Goal: Task Accomplishment & Management: Complete application form

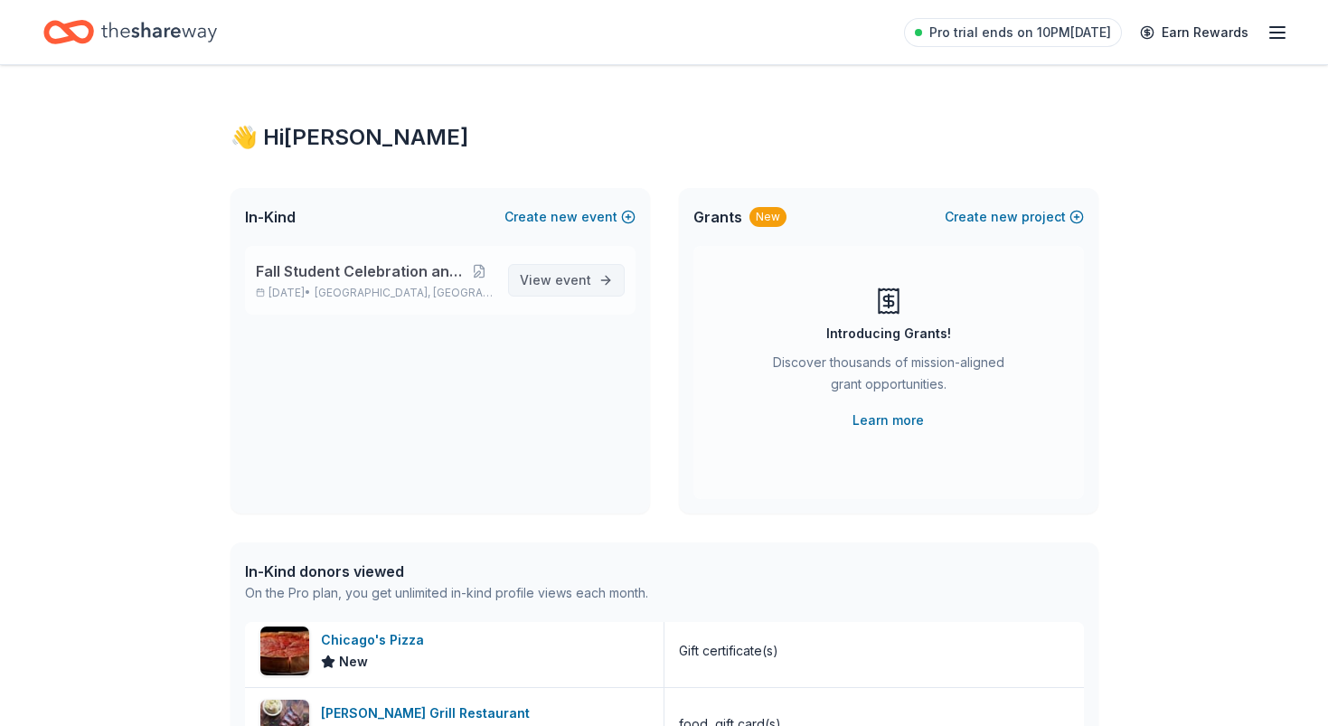
click at [583, 278] on span "event" at bounding box center [573, 279] width 36 height 15
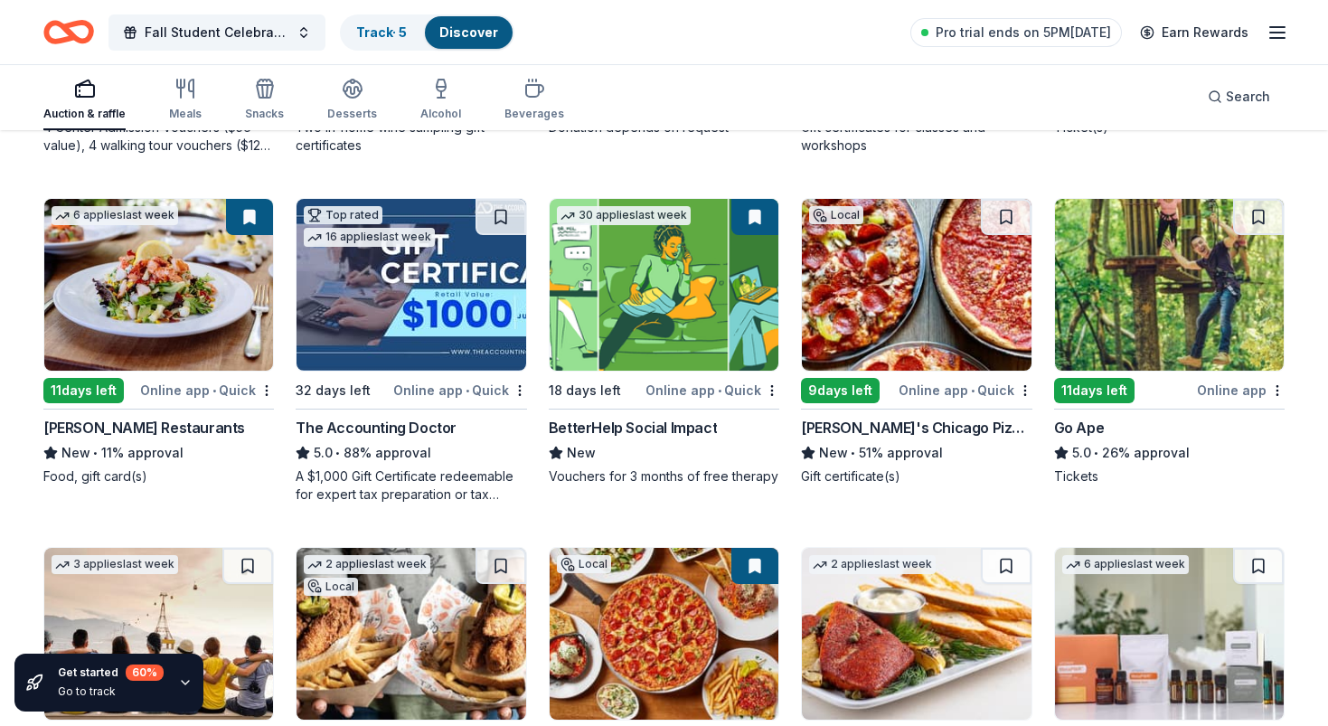
scroll to position [478, 0]
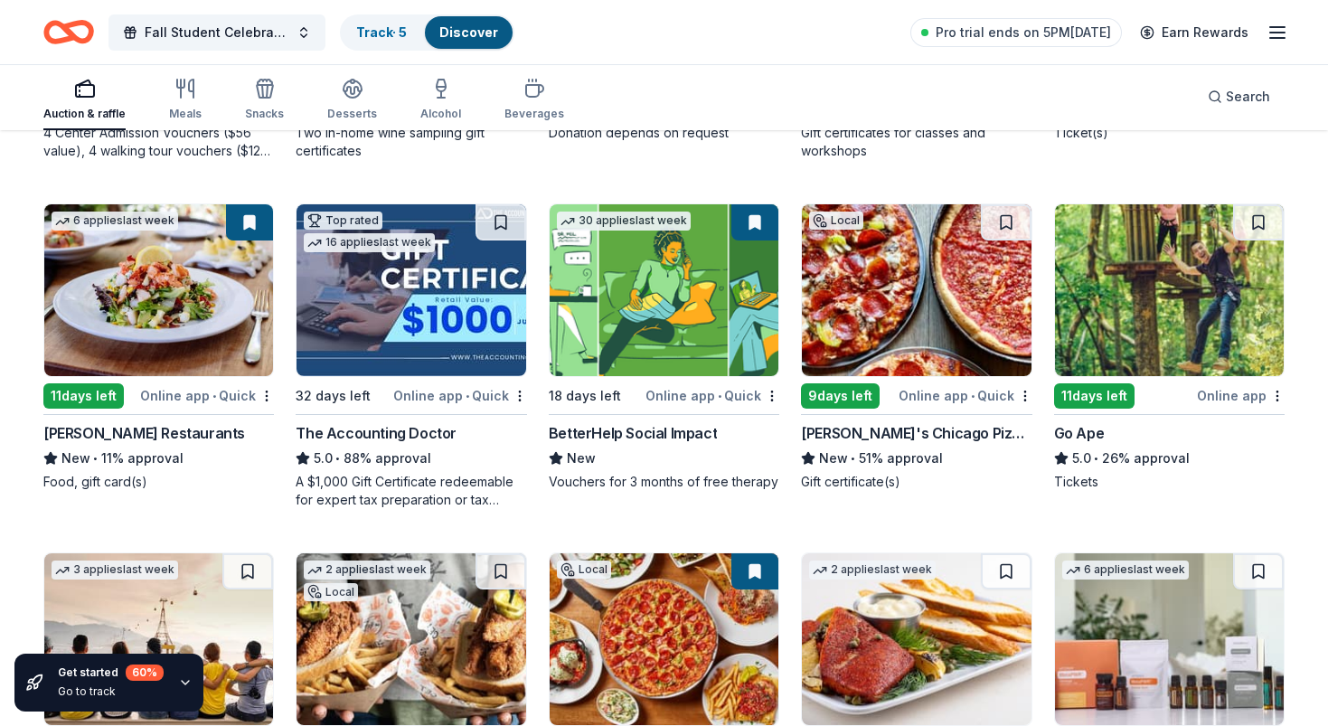
click at [967, 337] on img at bounding box center [916, 290] width 229 height 172
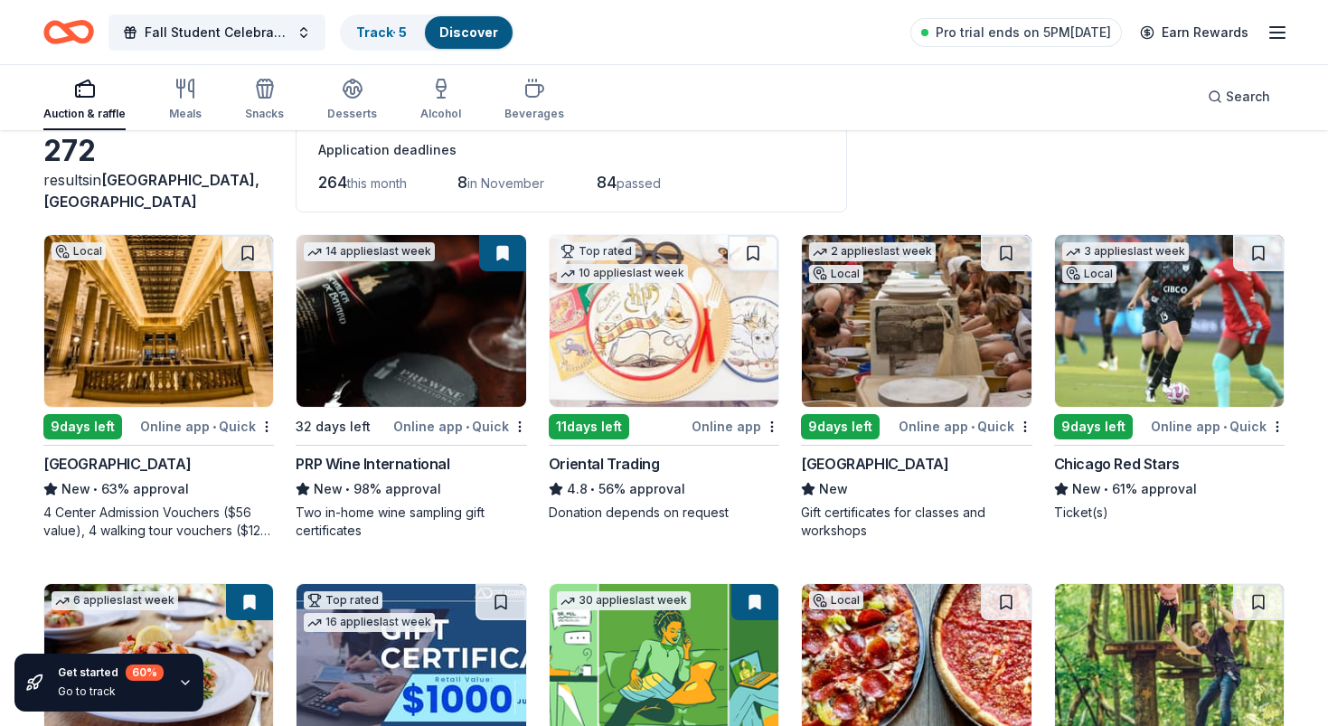
scroll to position [88, 0]
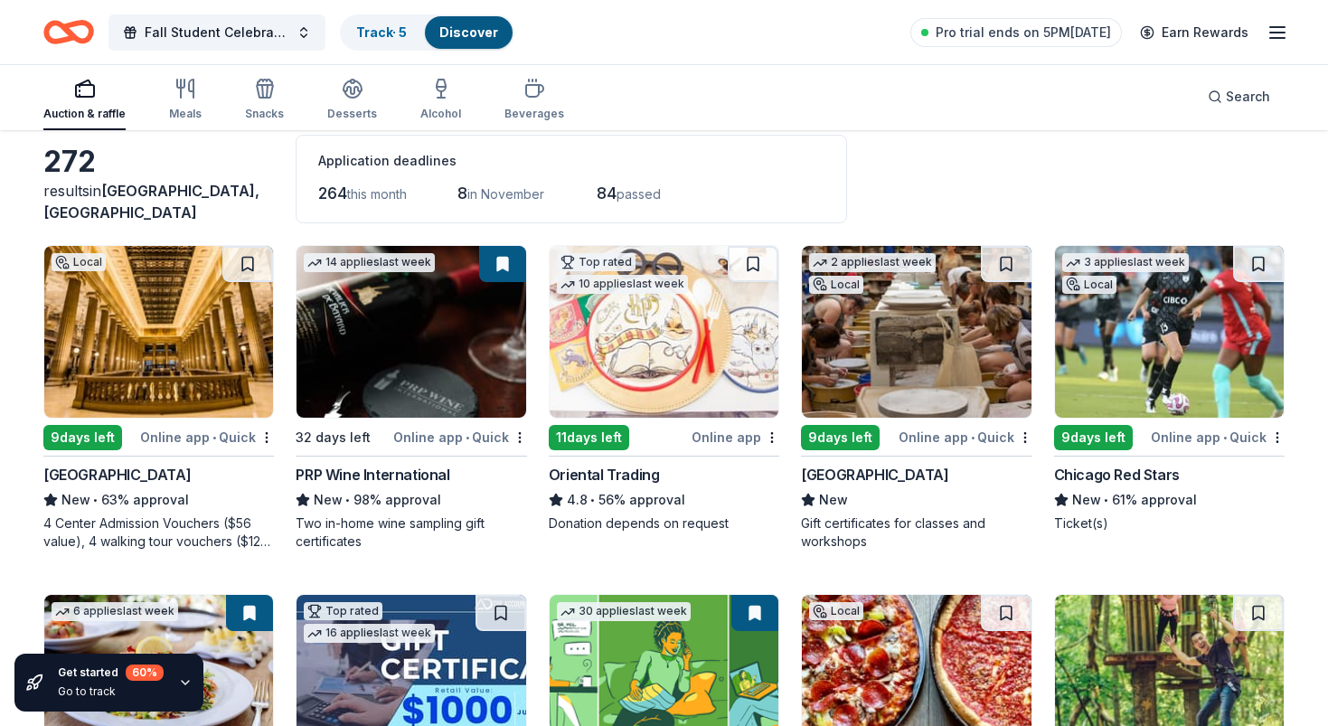
click at [478, 380] on img at bounding box center [411, 332] width 229 height 172
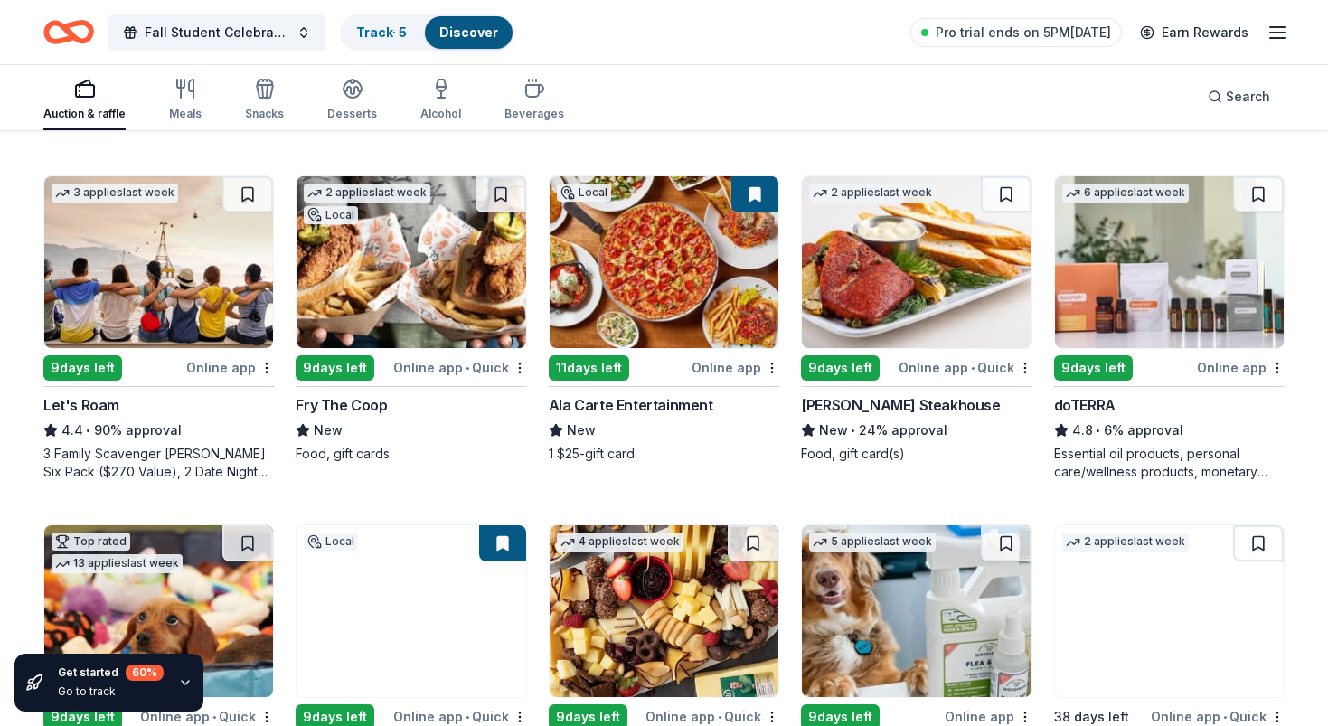
scroll to position [855, 0]
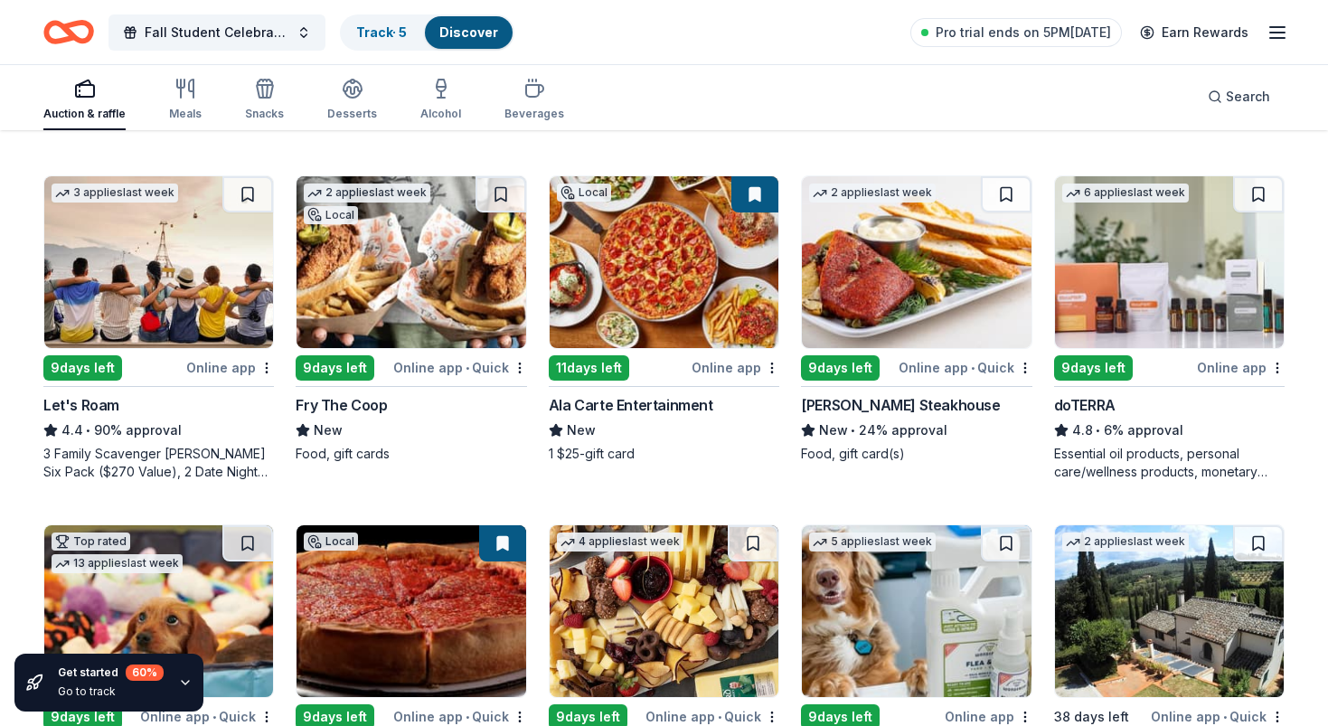
click at [927, 294] on img at bounding box center [916, 262] width 229 height 172
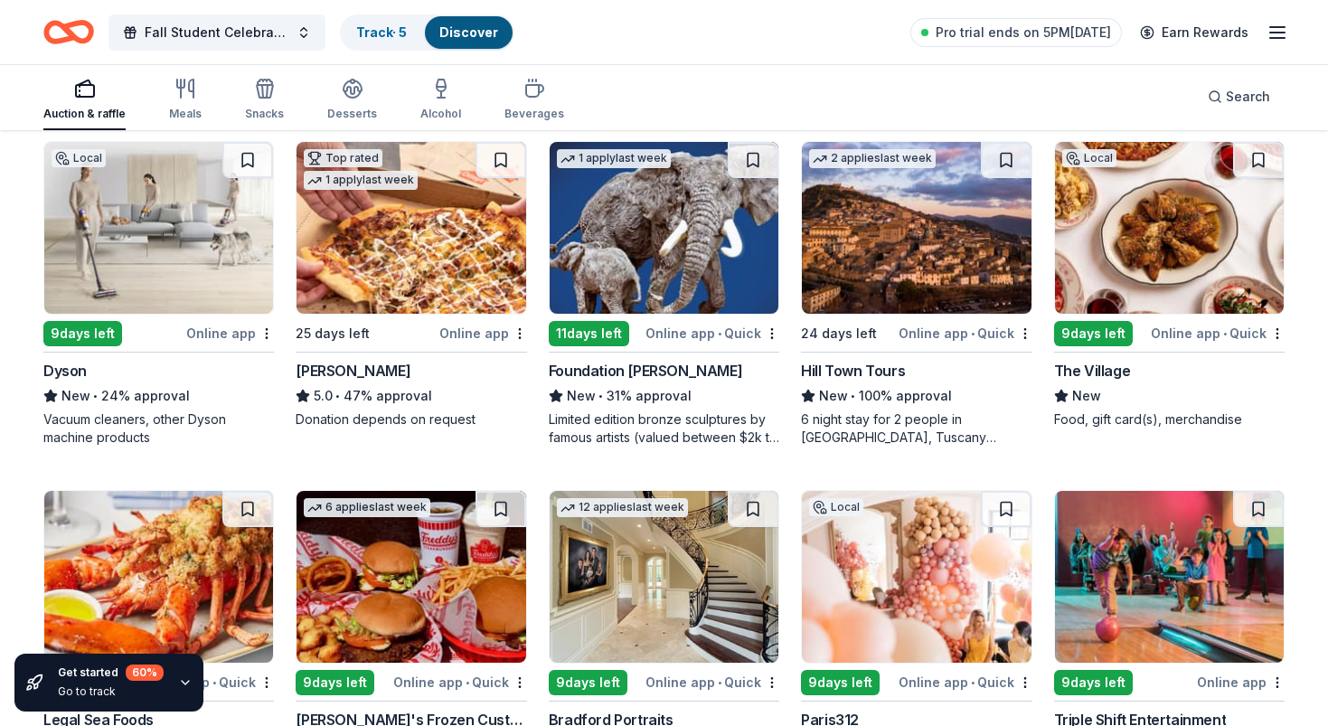
scroll to position [1548, 0]
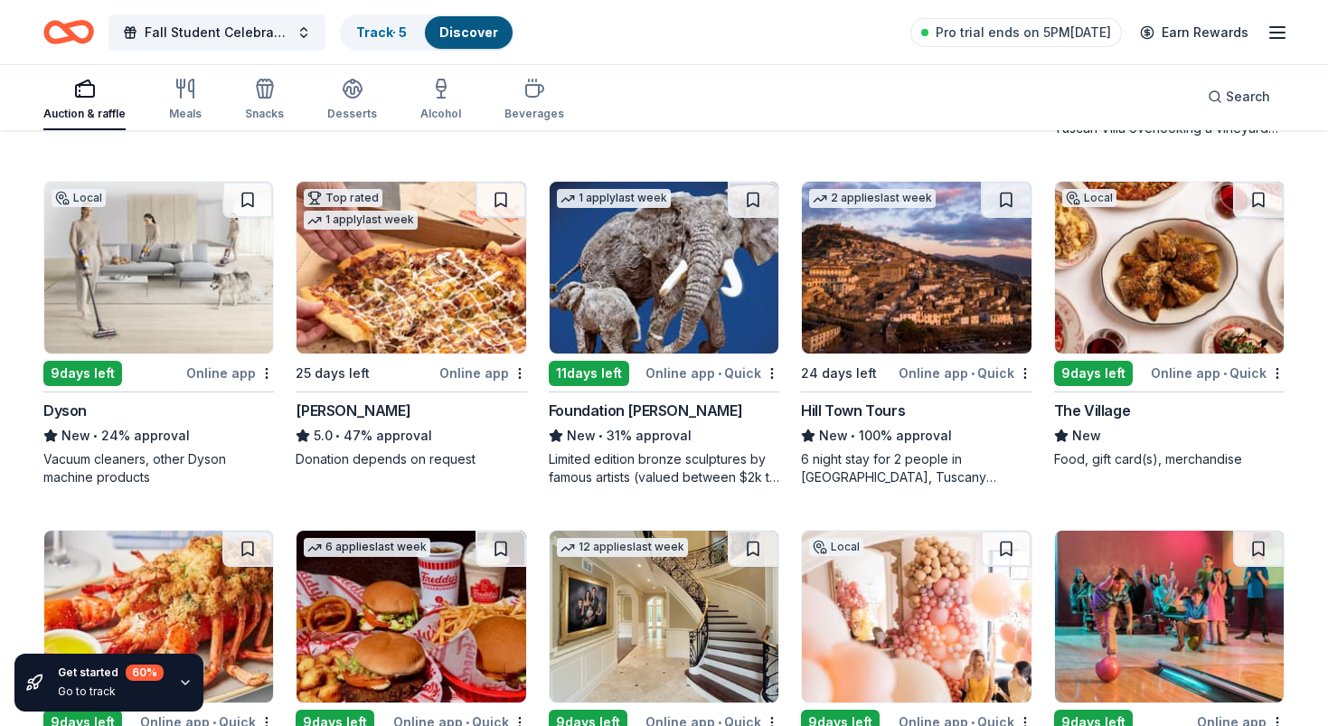
click at [174, 294] on img at bounding box center [158, 268] width 229 height 172
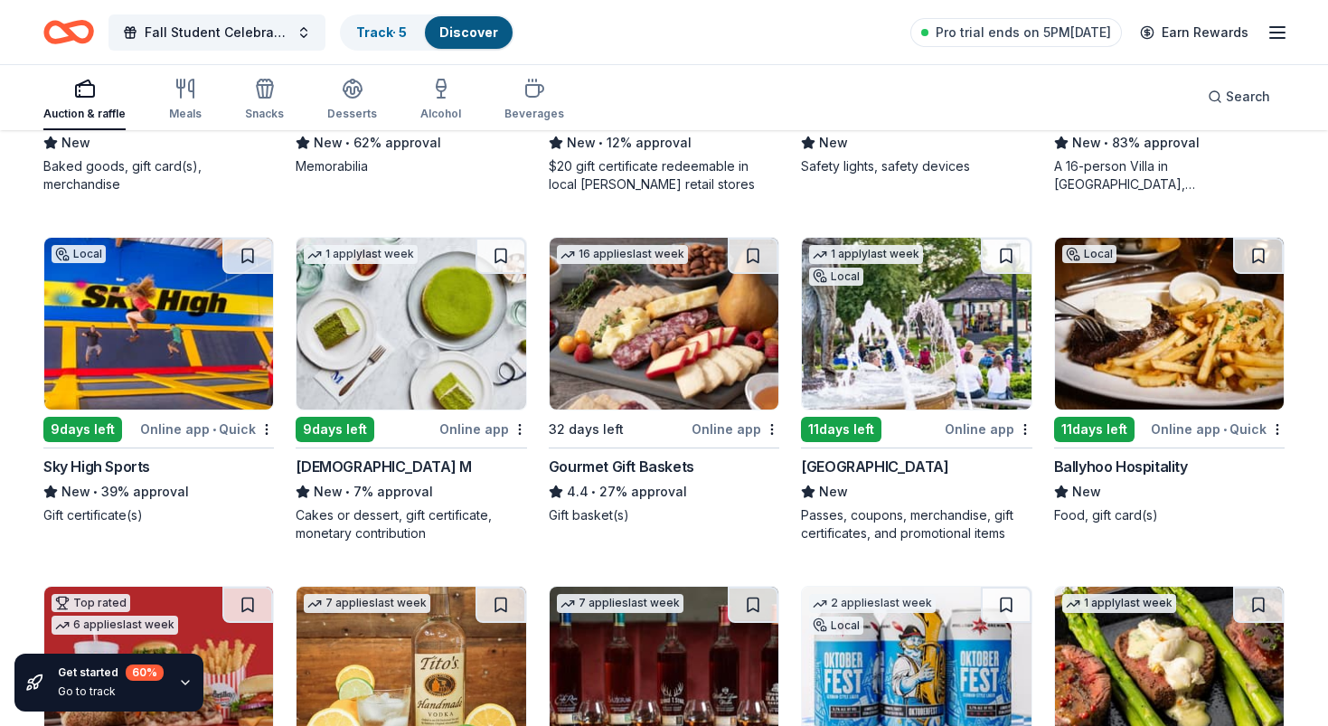
scroll to position [2866, 0]
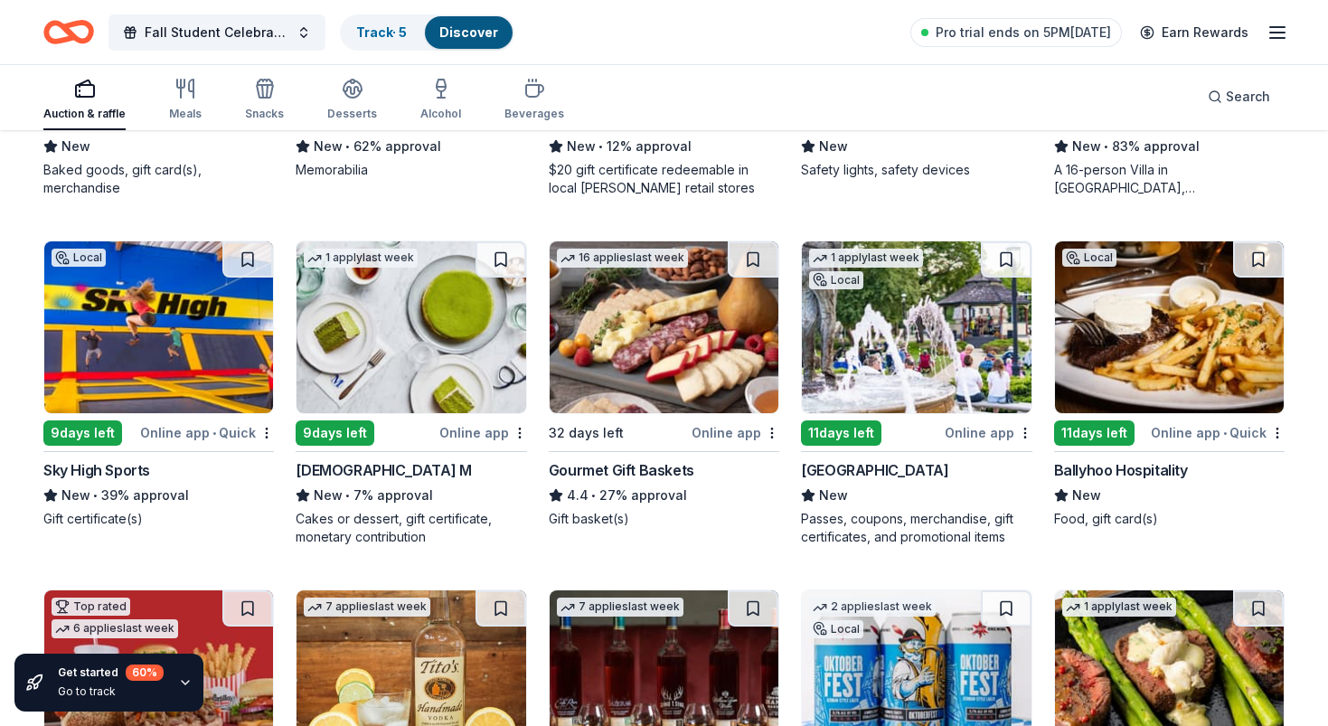
click at [177, 359] on img at bounding box center [158, 327] width 229 height 172
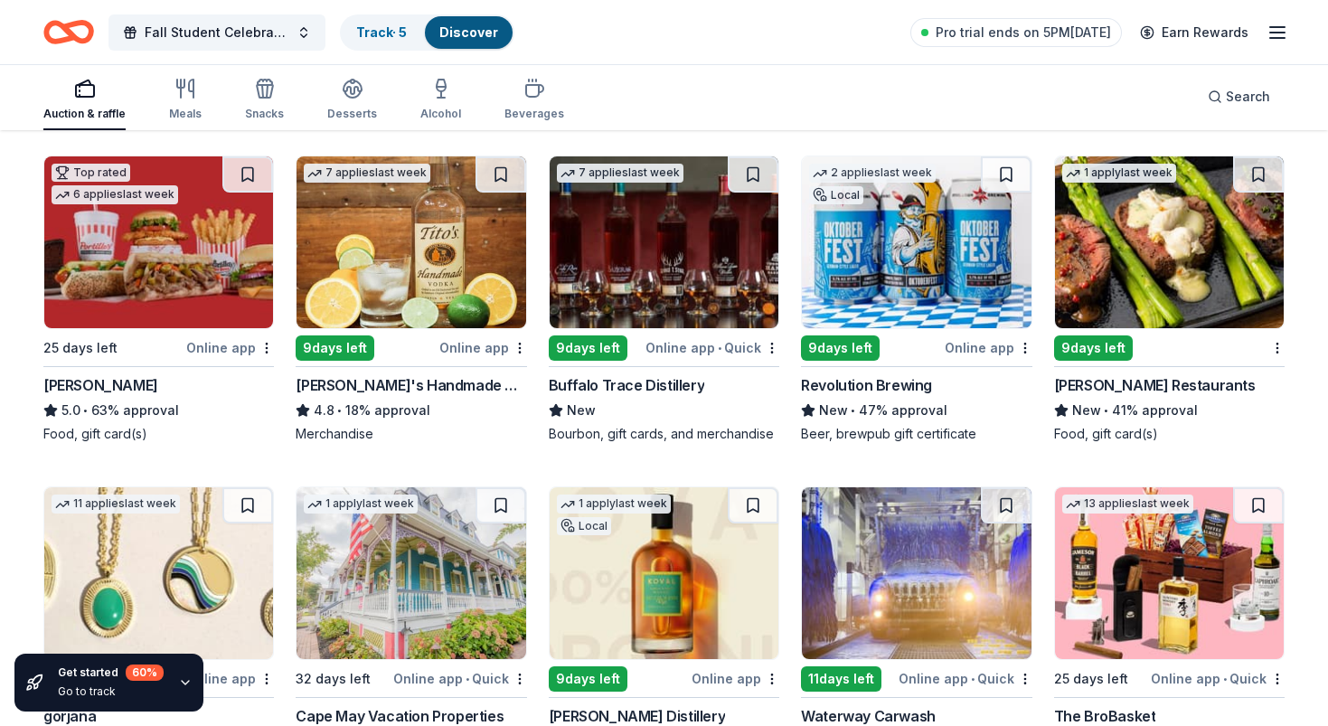
scroll to position [3300, 0]
click at [188, 280] on img at bounding box center [158, 242] width 229 height 172
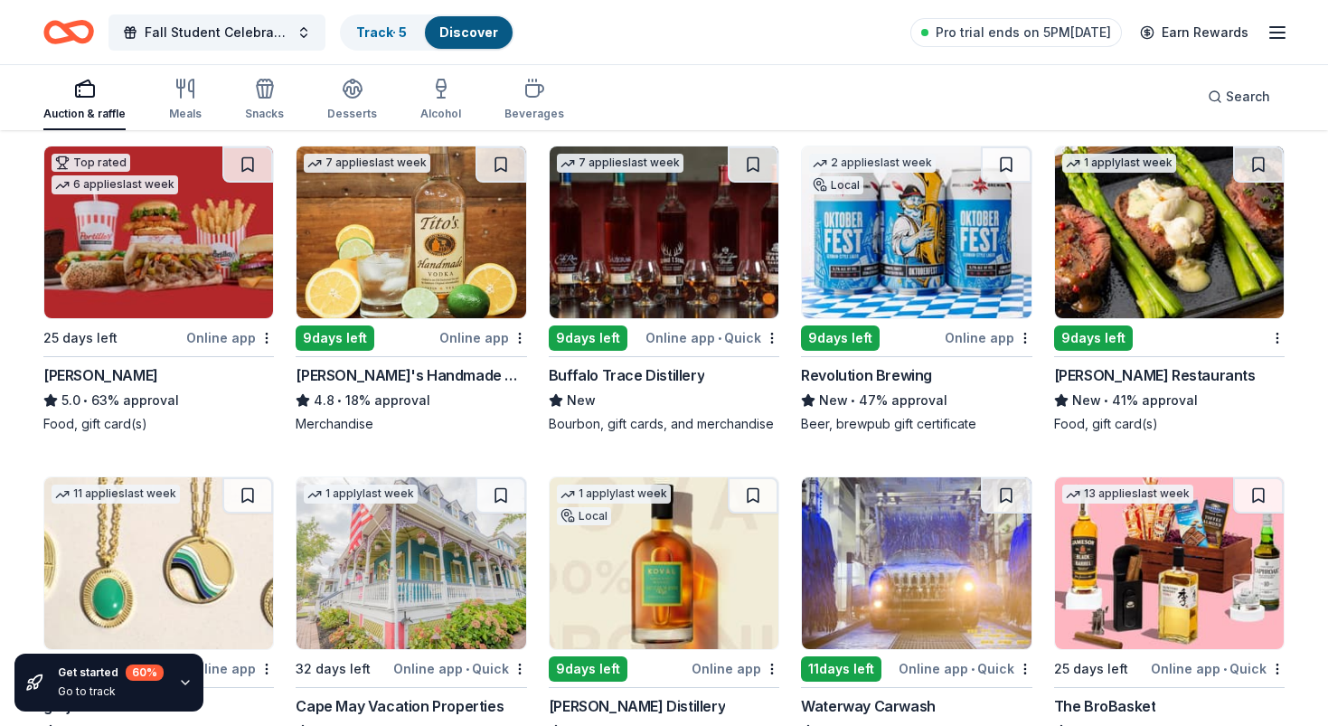
scroll to position [3310, 0]
click at [907, 258] on img at bounding box center [916, 232] width 229 height 172
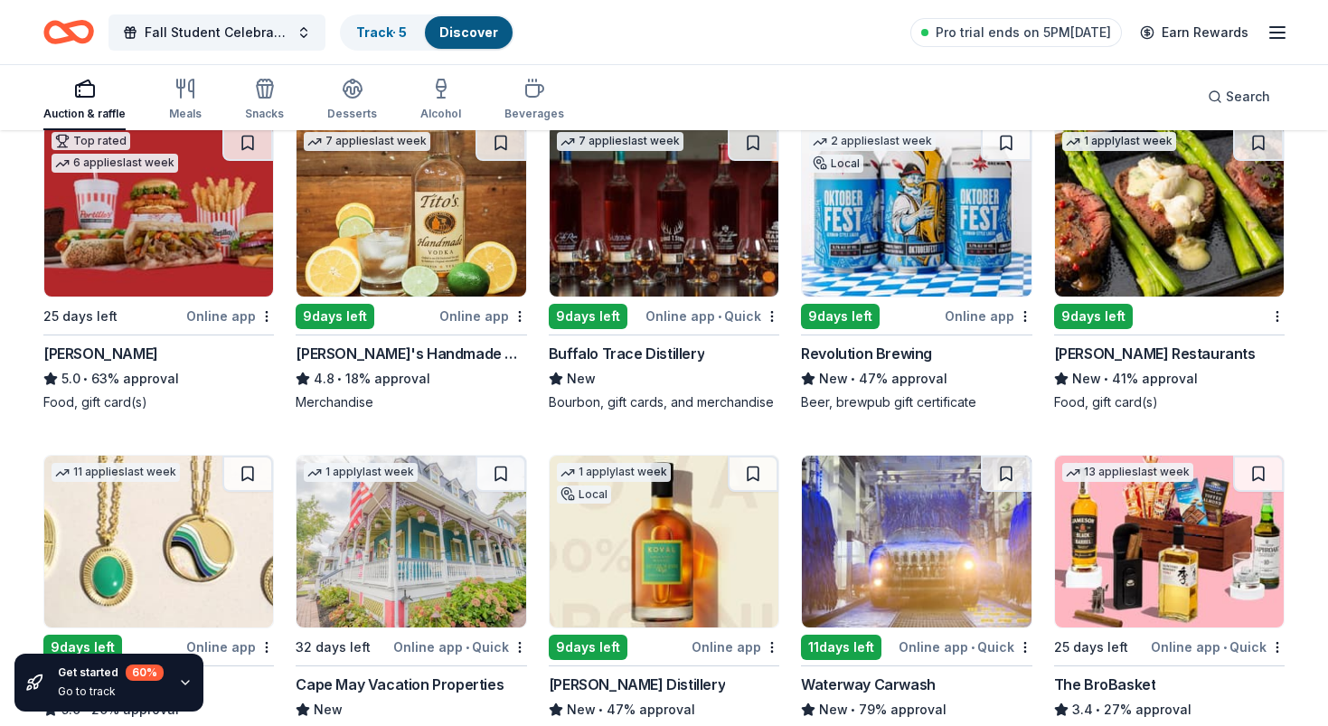
scroll to position [3302, 0]
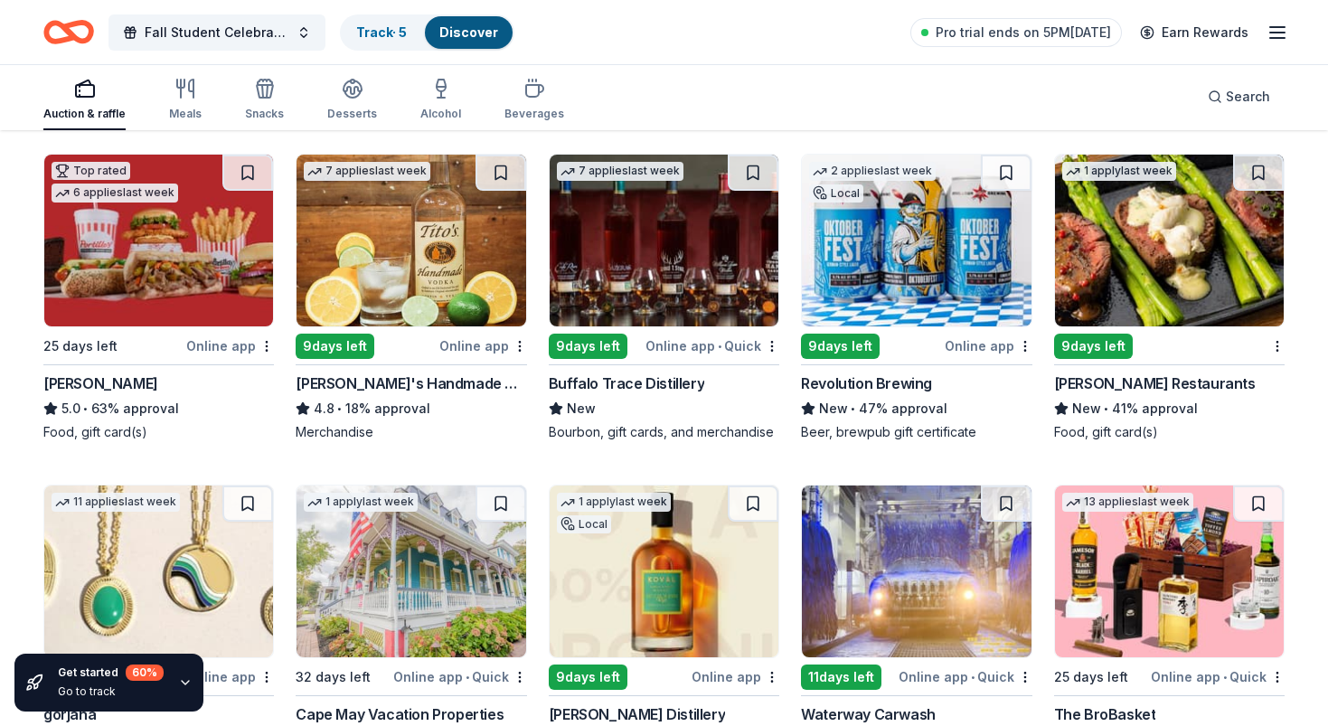
click at [1130, 232] on img at bounding box center [1169, 241] width 229 height 172
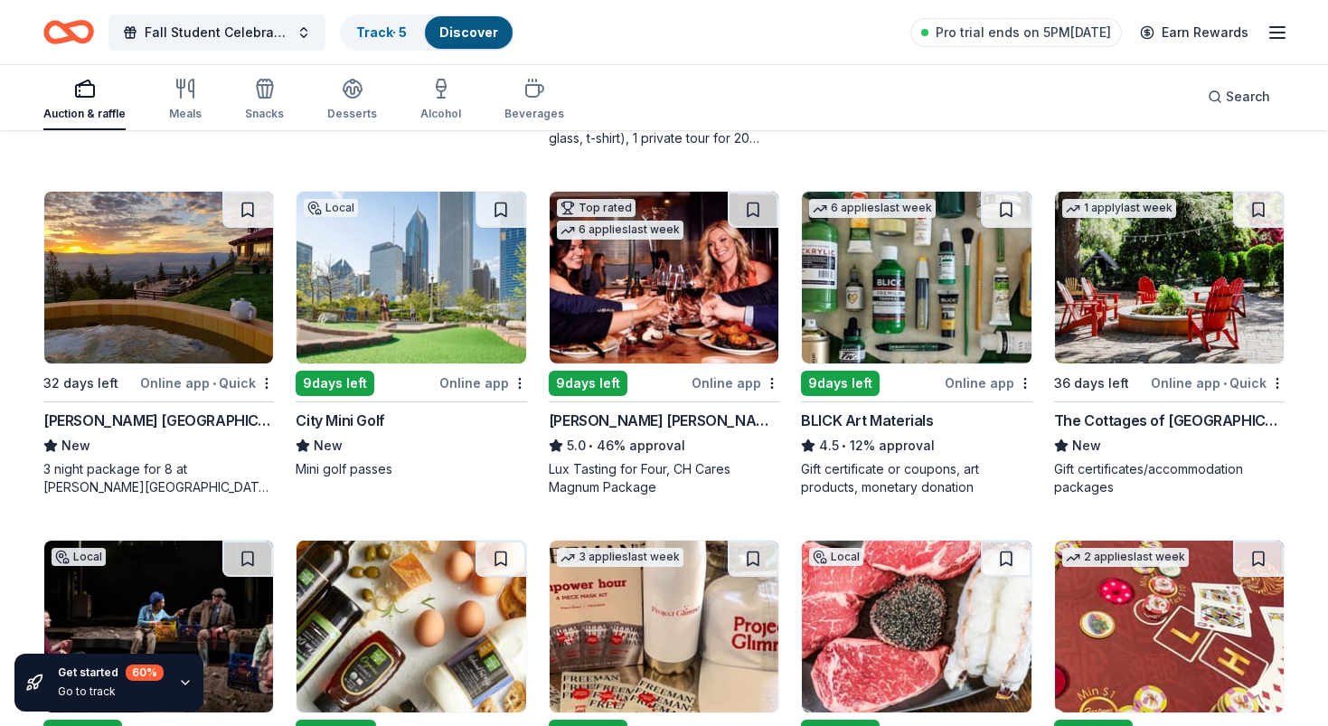
scroll to position [3950, 0]
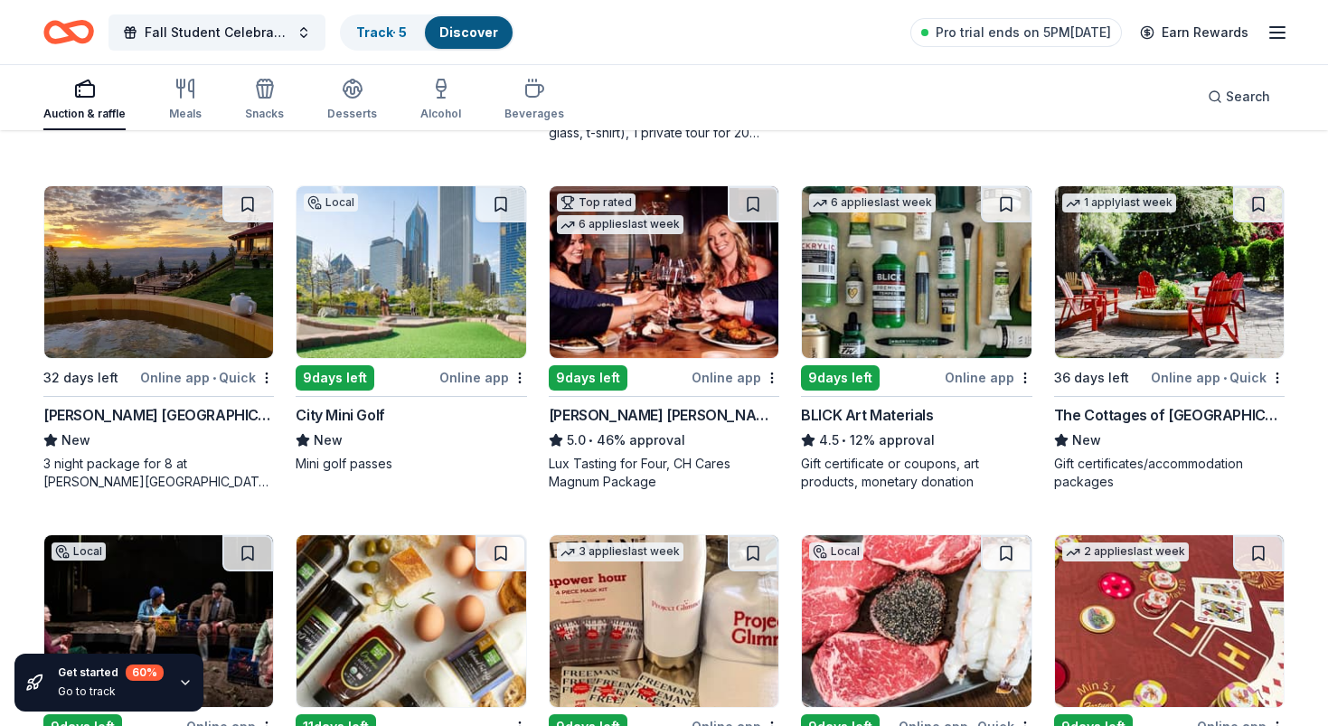
click at [420, 290] on img at bounding box center [411, 272] width 229 height 172
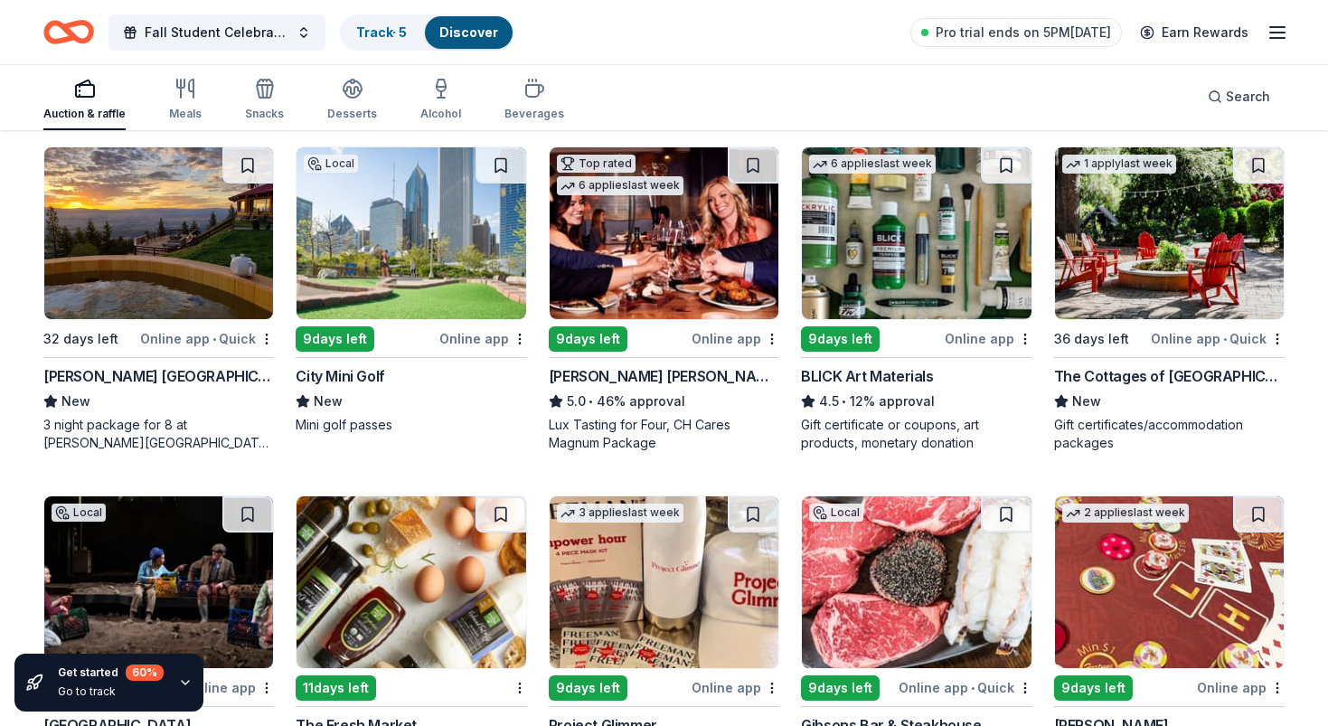
scroll to position [4015, 0]
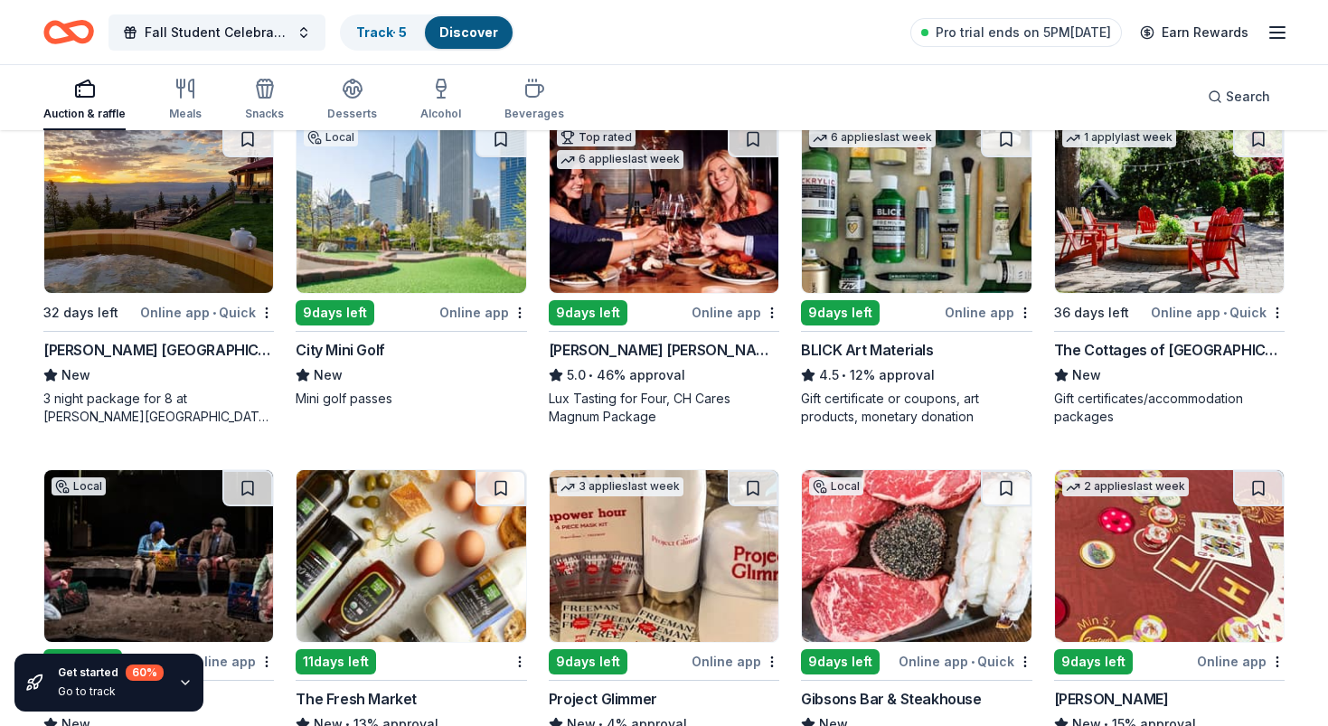
click at [672, 236] on img at bounding box center [664, 207] width 229 height 172
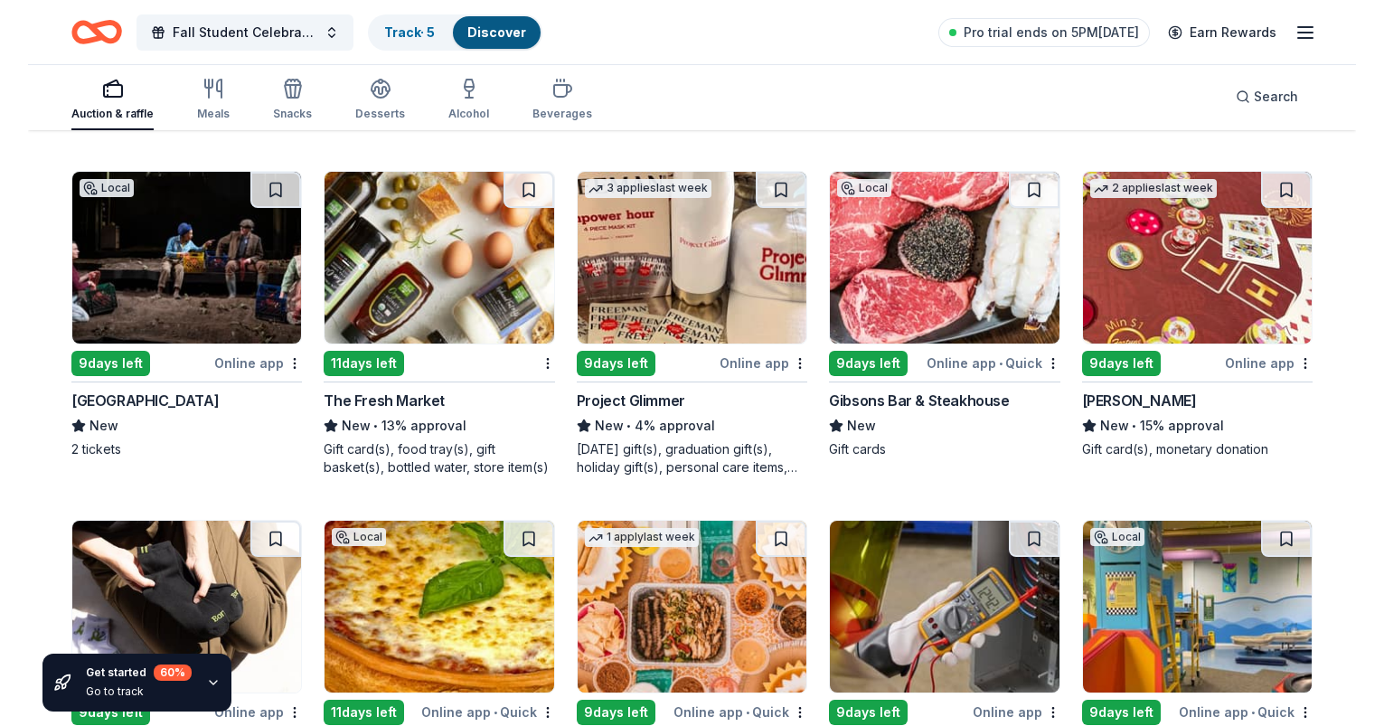
scroll to position [4314, 0]
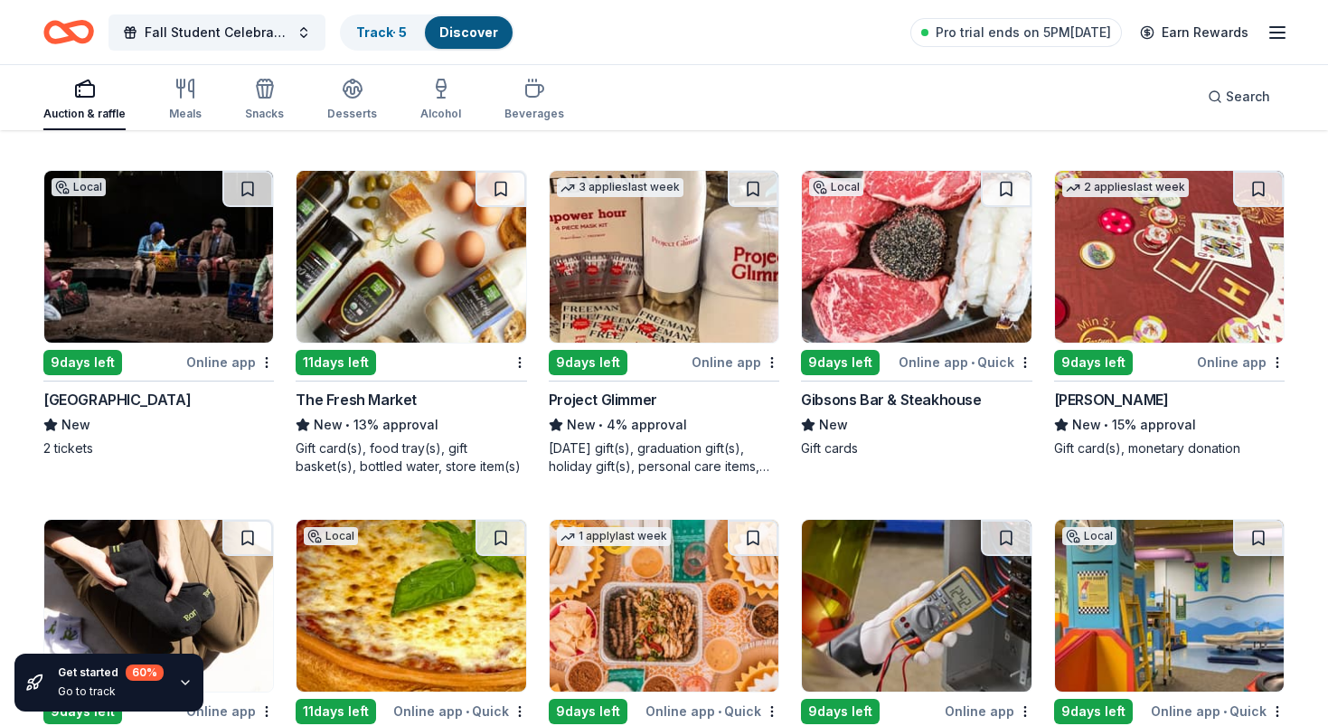
click at [188, 251] on img at bounding box center [158, 257] width 229 height 172
click at [929, 272] on img at bounding box center [916, 257] width 229 height 172
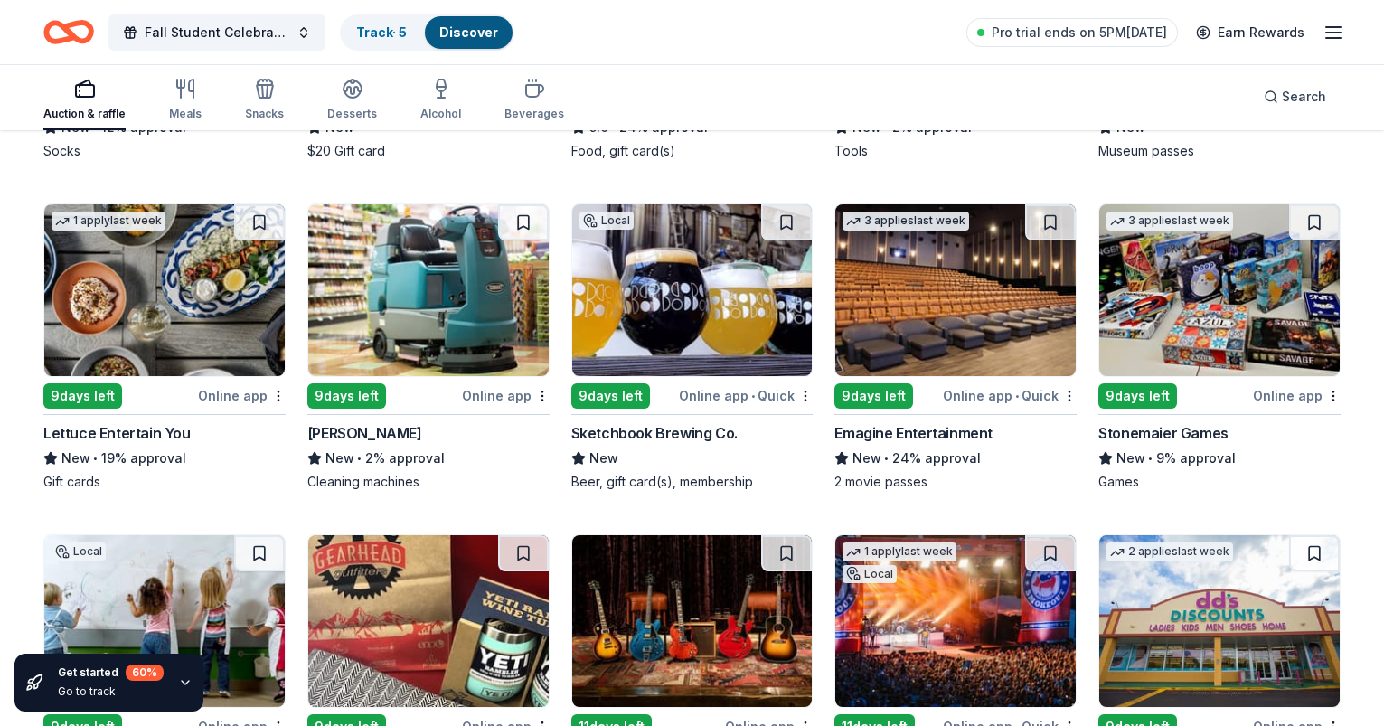
scroll to position [4957, 0]
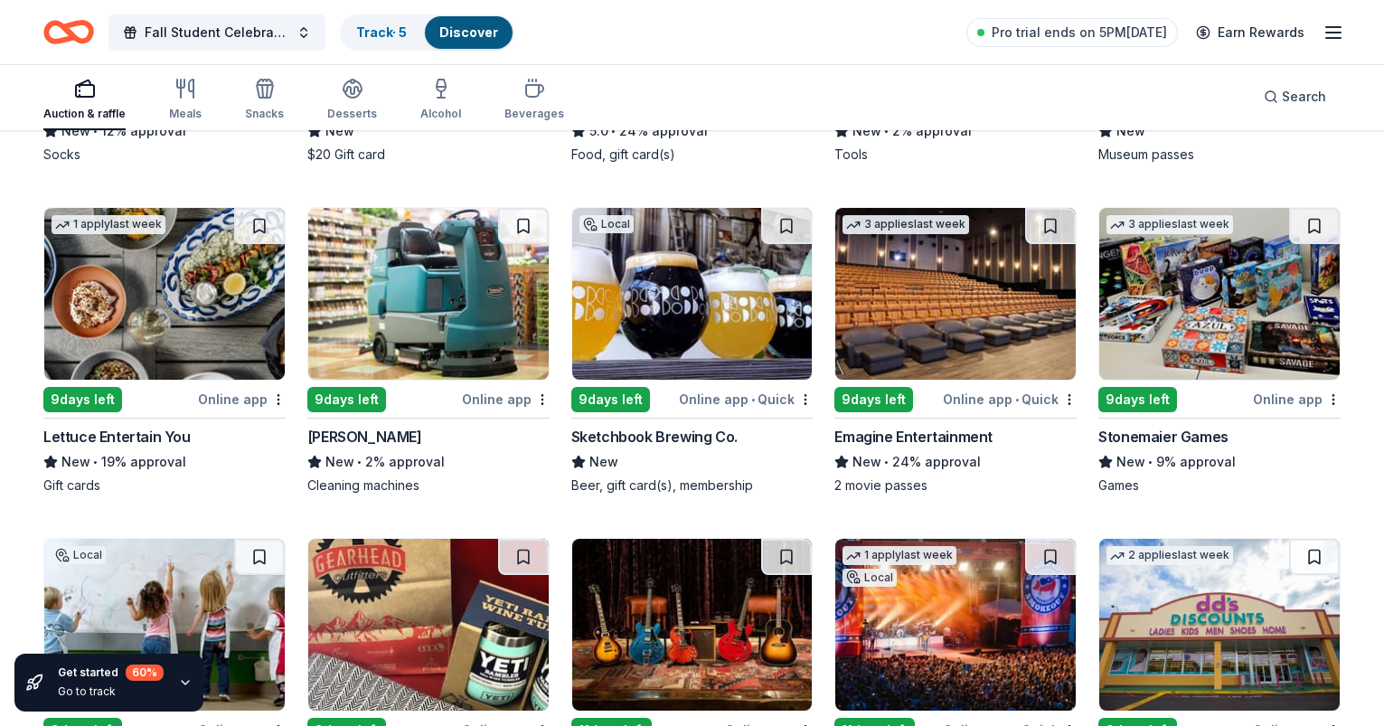
click at [226, 308] on img at bounding box center [164, 294] width 240 height 172
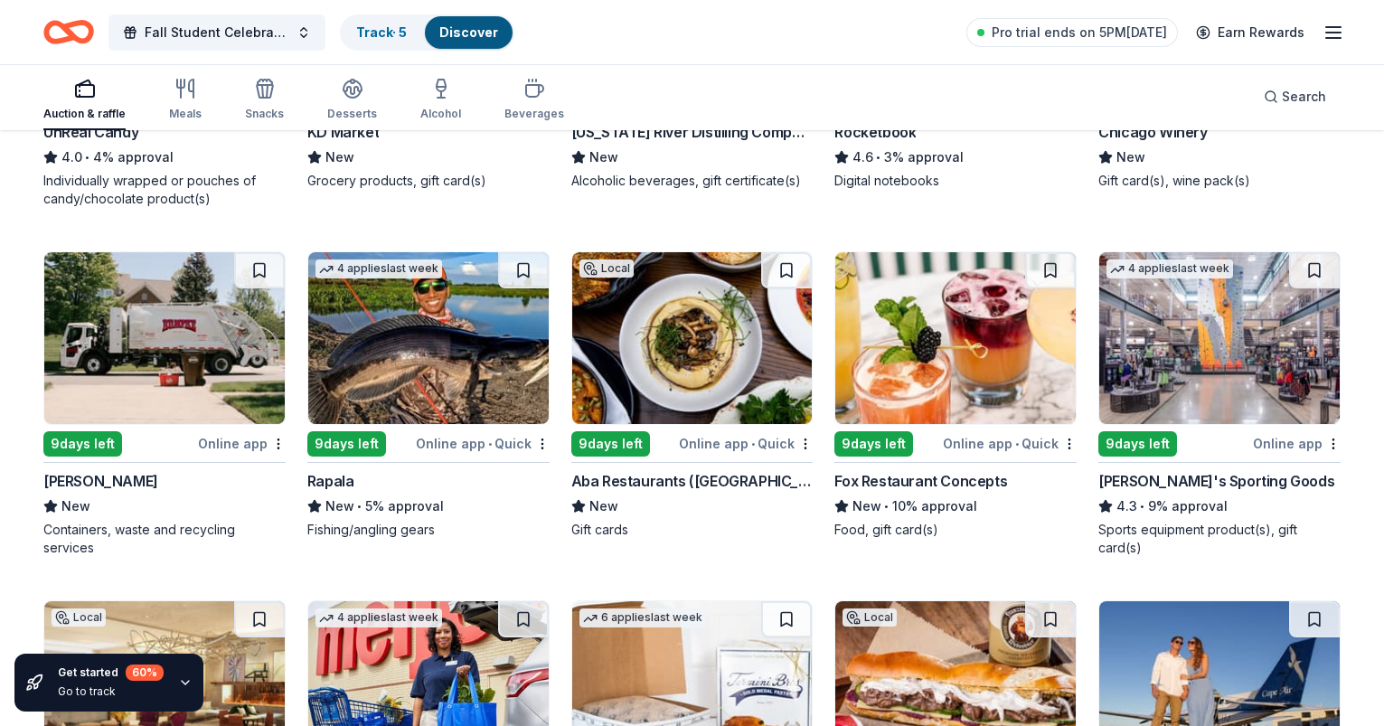
scroll to position [6940, 0]
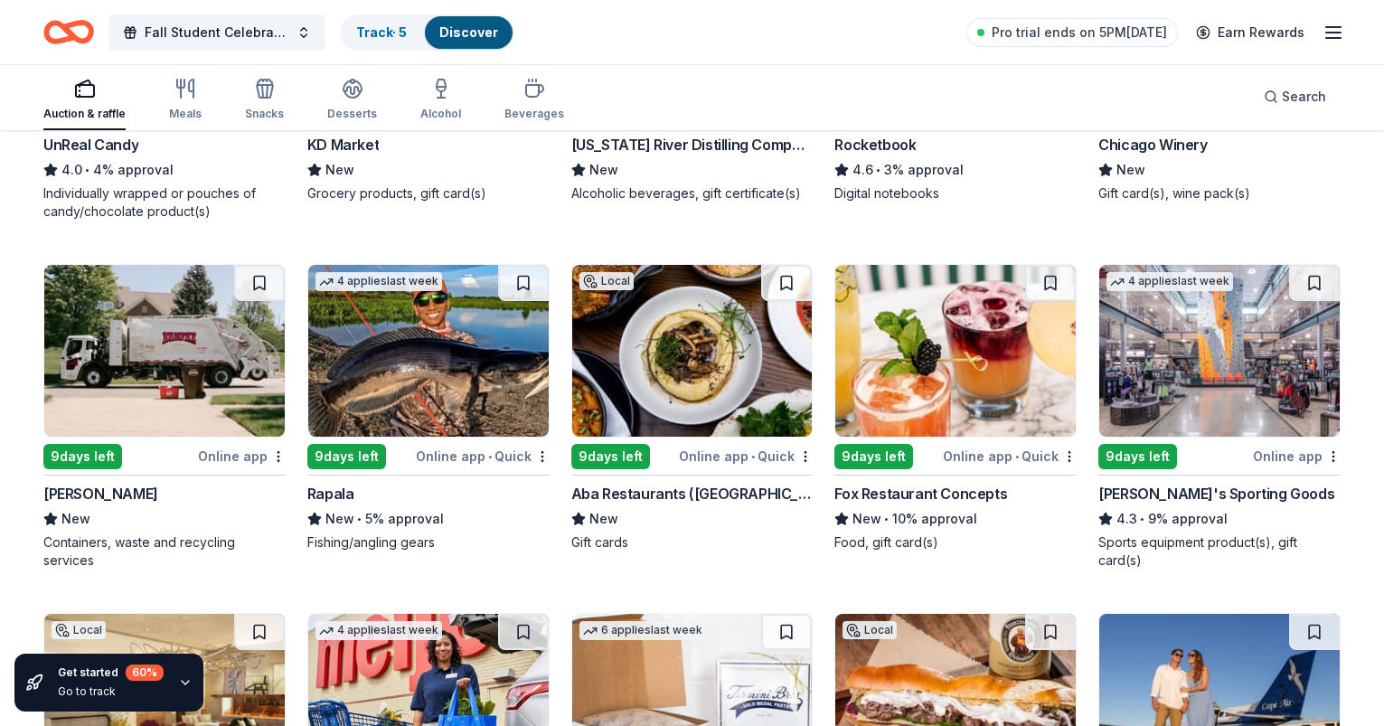
click at [711, 349] on img at bounding box center [692, 351] width 240 height 172
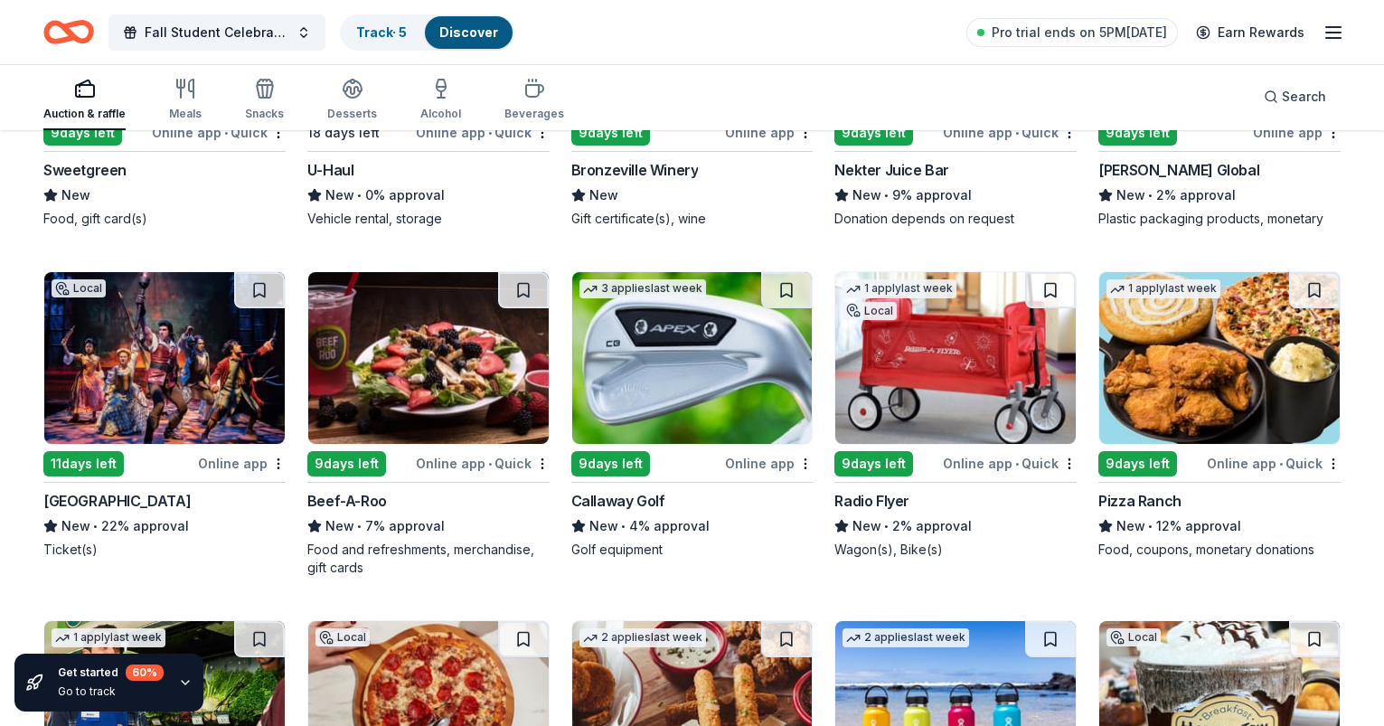
scroll to position [8292, 0]
click at [182, 395] on img at bounding box center [164, 358] width 240 height 172
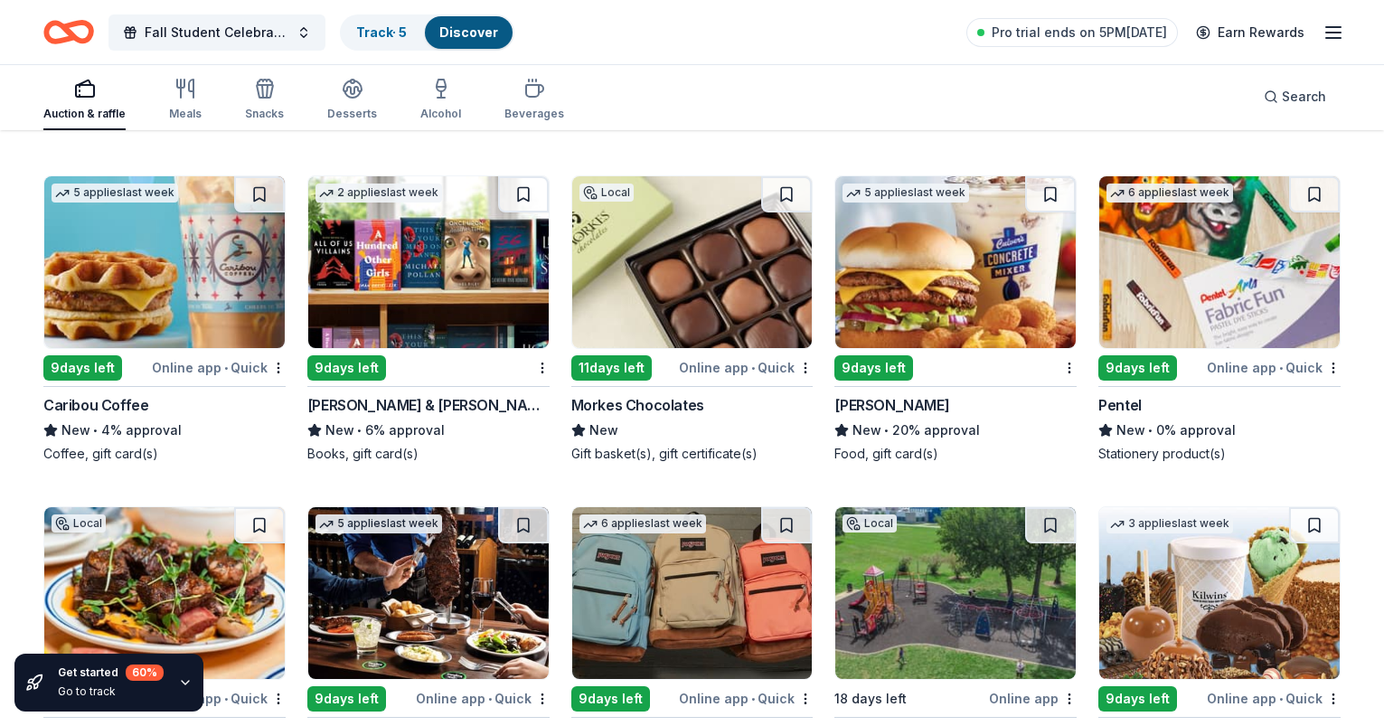
scroll to position [9071, 0]
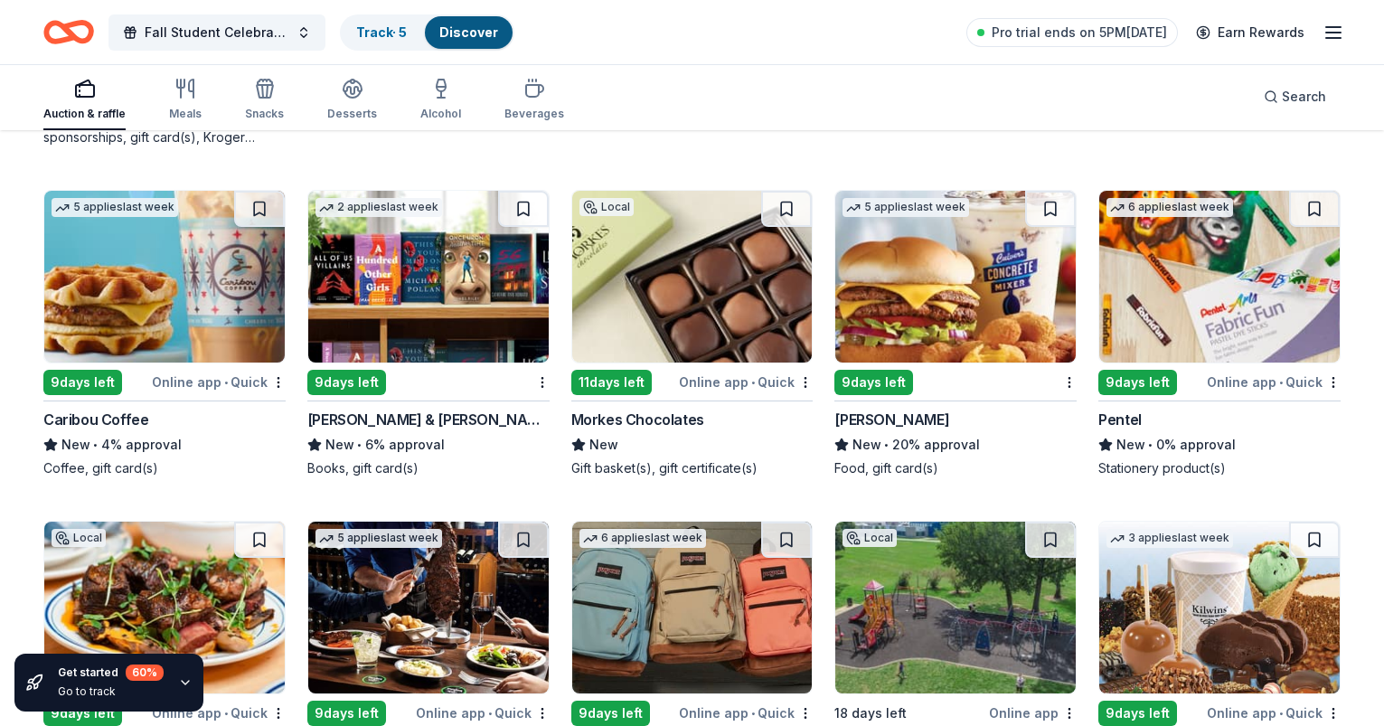
click at [965, 287] on img at bounding box center [955, 277] width 240 height 172
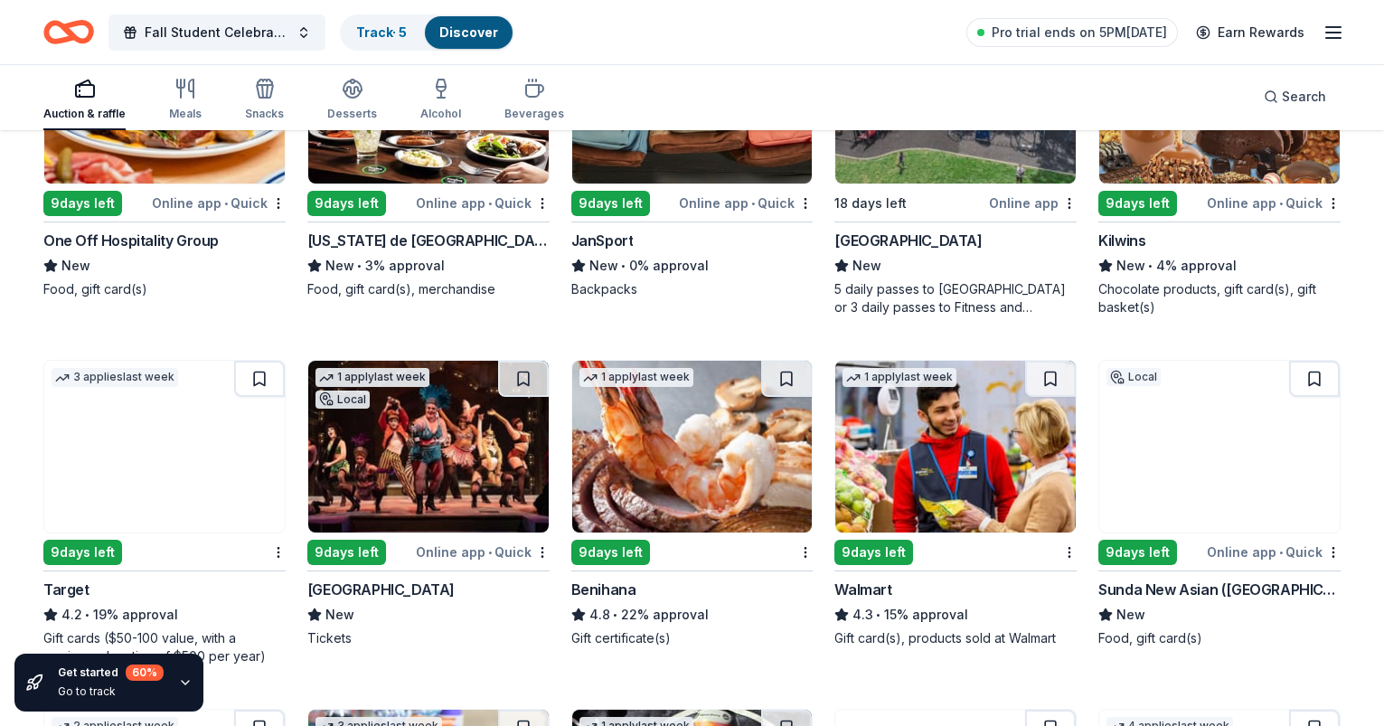
scroll to position [9579, 0]
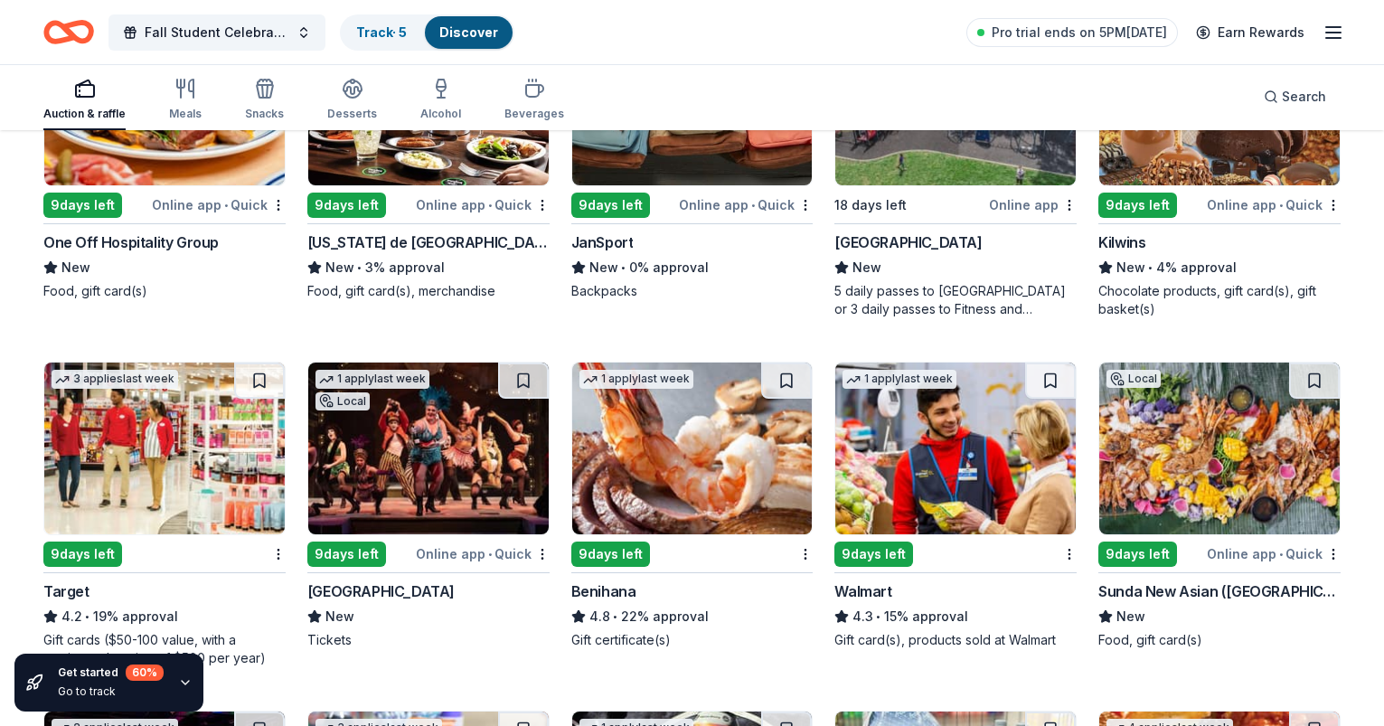
click at [1164, 452] on img at bounding box center [1219, 449] width 240 height 172
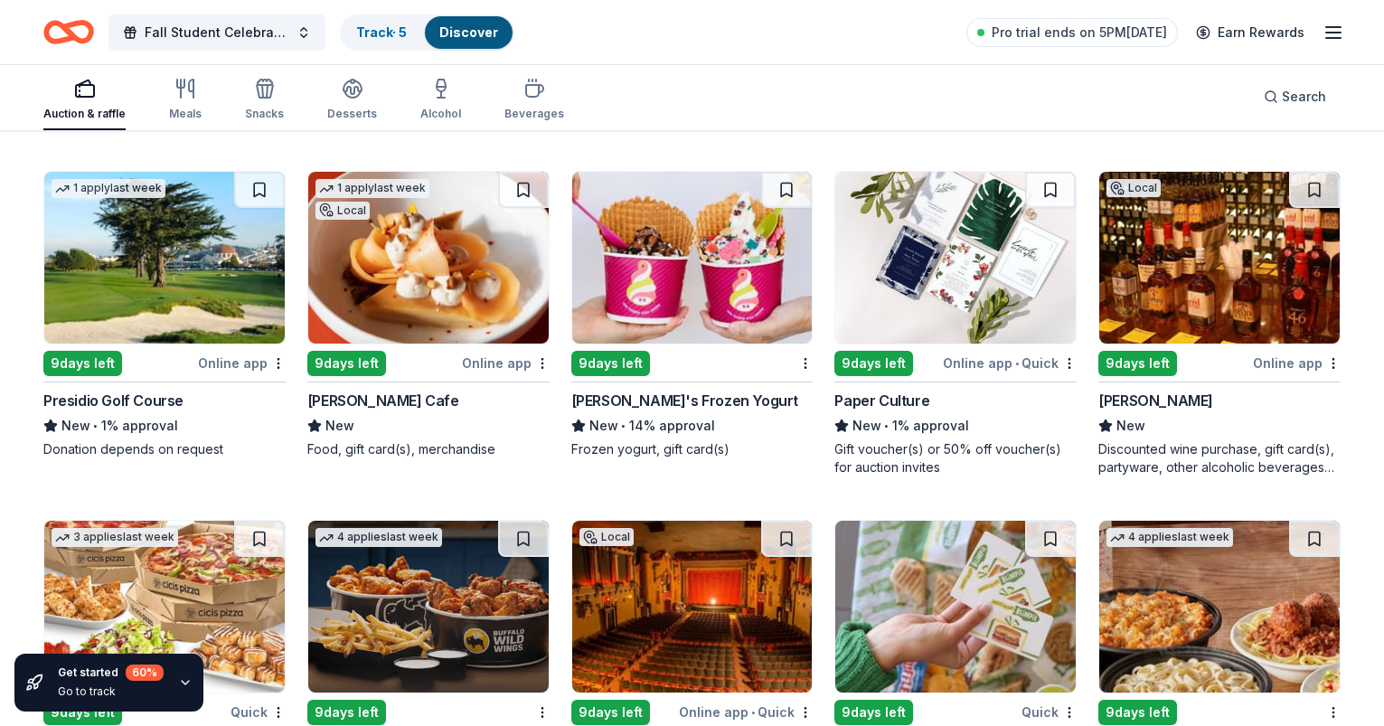
scroll to position [10791, 0]
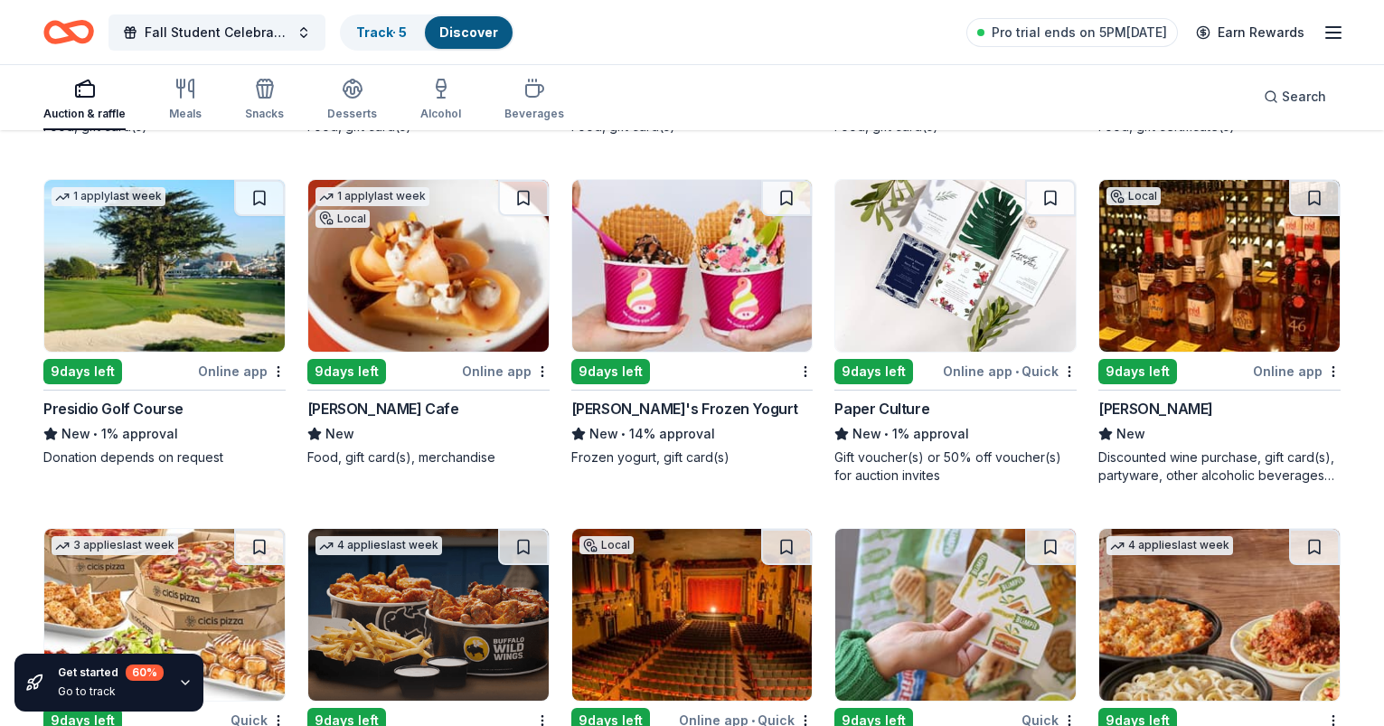
click at [478, 294] on img at bounding box center [428, 266] width 240 height 172
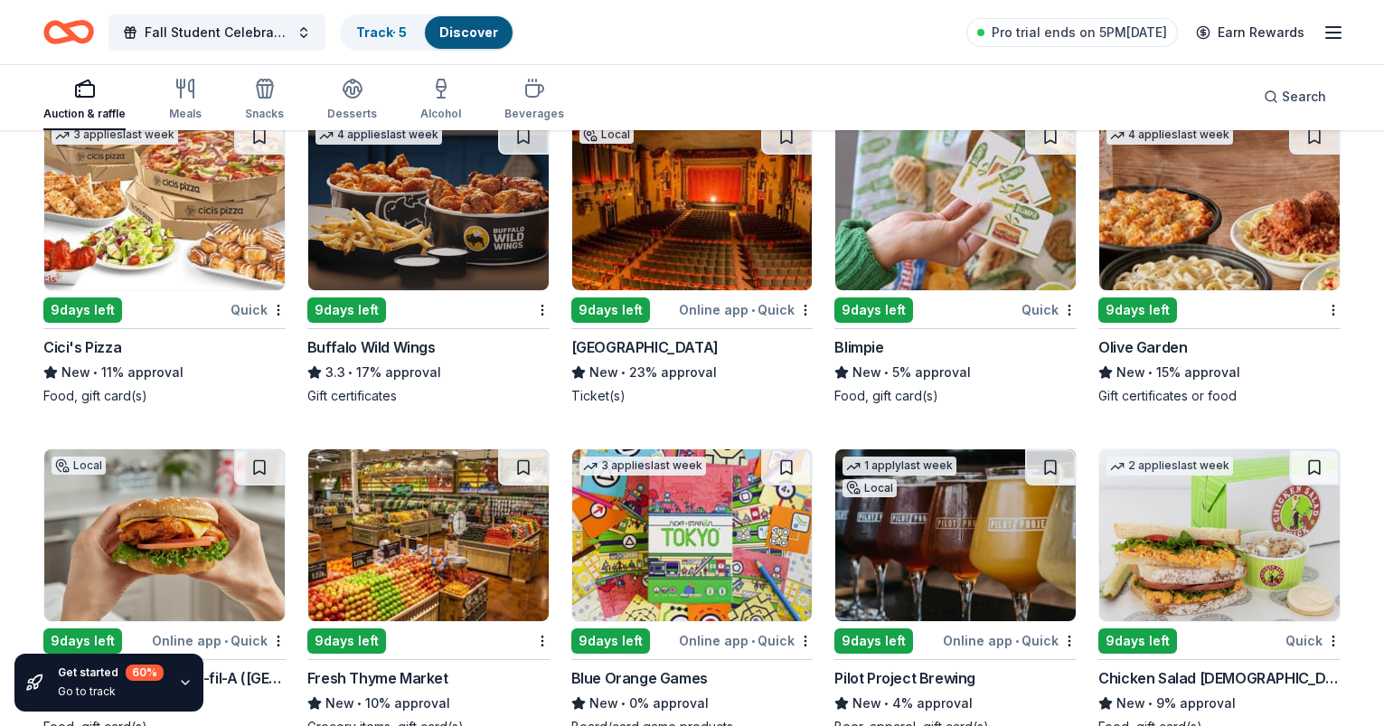
scroll to position [11185, 0]
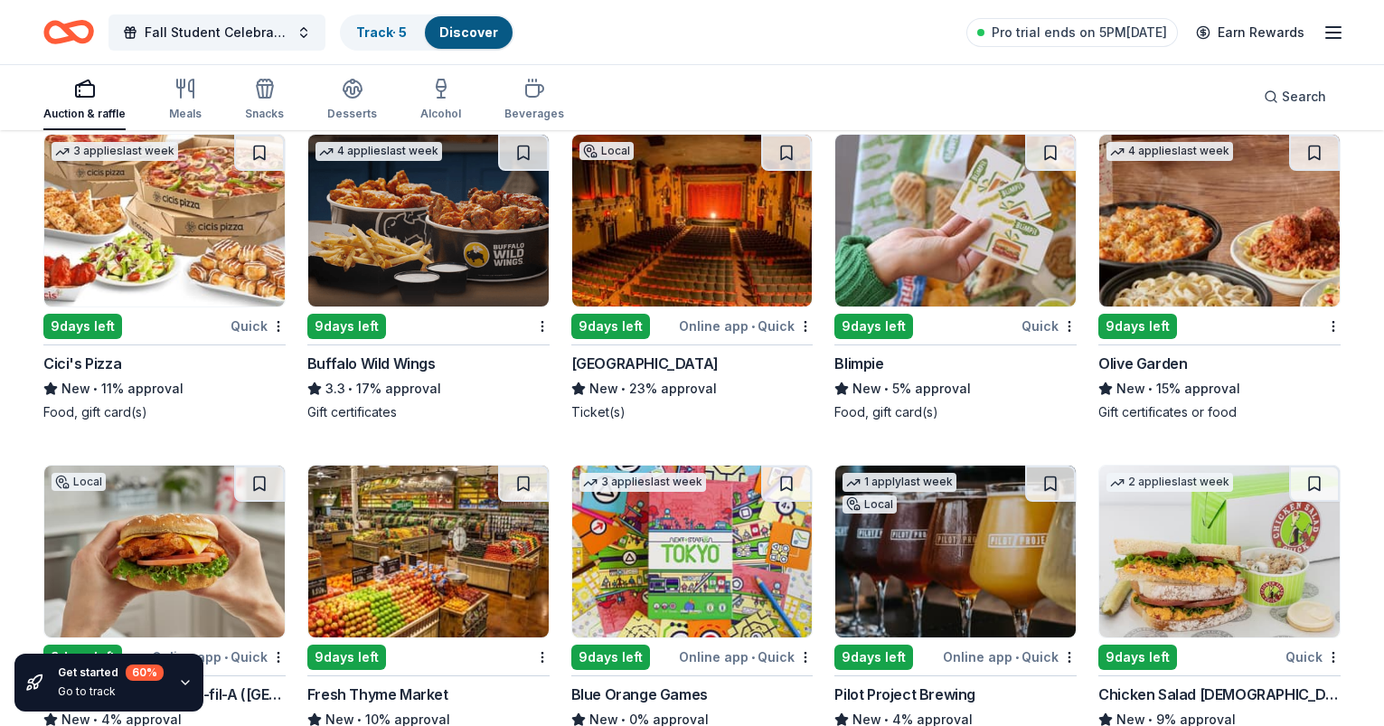
click at [723, 247] on img at bounding box center [692, 221] width 240 height 172
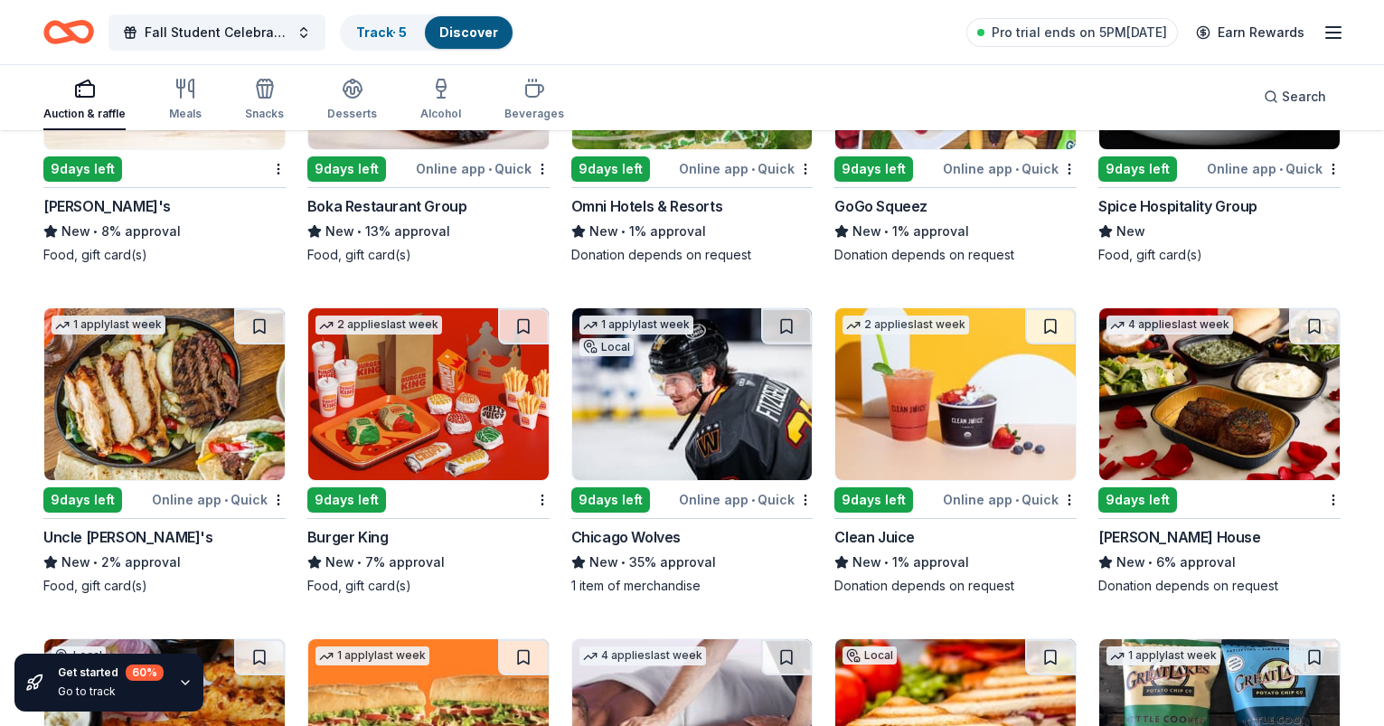
scroll to position [13057, 0]
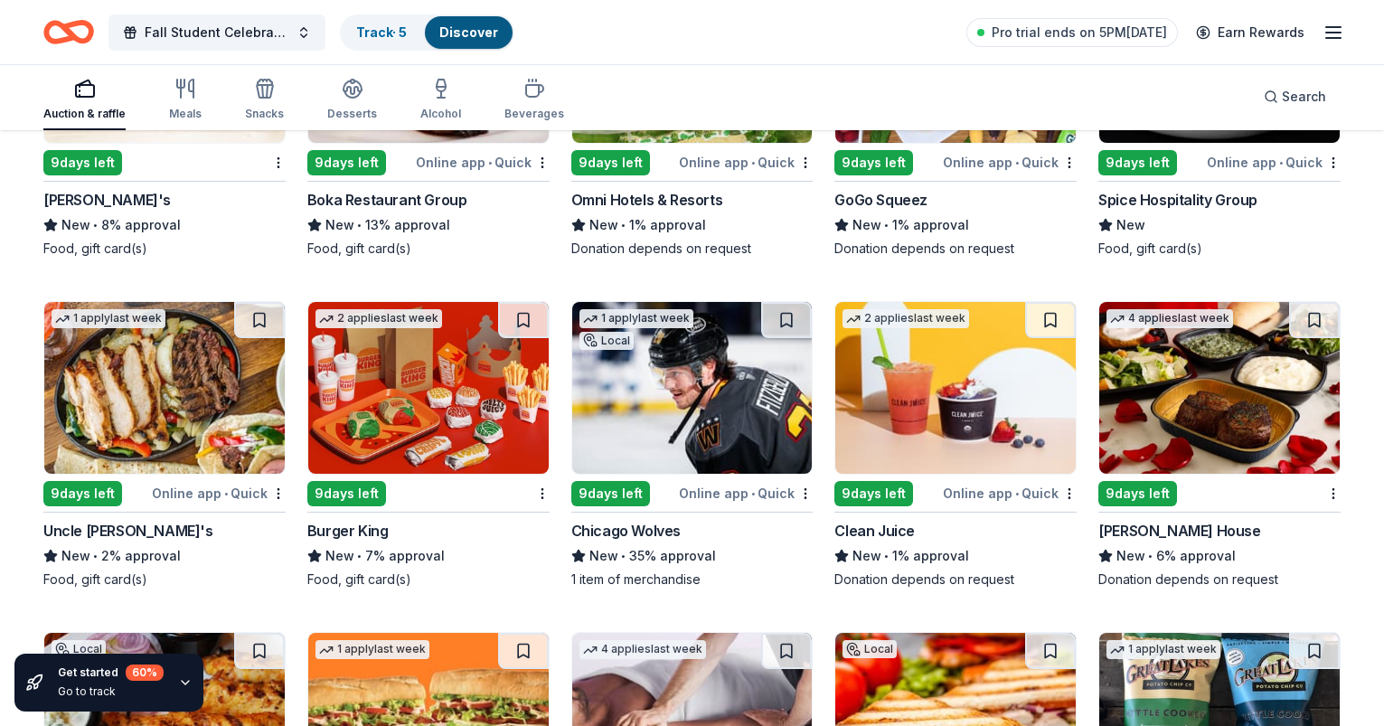
click at [697, 391] on img at bounding box center [692, 388] width 240 height 172
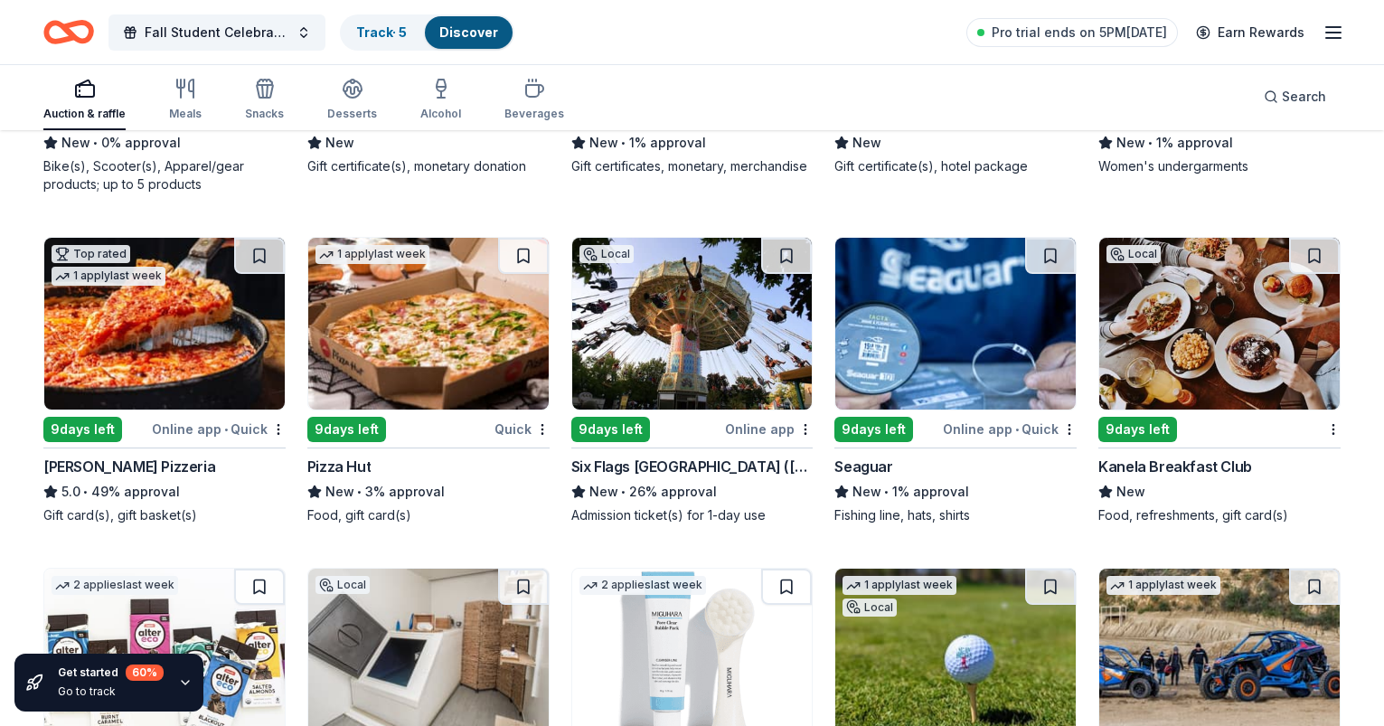
scroll to position [14474, 0]
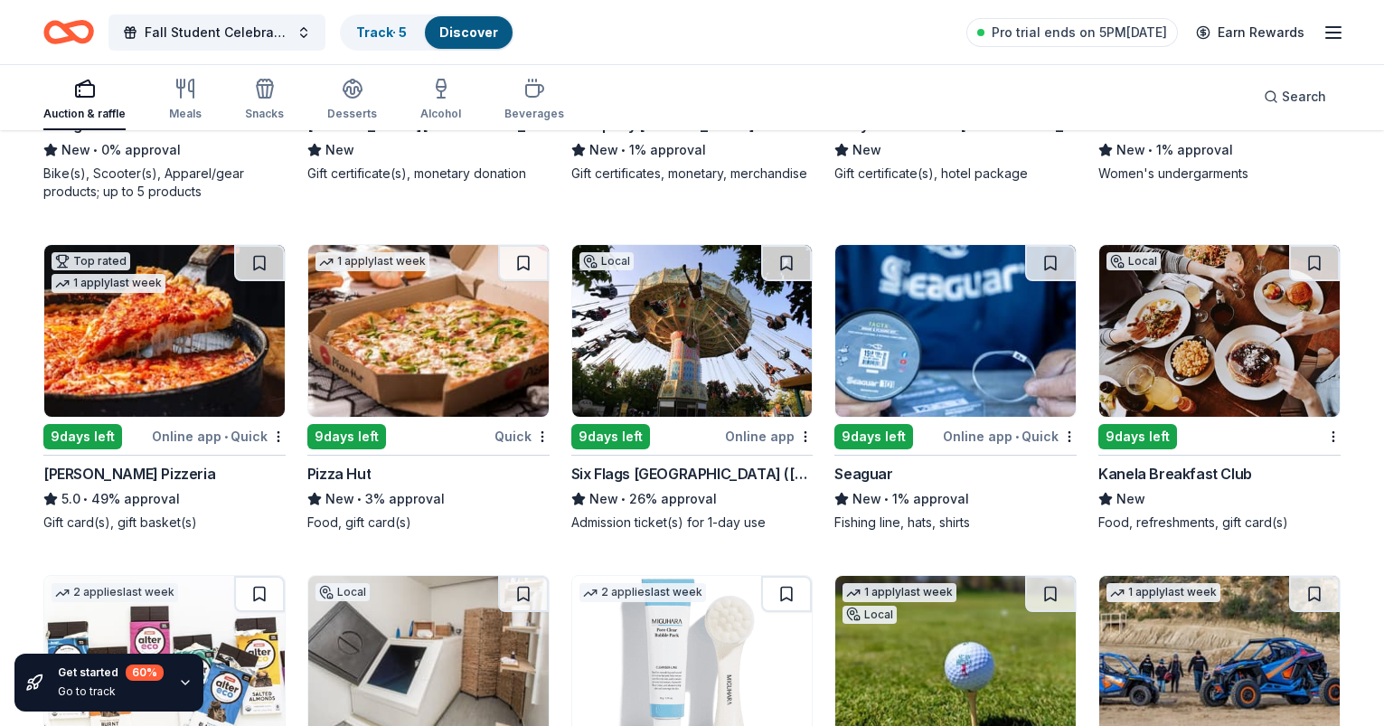
click at [221, 364] on img at bounding box center [164, 331] width 240 height 172
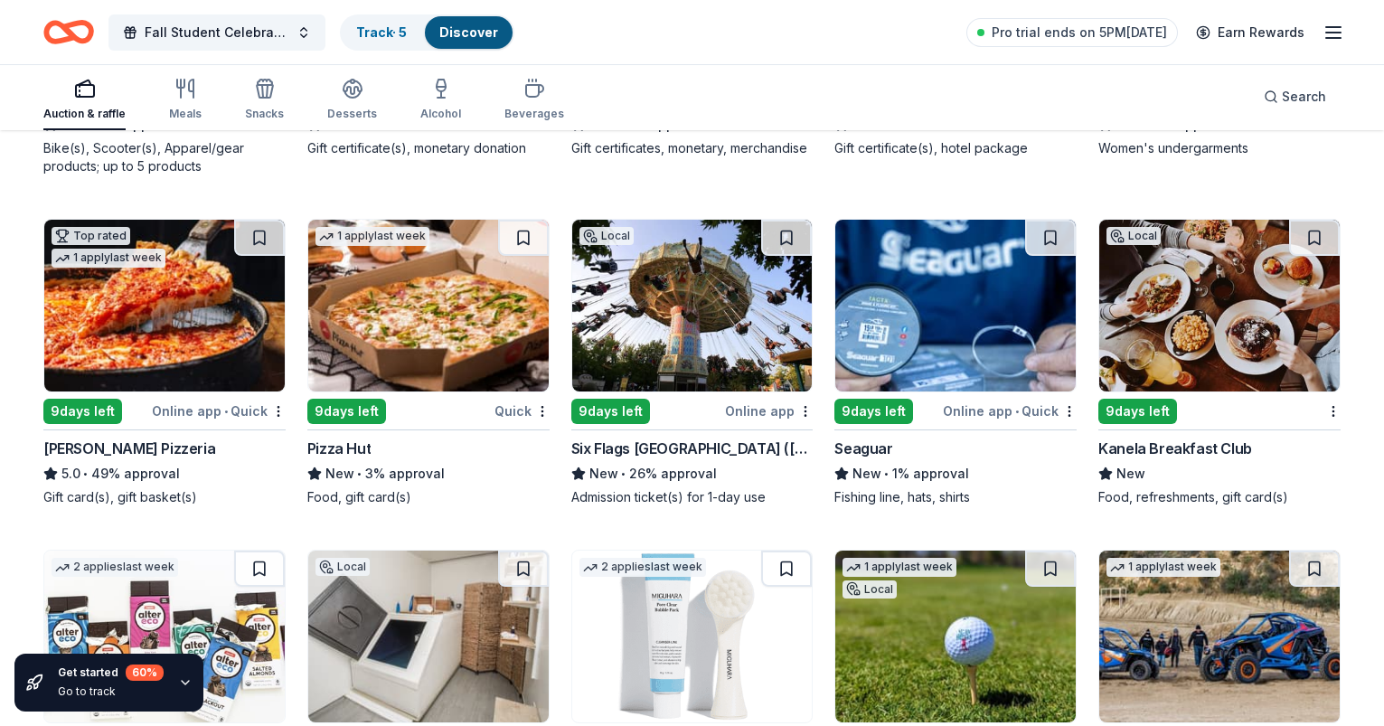
scroll to position [14499, 0]
click at [721, 308] on img at bounding box center [692, 306] width 240 height 172
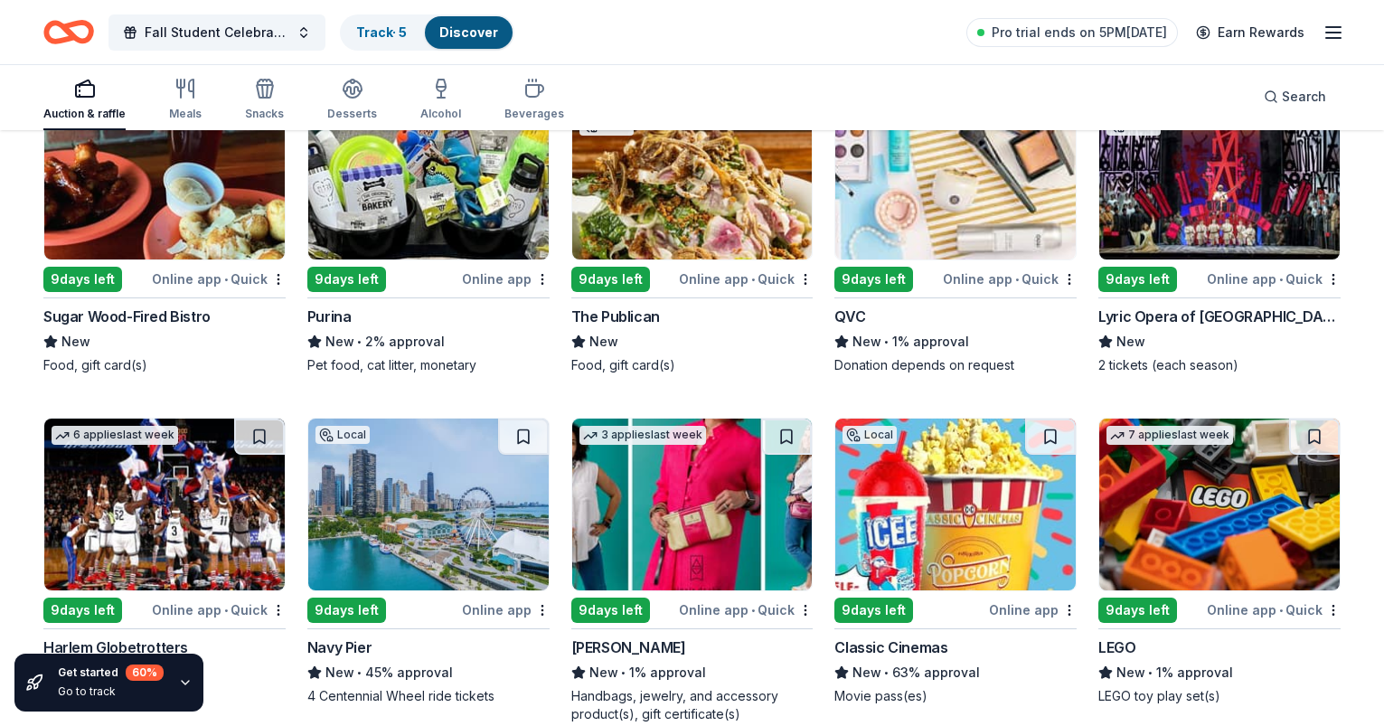
scroll to position [15289, 0]
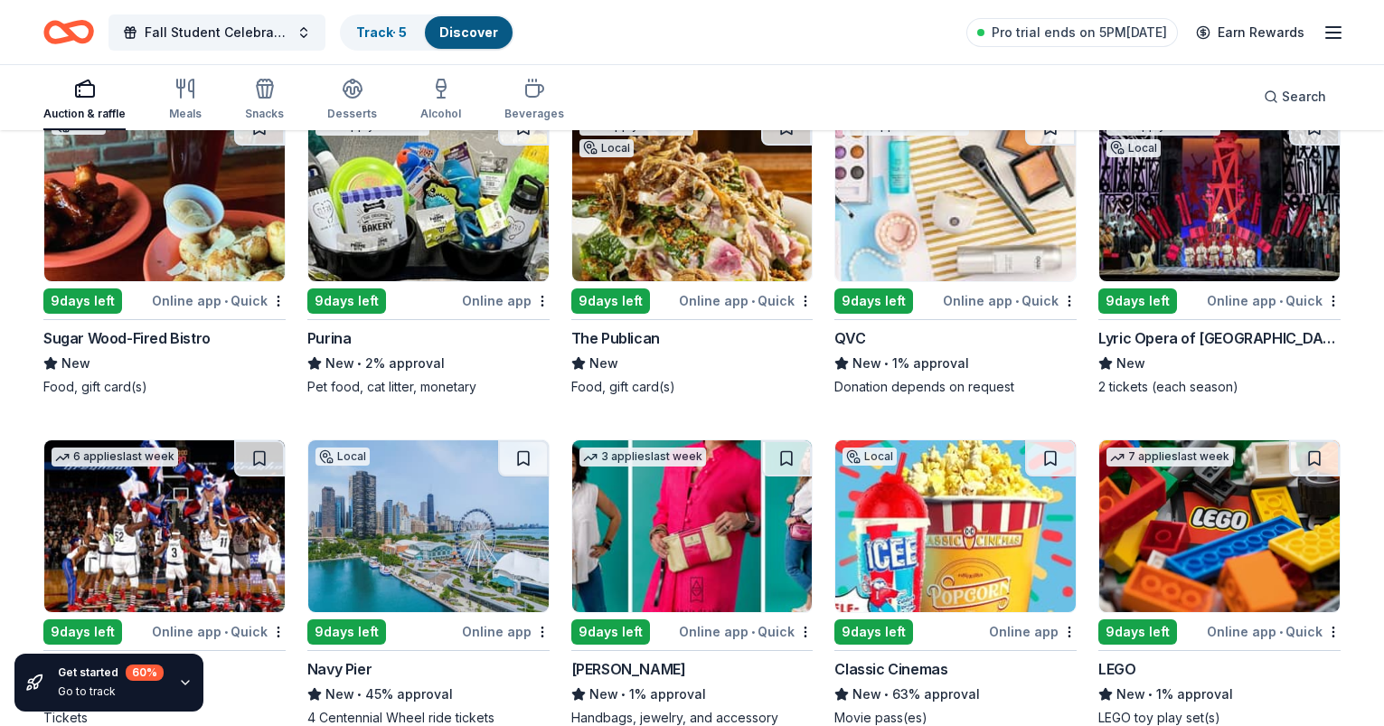
click at [711, 232] on img at bounding box center [692, 195] width 240 height 172
click at [706, 208] on img at bounding box center [692, 195] width 240 height 172
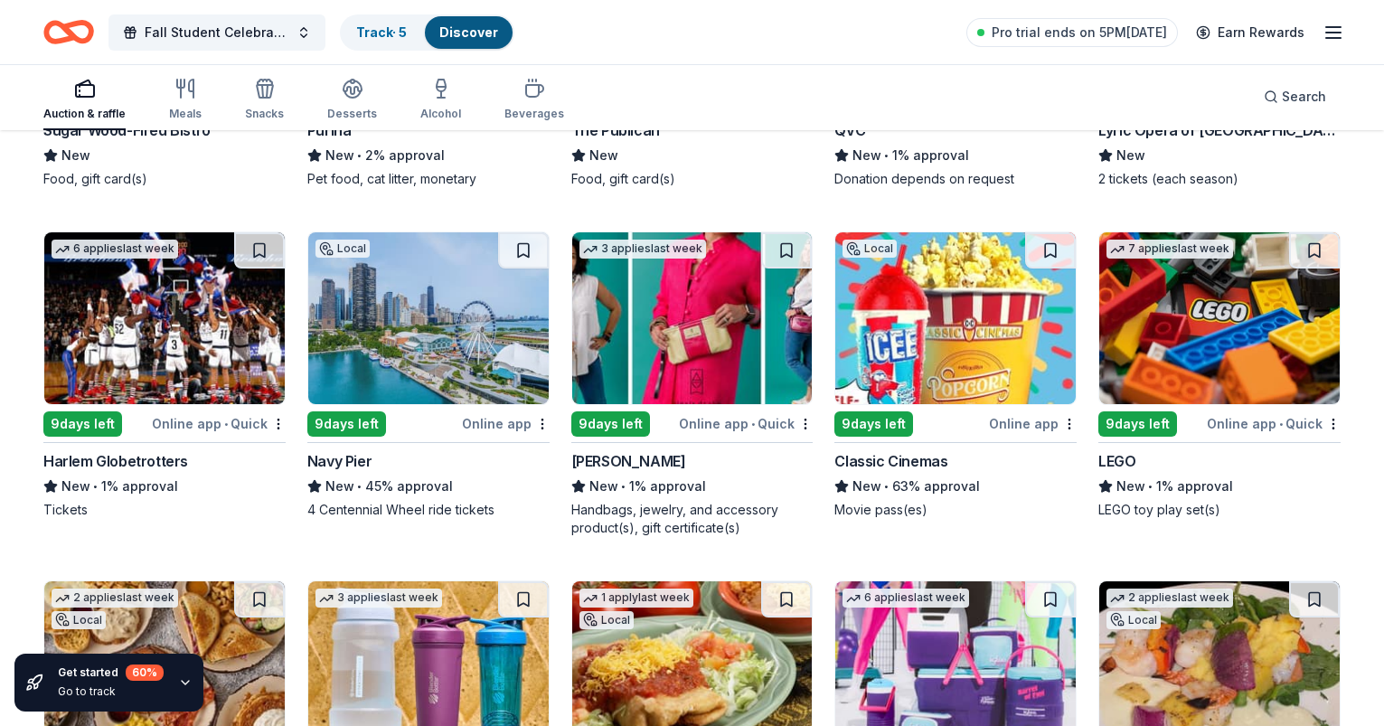
scroll to position [15493, 0]
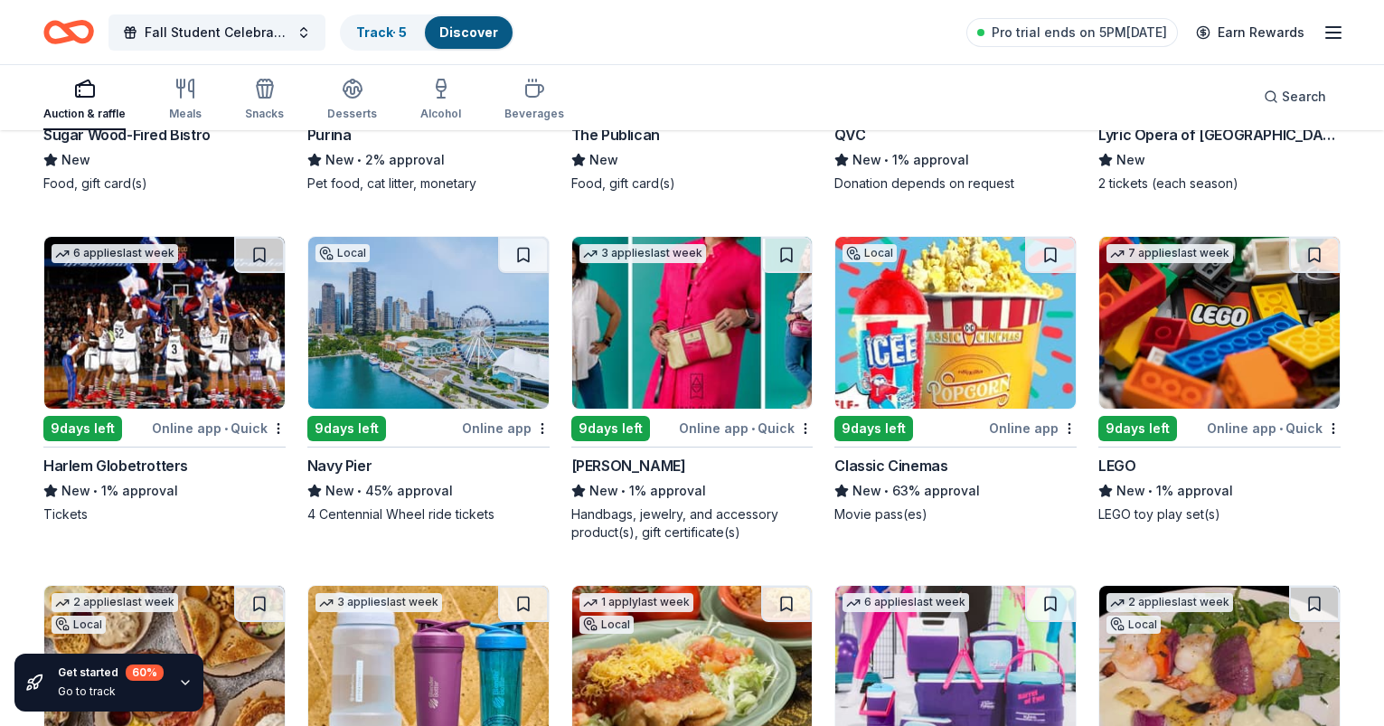
click at [921, 307] on img at bounding box center [955, 323] width 240 height 172
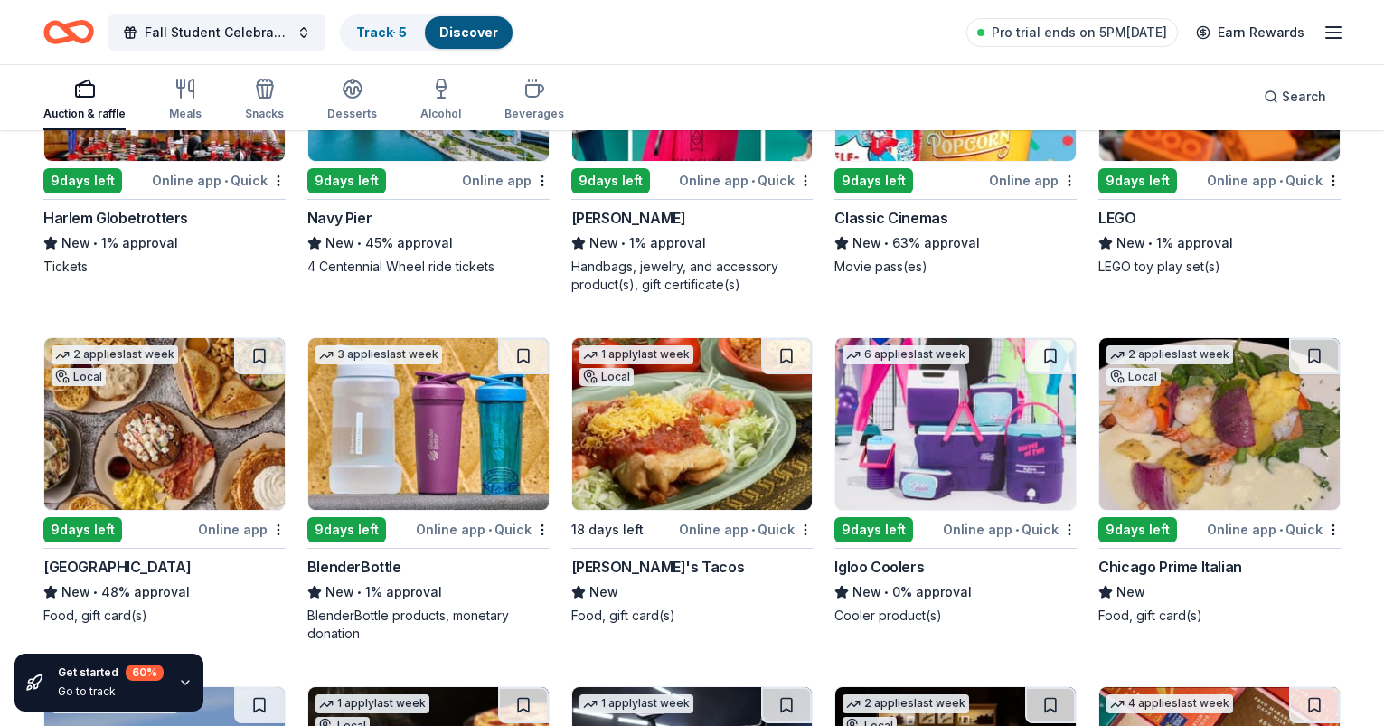
scroll to position [15729, 0]
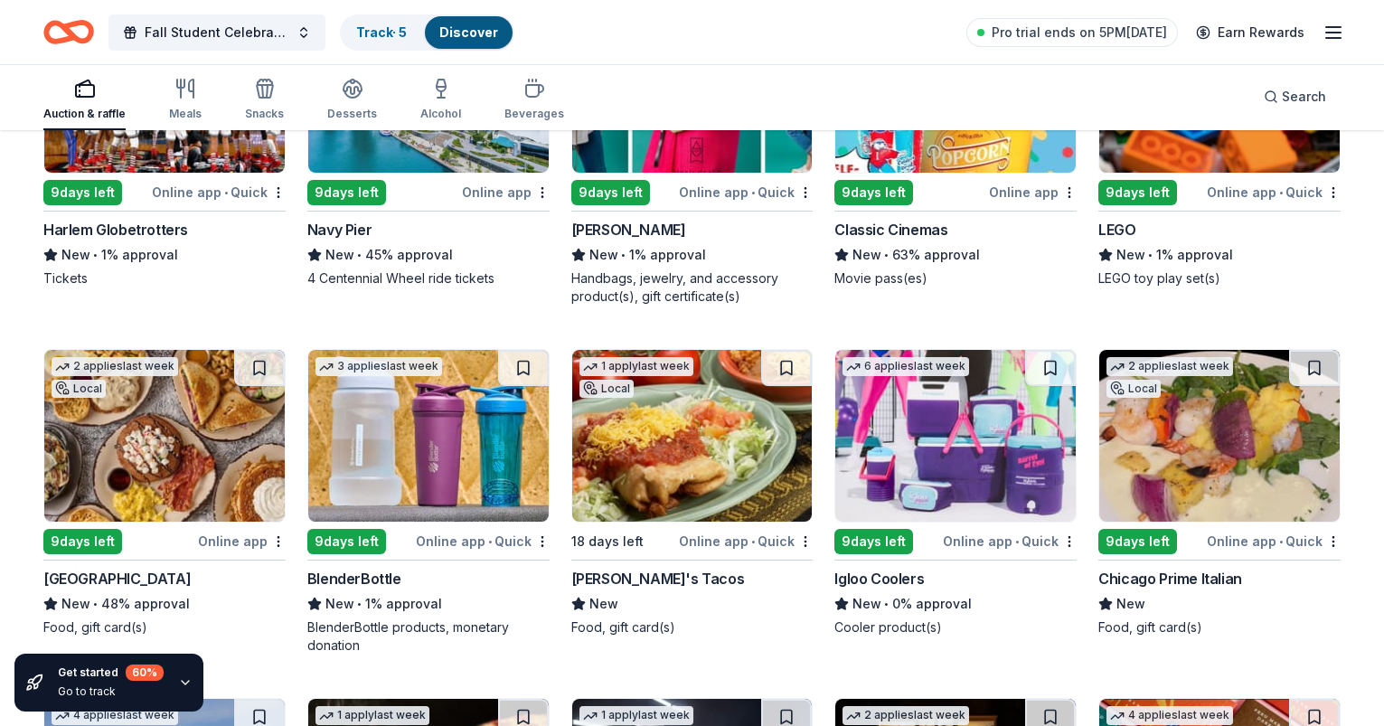
click at [234, 457] on img at bounding box center [164, 436] width 240 height 172
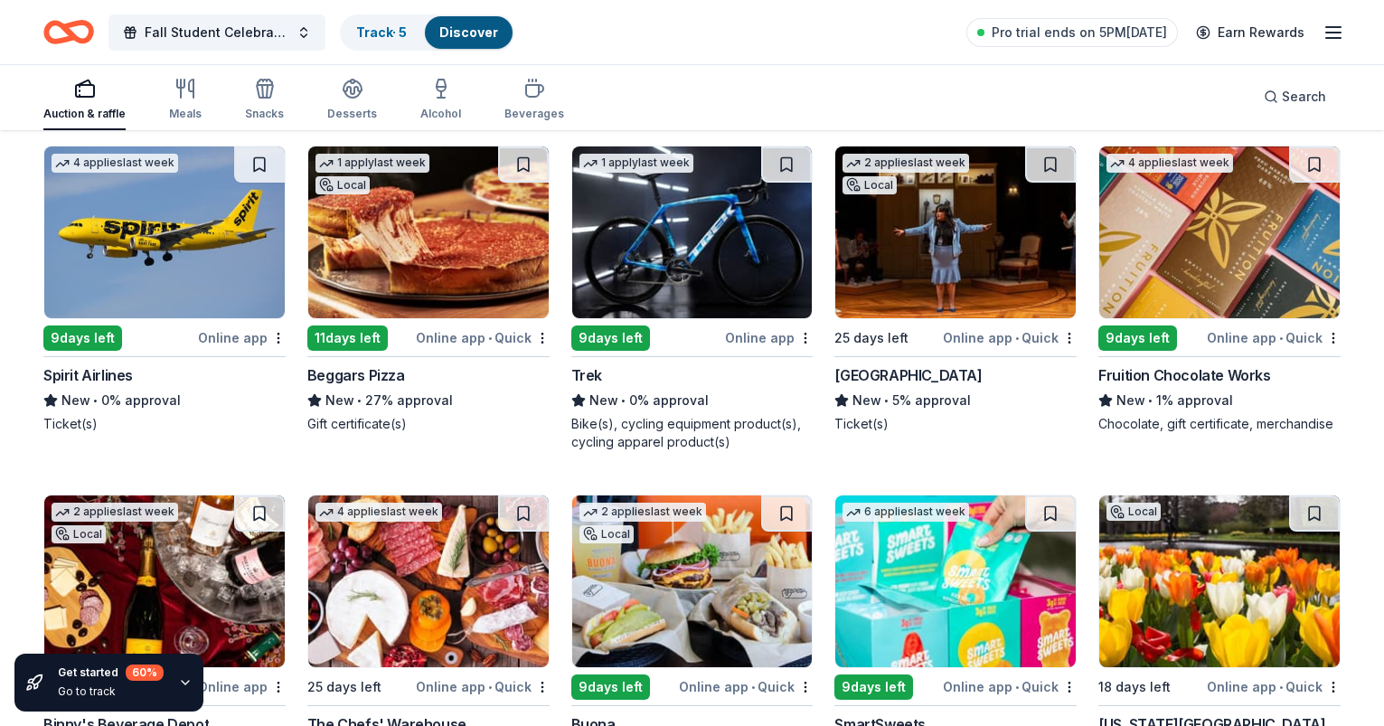
scroll to position [16279, 0]
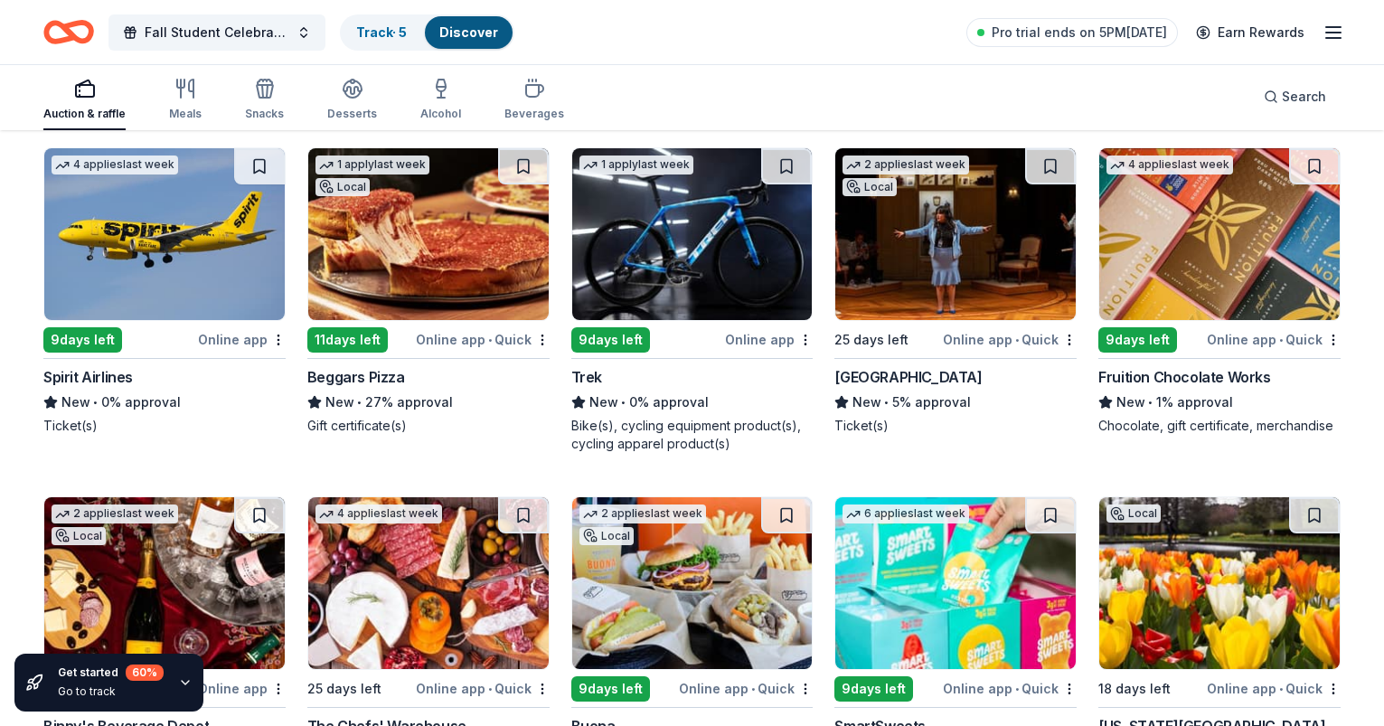
click at [475, 249] on img at bounding box center [428, 234] width 240 height 172
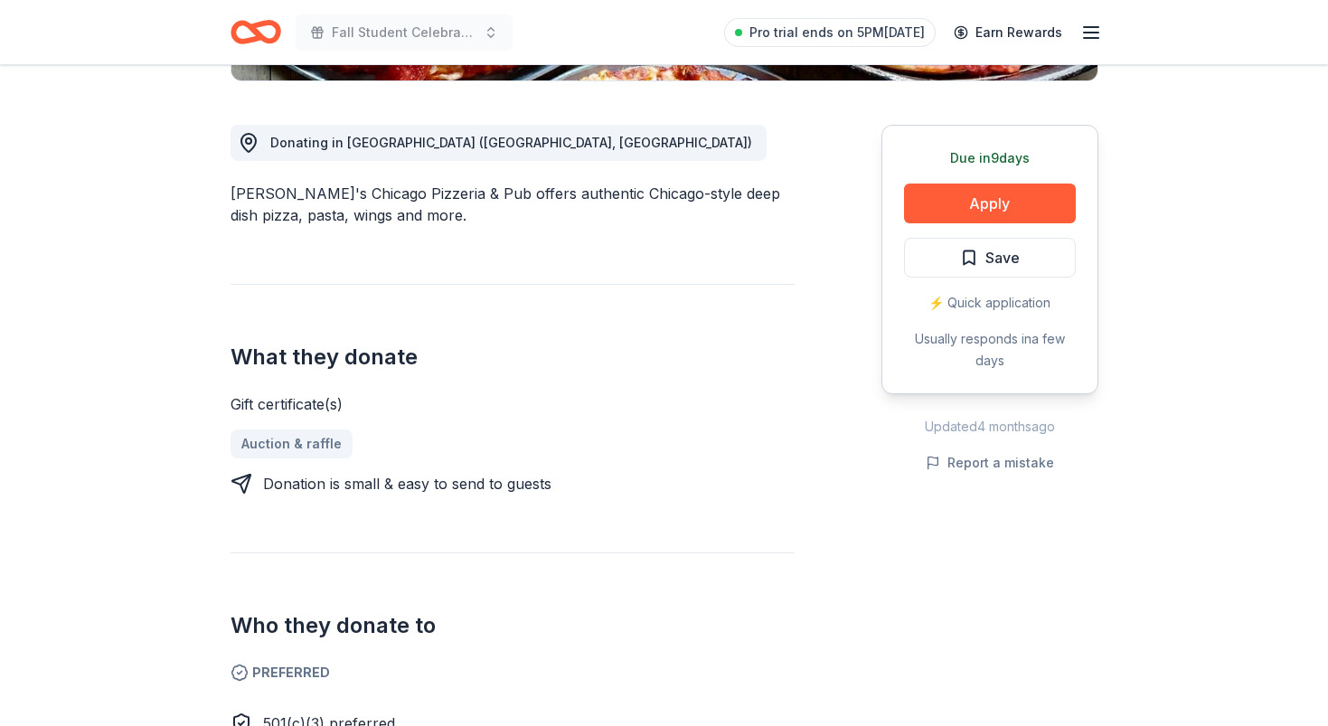
scroll to position [470, 0]
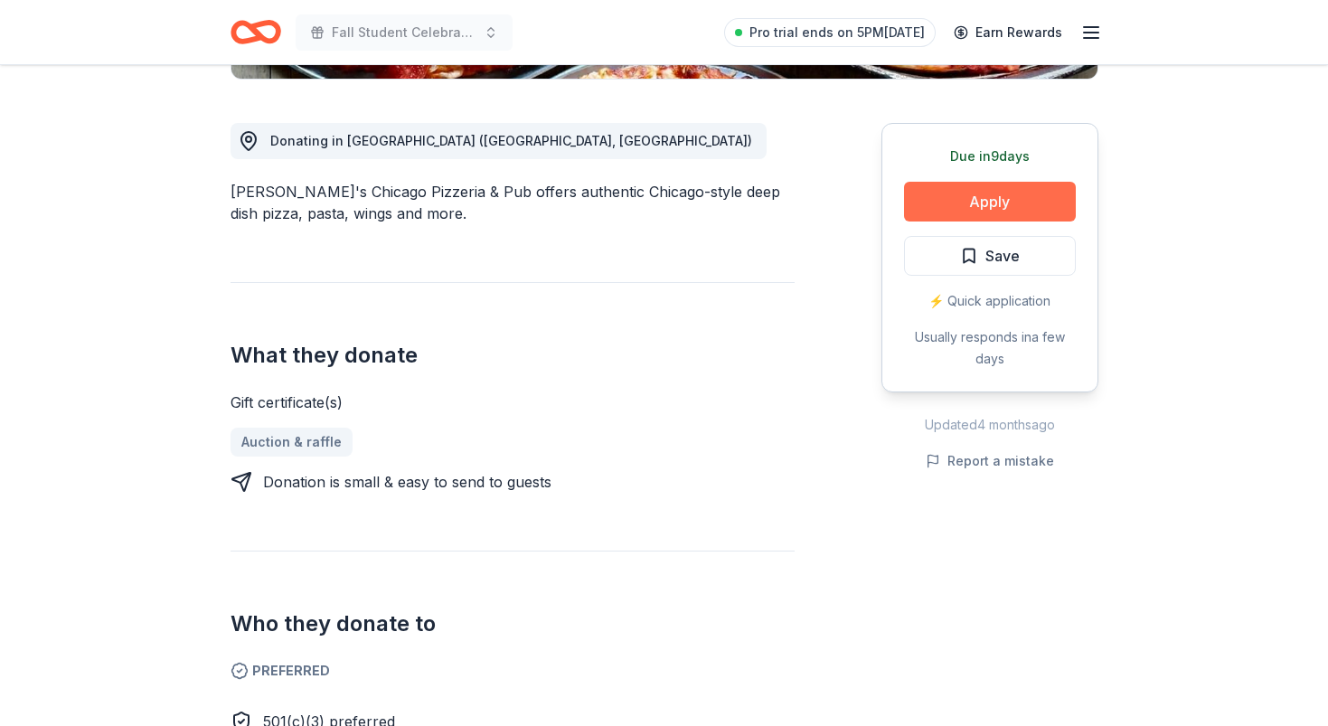
click at [993, 201] on button "Apply" at bounding box center [990, 202] width 172 height 40
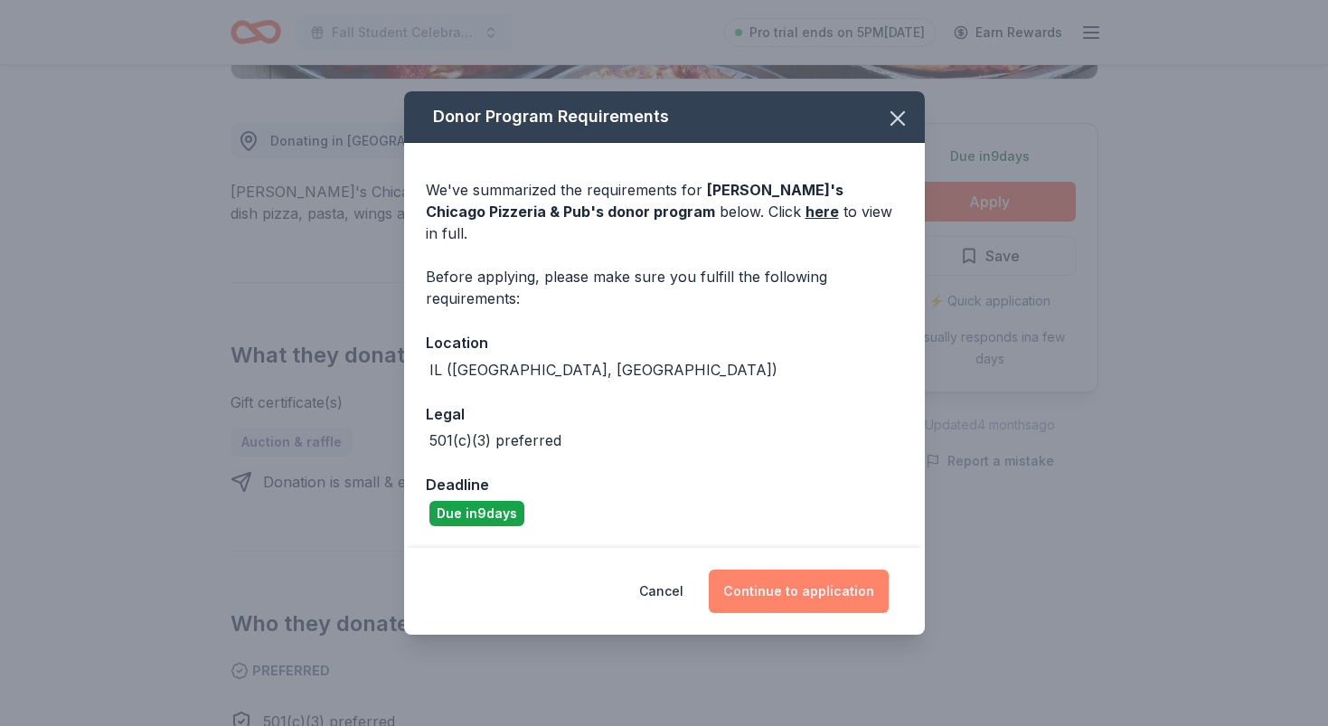
click at [799, 576] on button "Continue to application" at bounding box center [799, 591] width 180 height 43
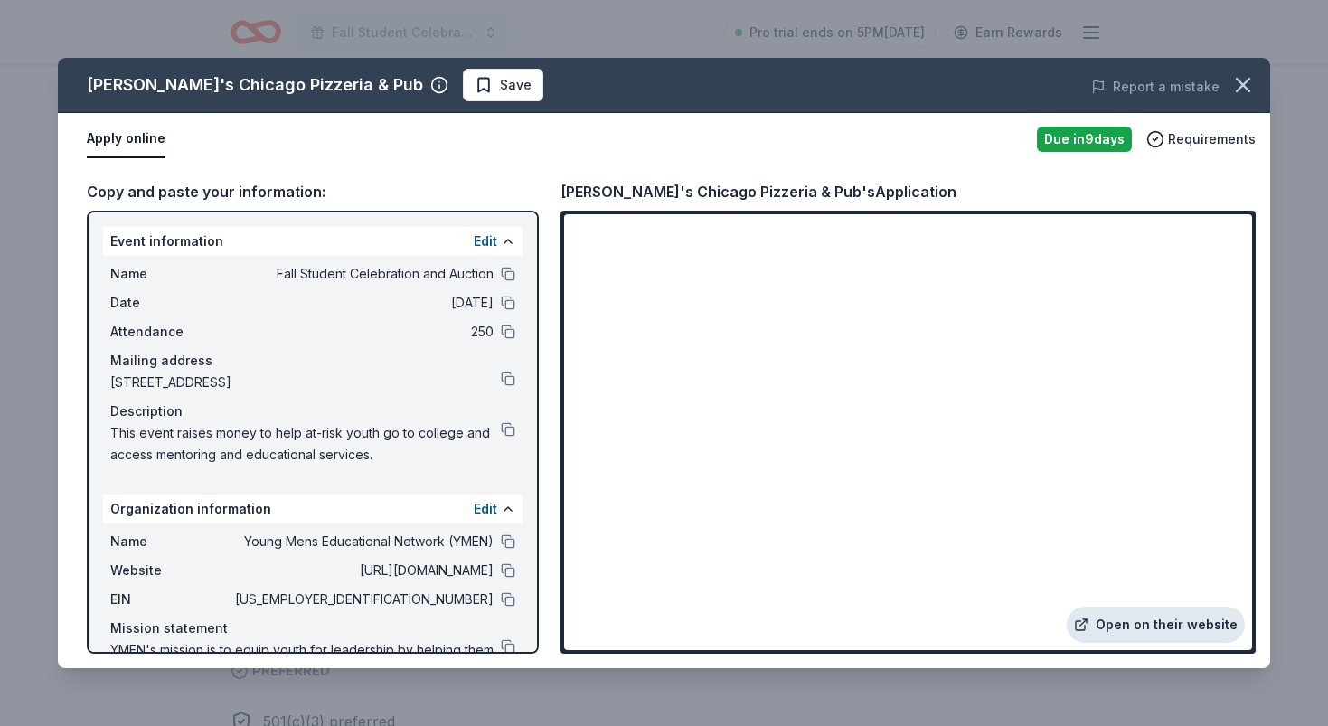
click at [1149, 625] on link "Open on their website" at bounding box center [1156, 625] width 178 height 36
click at [1247, 85] on icon "button" at bounding box center [1242, 84] width 25 height 25
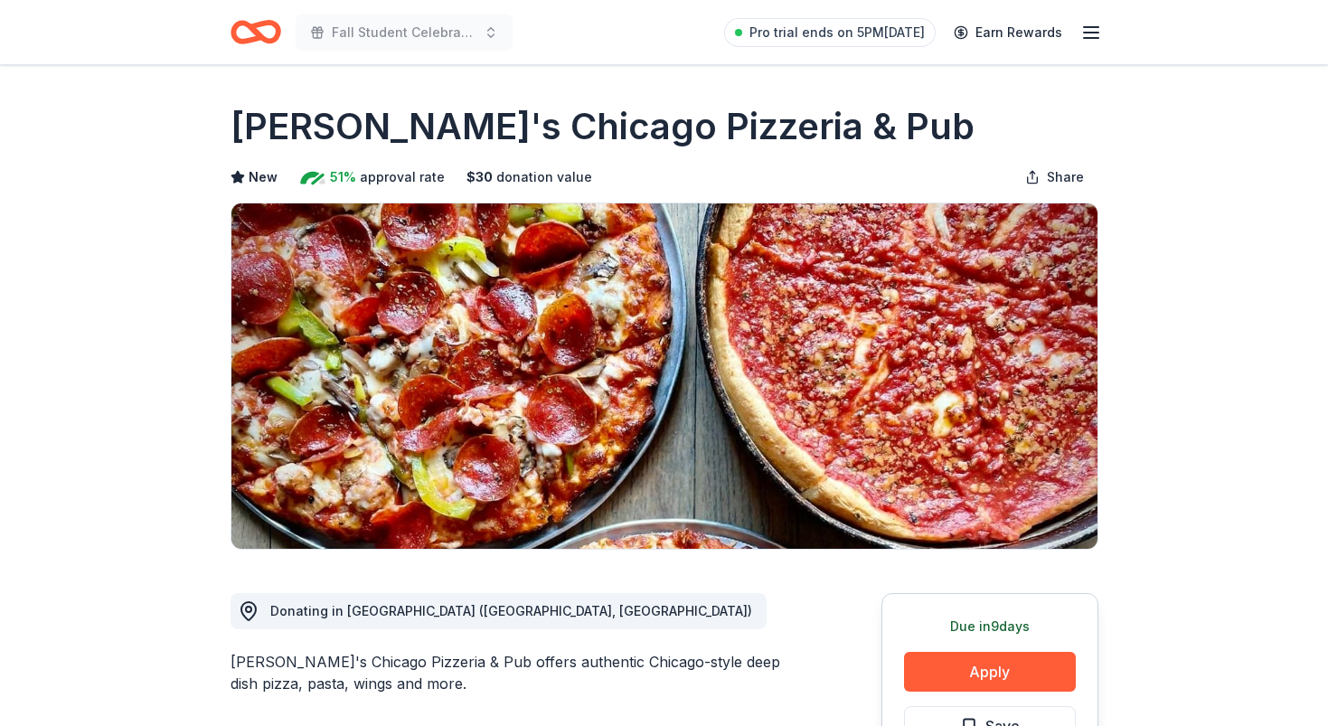
scroll to position [0, 0]
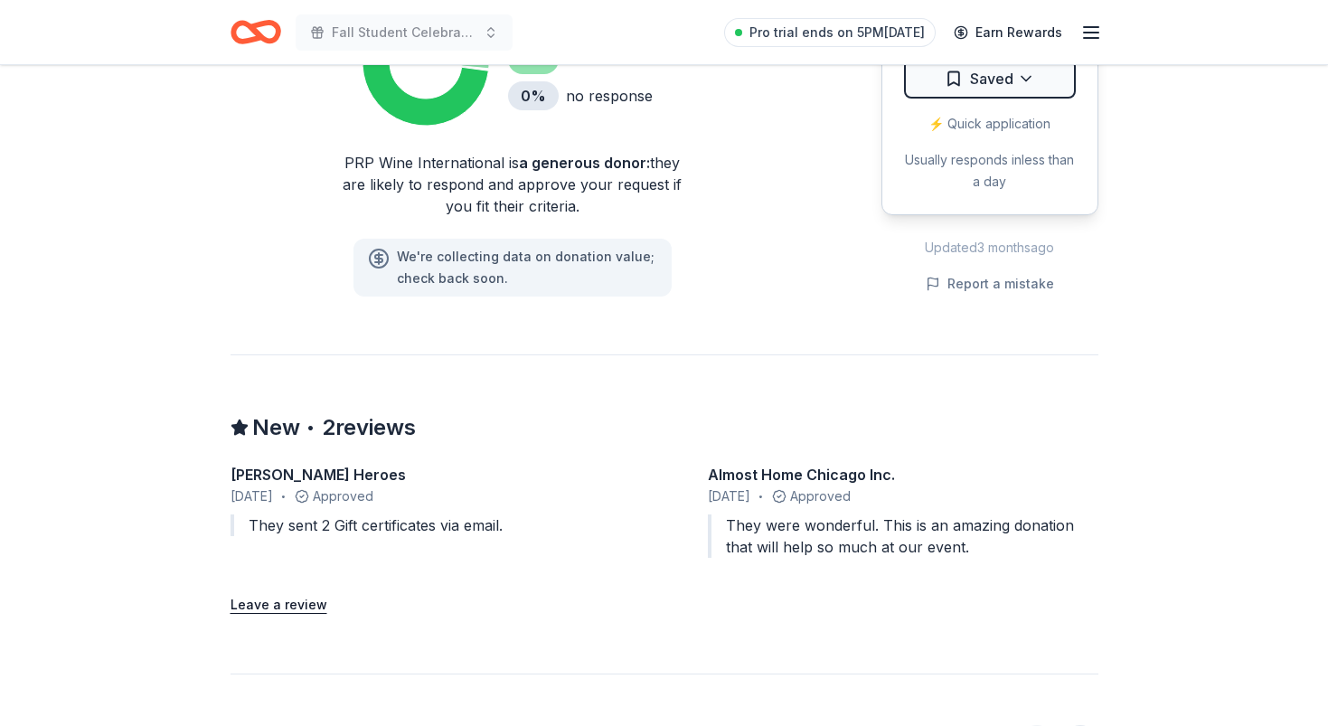
scroll to position [1305, 0]
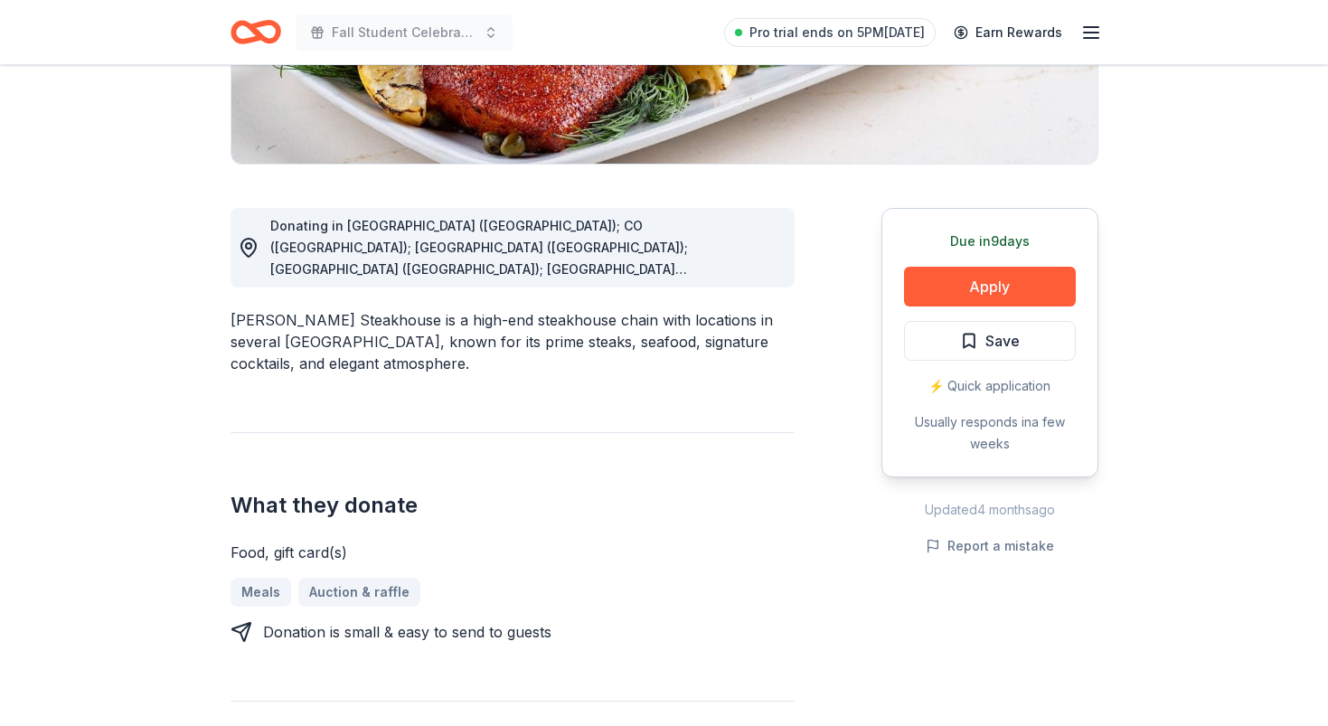
scroll to position [136, 0]
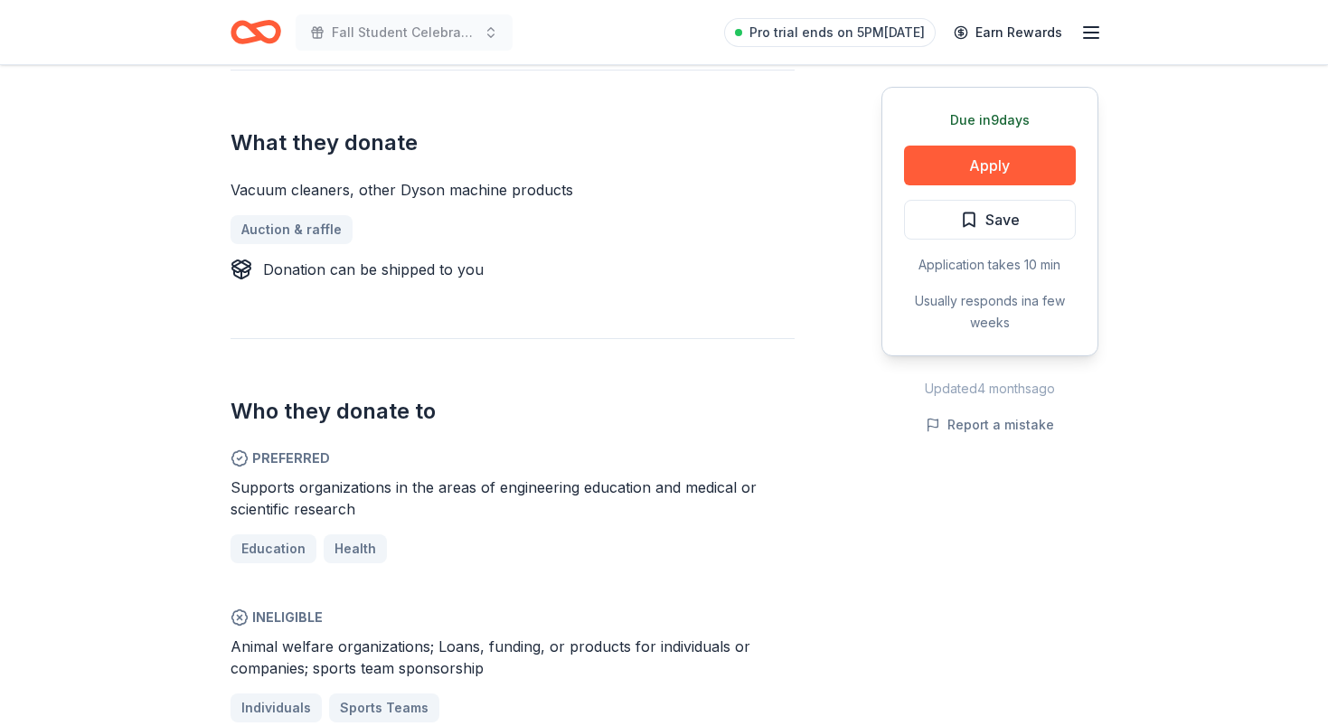
scroll to position [704, 0]
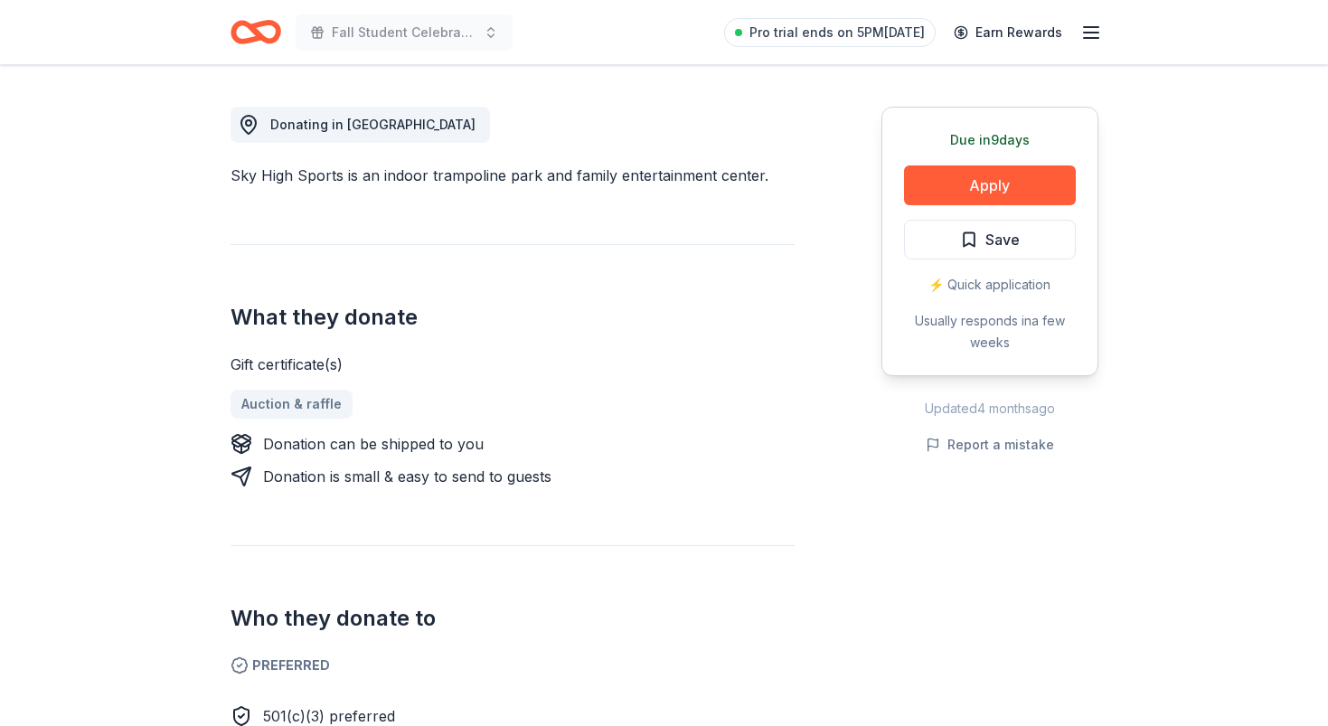
scroll to position [478, 0]
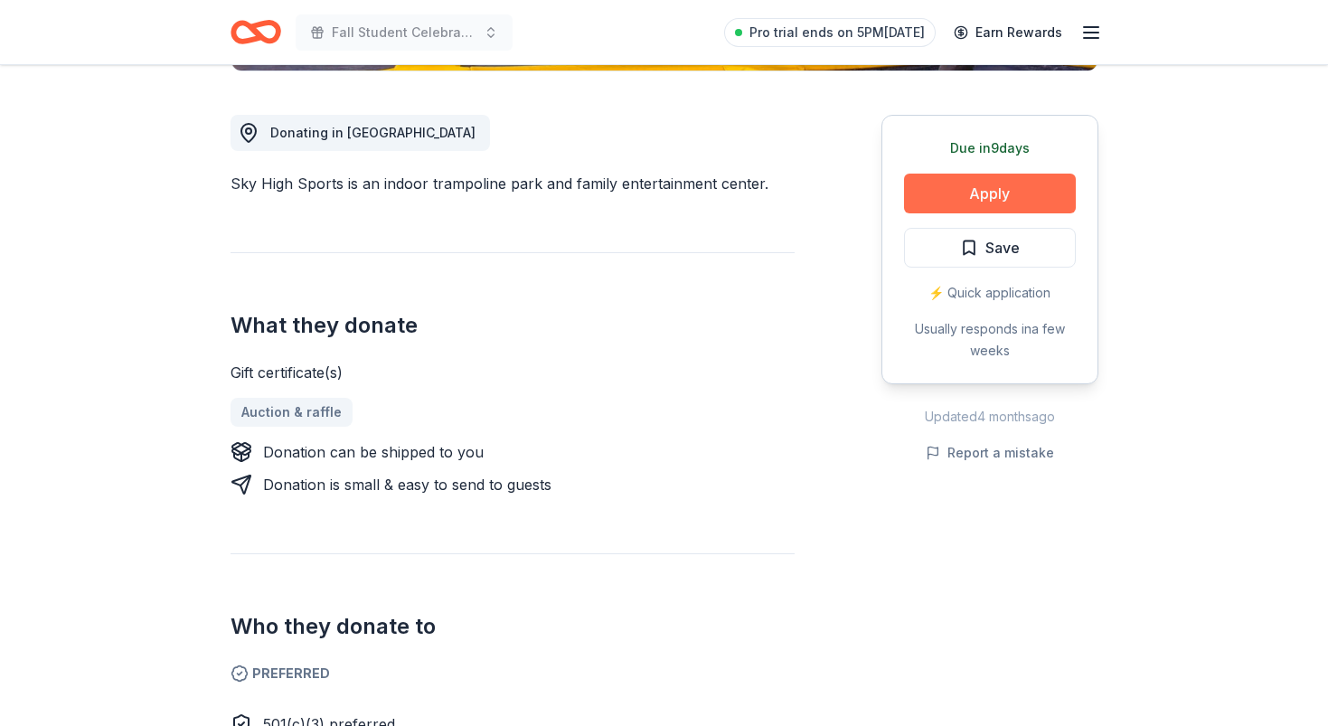
click at [970, 192] on button "Apply" at bounding box center [990, 194] width 172 height 40
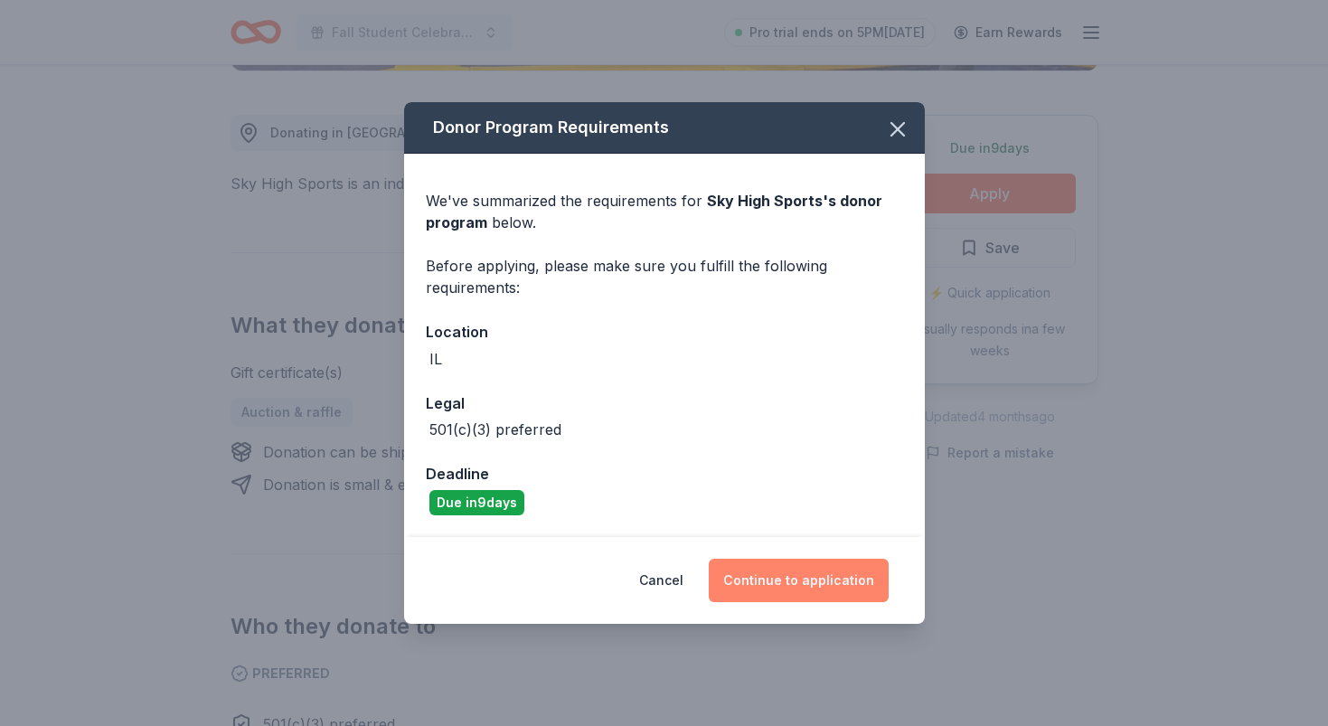
click at [787, 571] on button "Continue to application" at bounding box center [799, 580] width 180 height 43
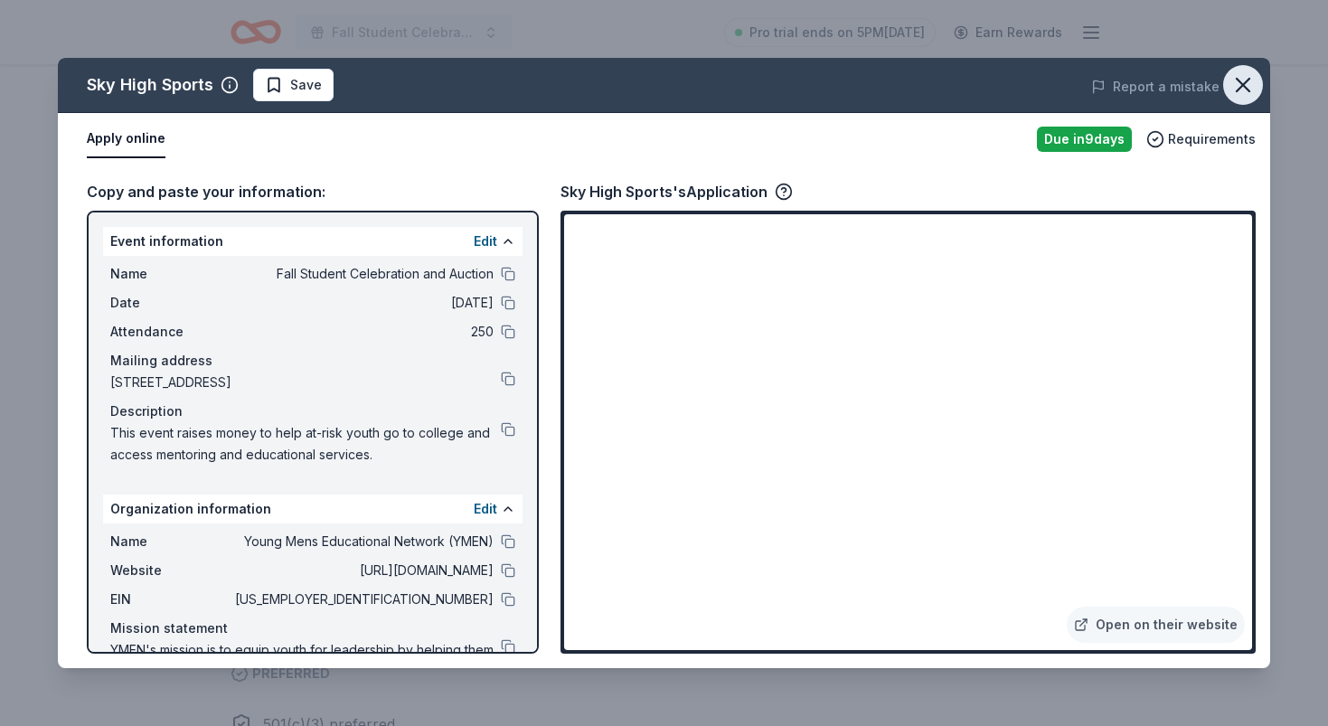
click at [1242, 83] on icon "button" at bounding box center [1243, 85] width 13 height 13
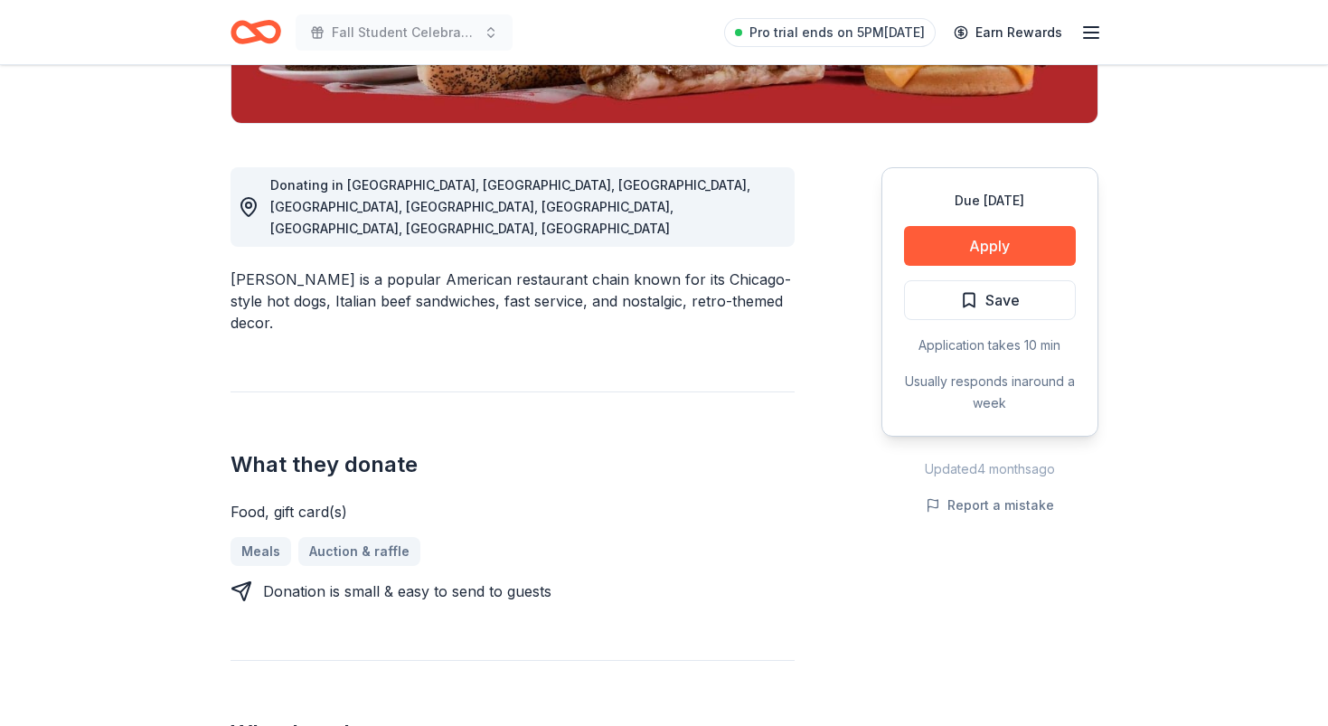
scroll to position [435, 0]
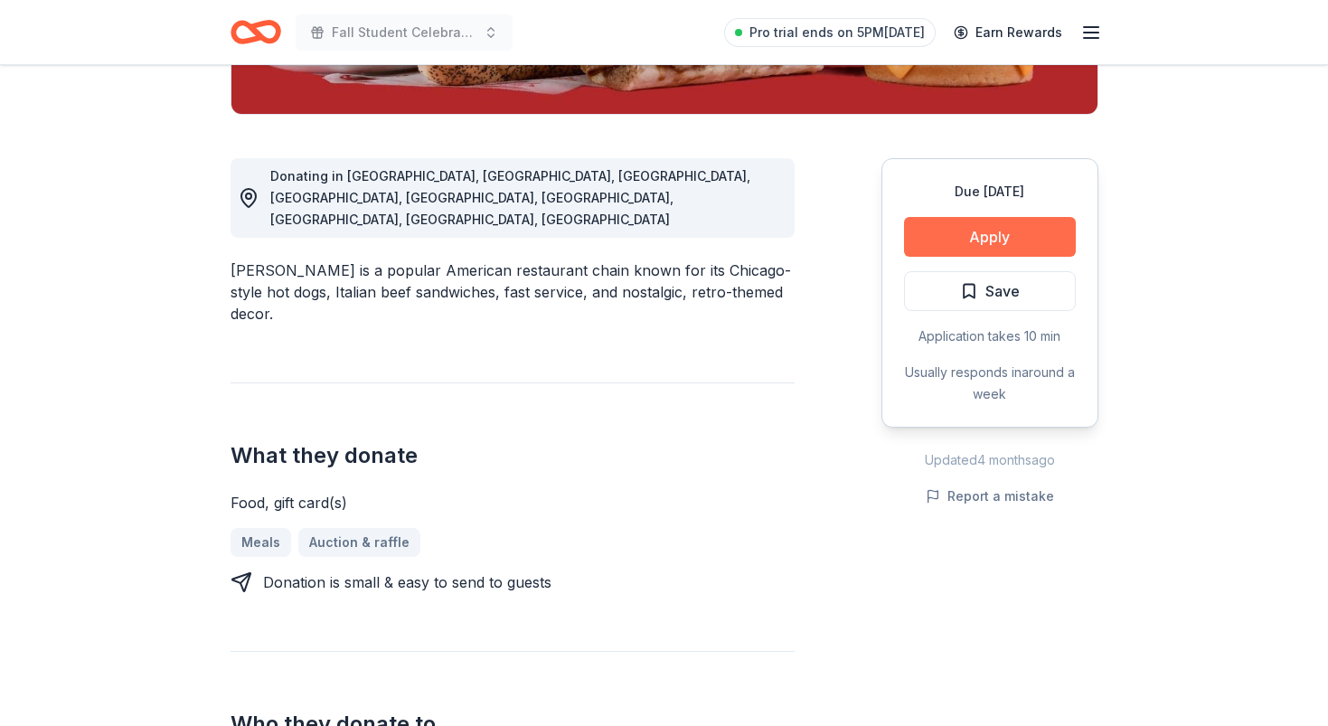
click at [989, 234] on button "Apply" at bounding box center [990, 237] width 172 height 40
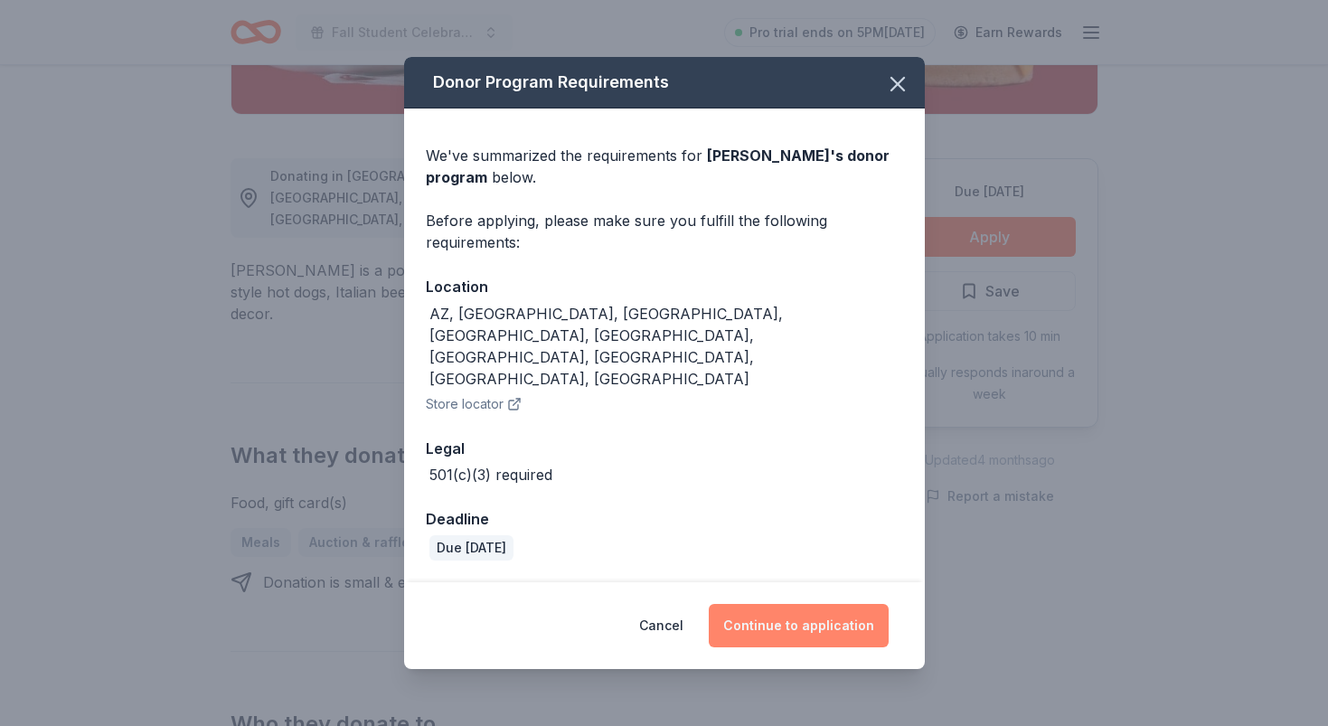
click at [828, 604] on button "Continue to application" at bounding box center [799, 625] width 180 height 43
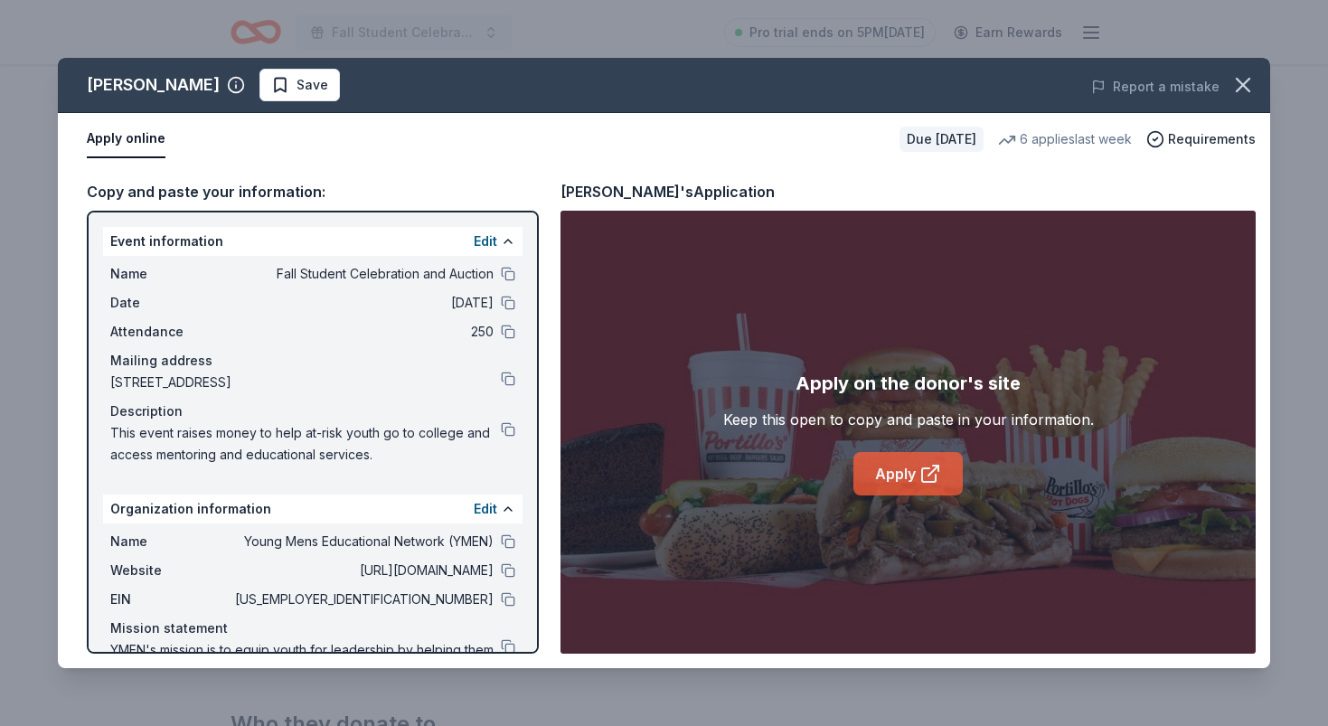
click at [904, 474] on link "Apply" at bounding box center [907, 473] width 109 height 43
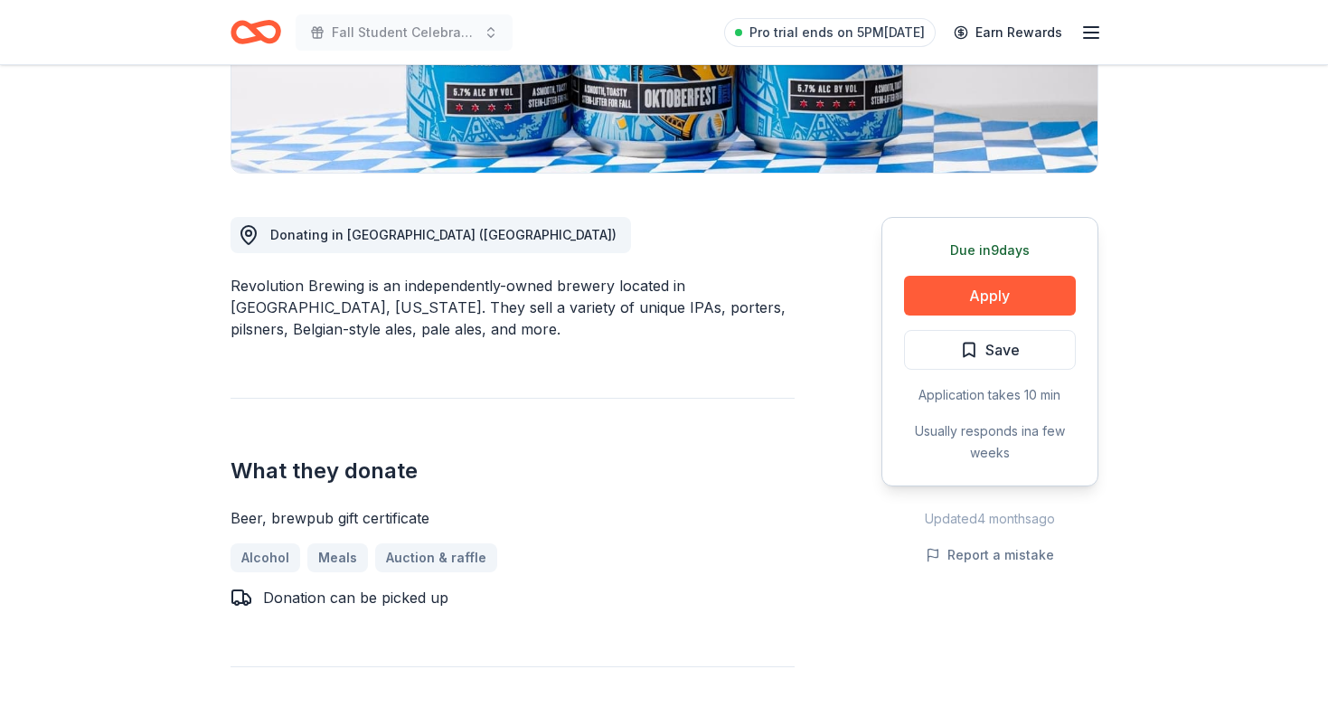
scroll to position [377, 0]
click at [997, 281] on button "Apply" at bounding box center [990, 295] width 172 height 40
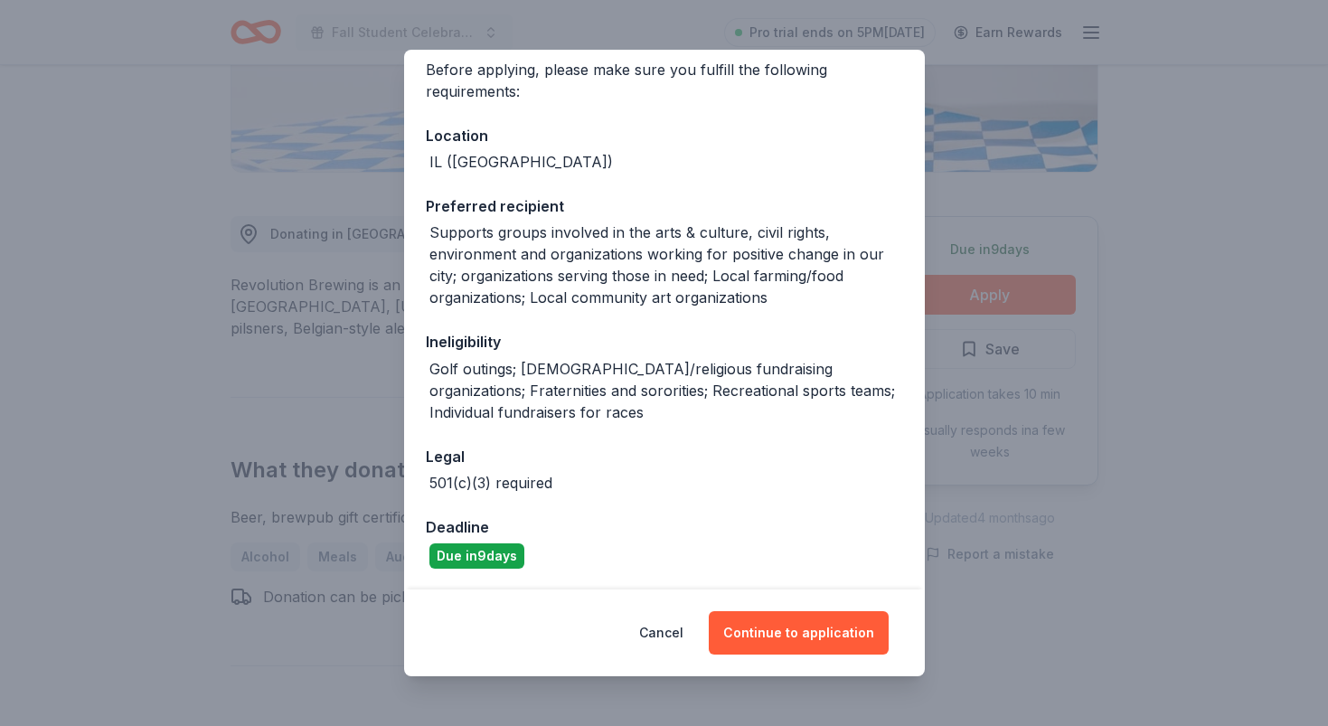
scroll to position [142, 0]
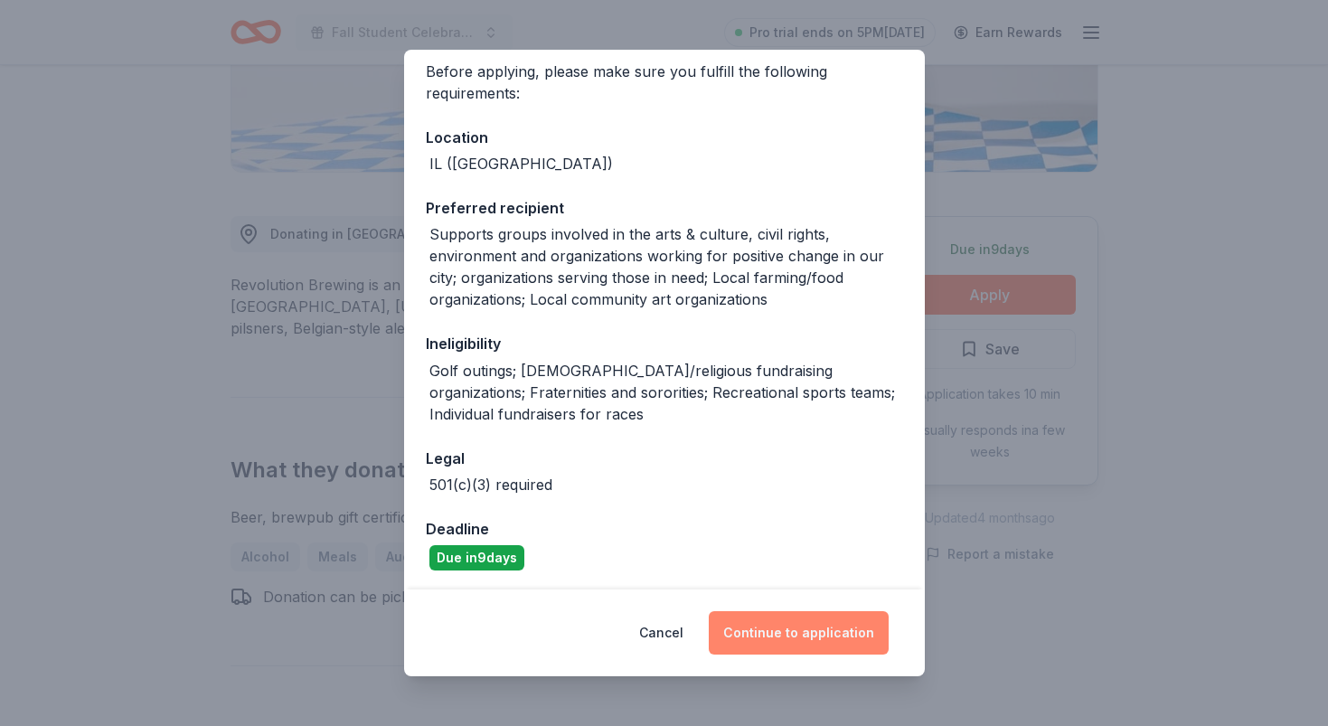
click at [810, 627] on button "Continue to application" at bounding box center [799, 632] width 180 height 43
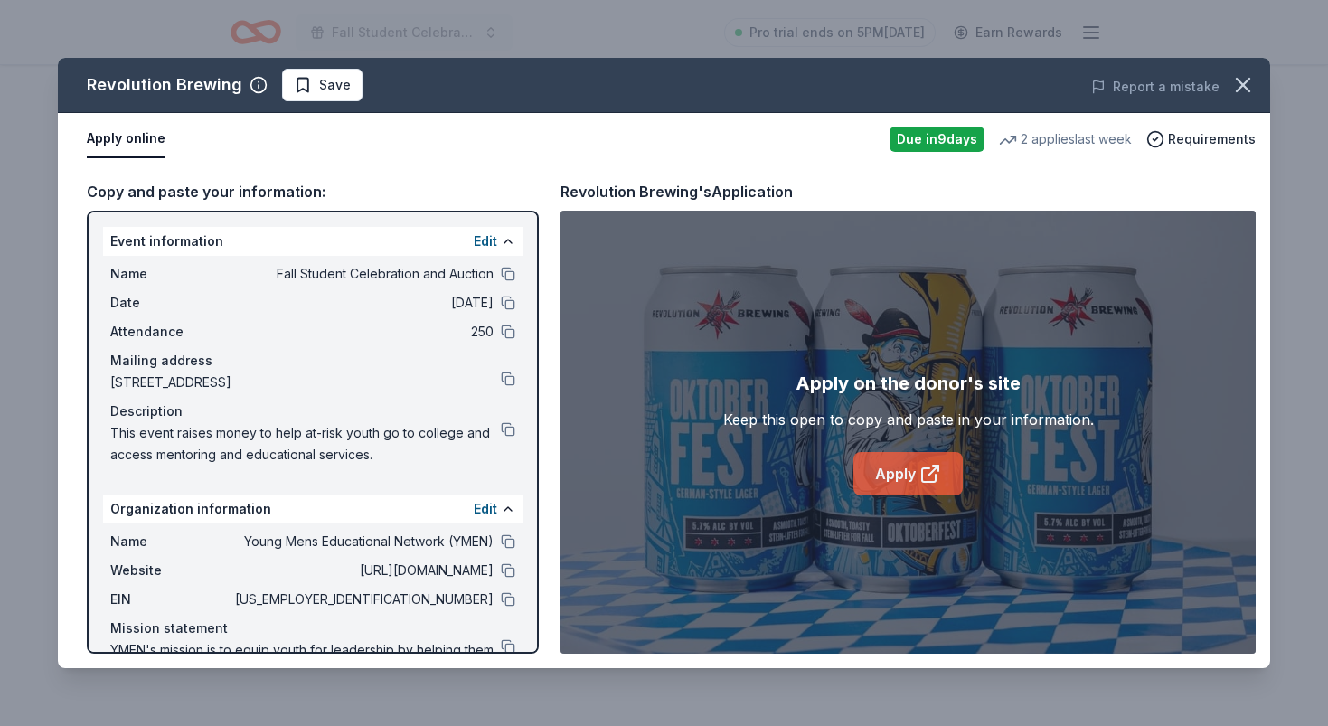
click at [909, 474] on link "Apply" at bounding box center [907, 473] width 109 height 43
click at [1246, 81] on icon "button" at bounding box center [1243, 85] width 13 height 13
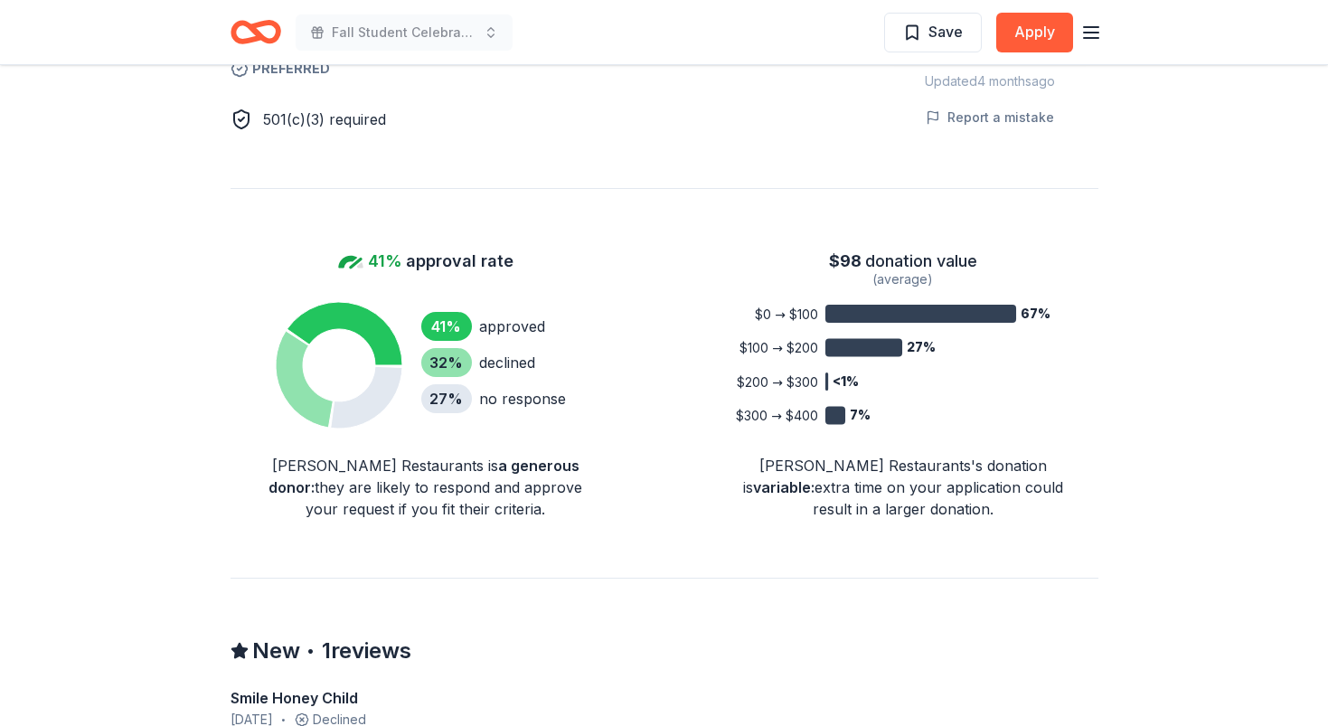
scroll to position [1123, 0]
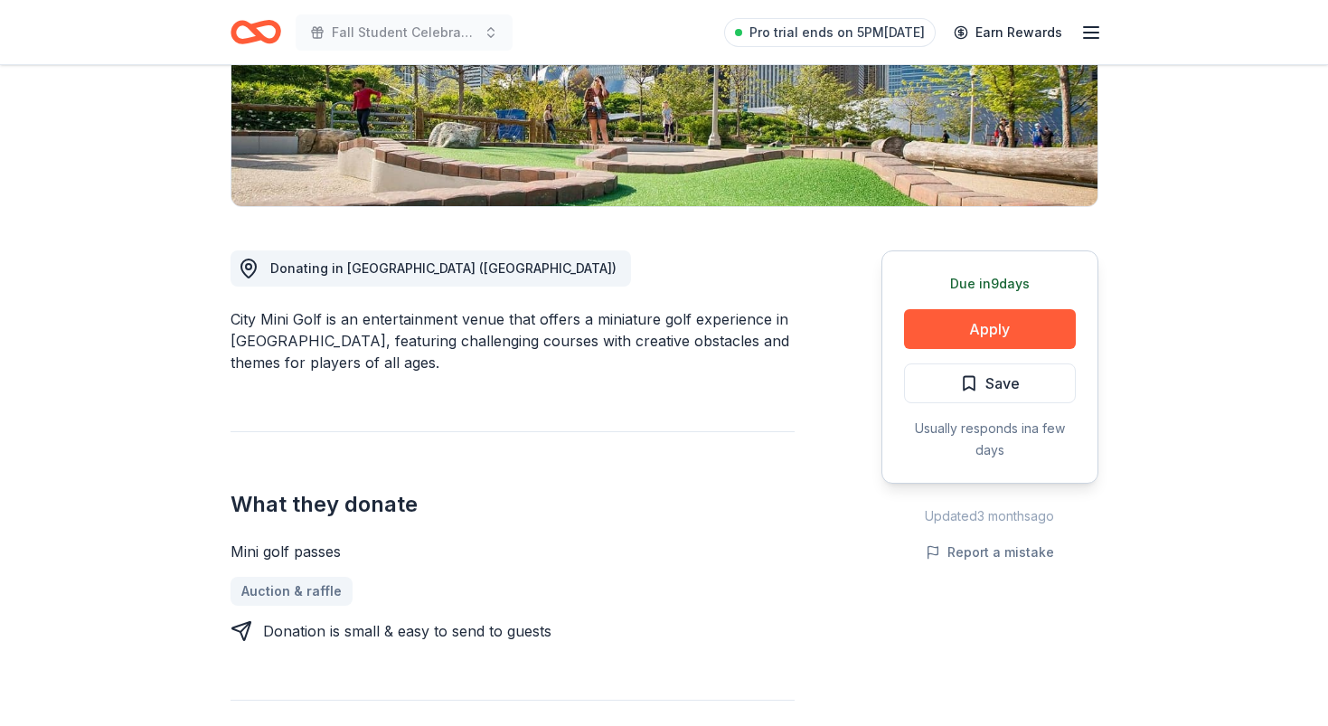
scroll to position [374, 0]
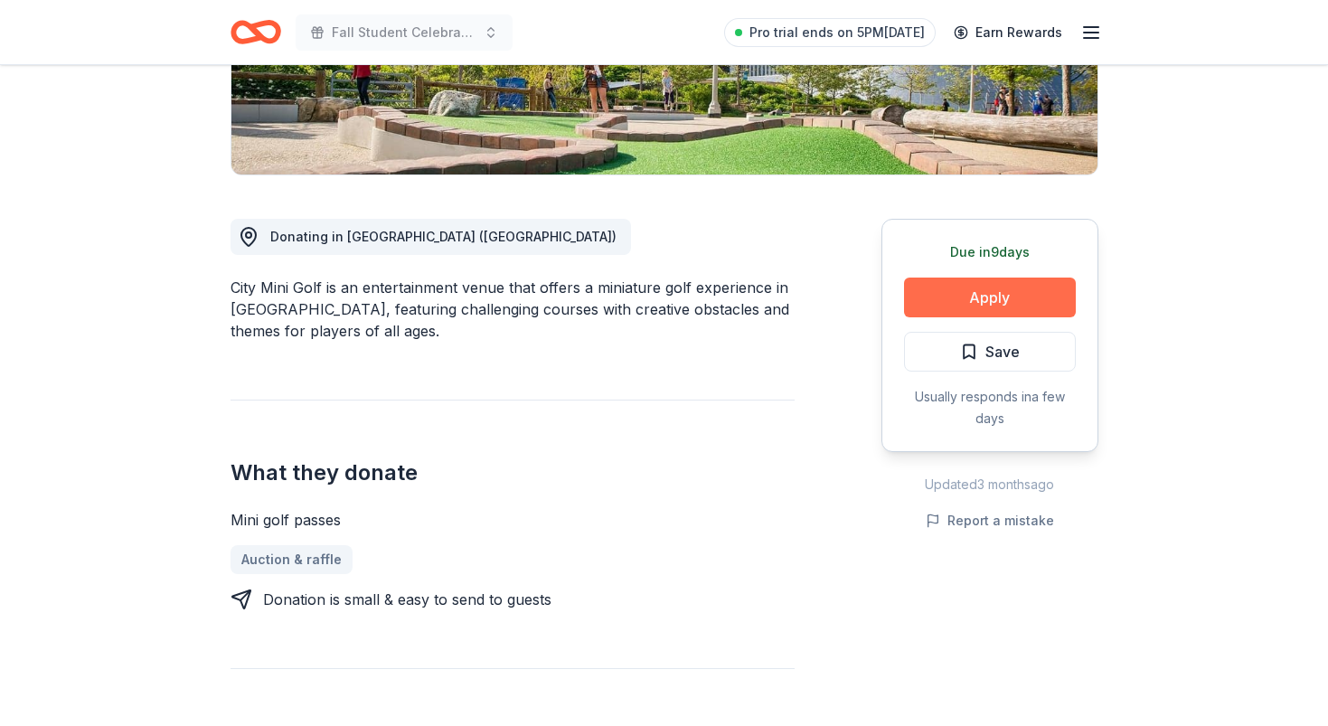
click at [1011, 297] on button "Apply" at bounding box center [990, 298] width 172 height 40
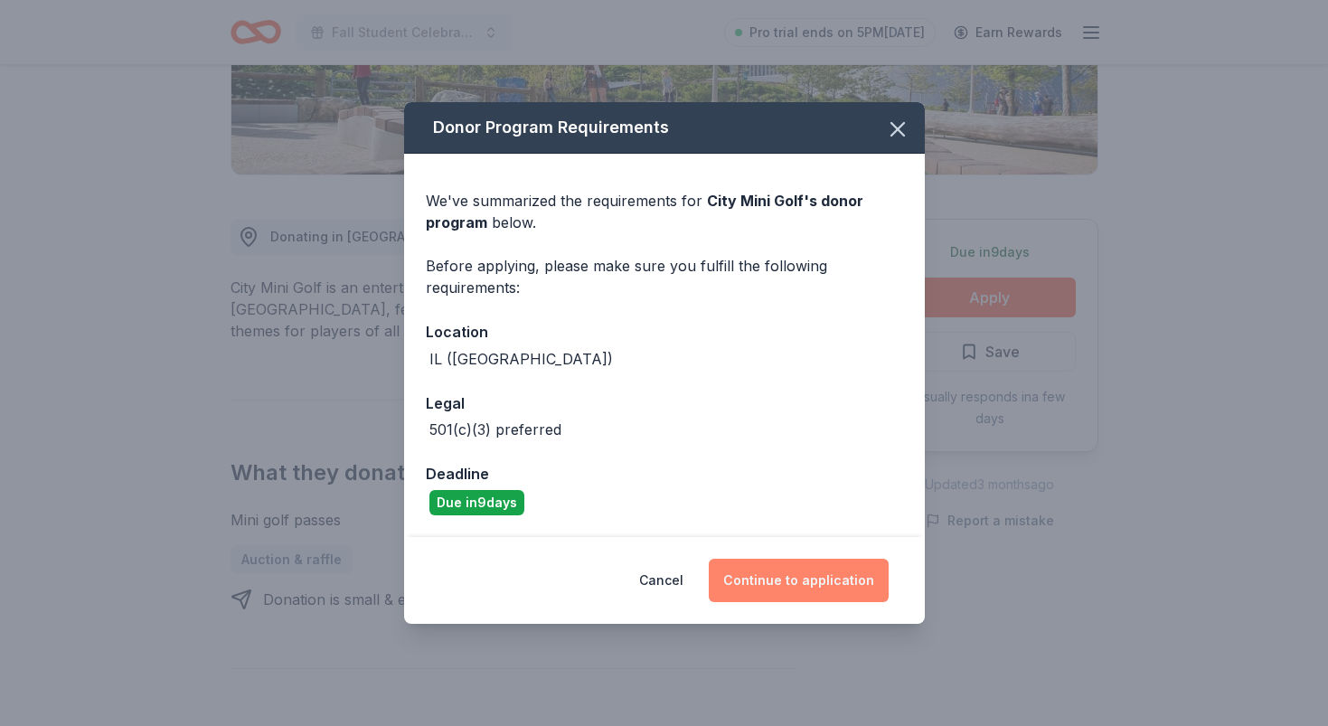
click at [787, 582] on button "Continue to application" at bounding box center [799, 580] width 180 height 43
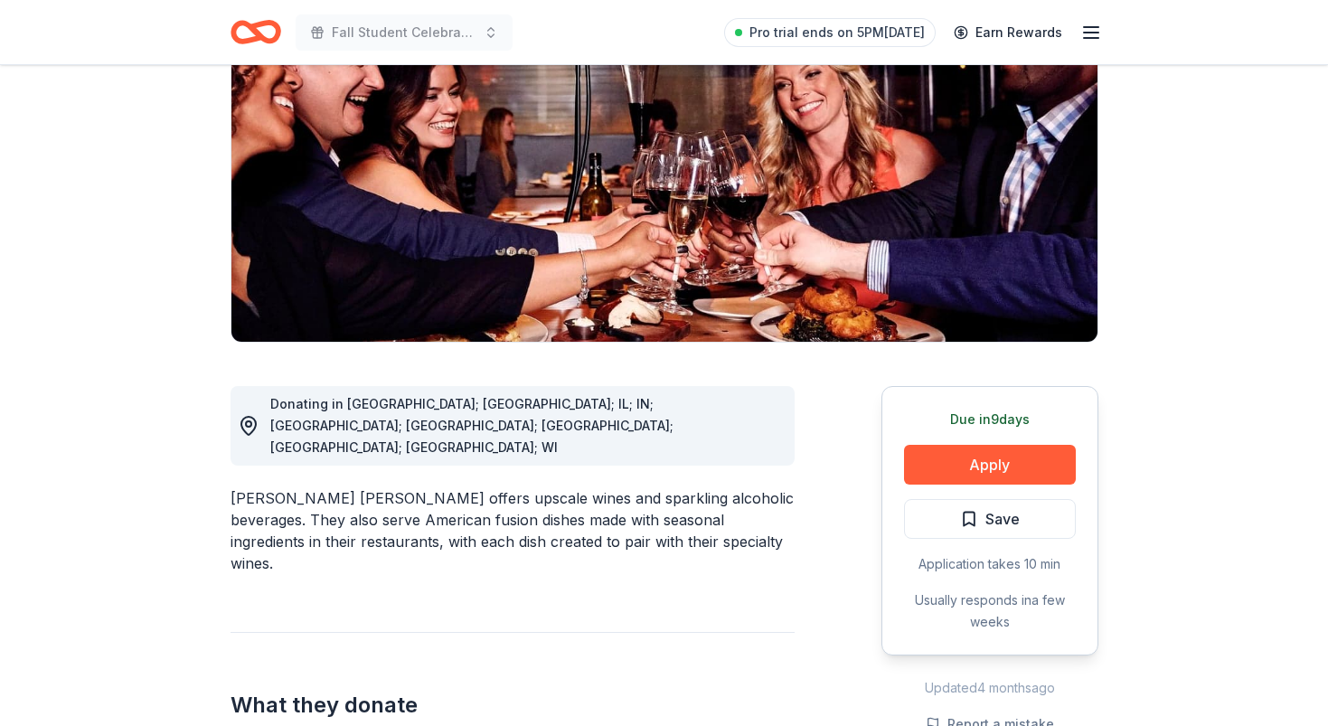
scroll to position [337, 0]
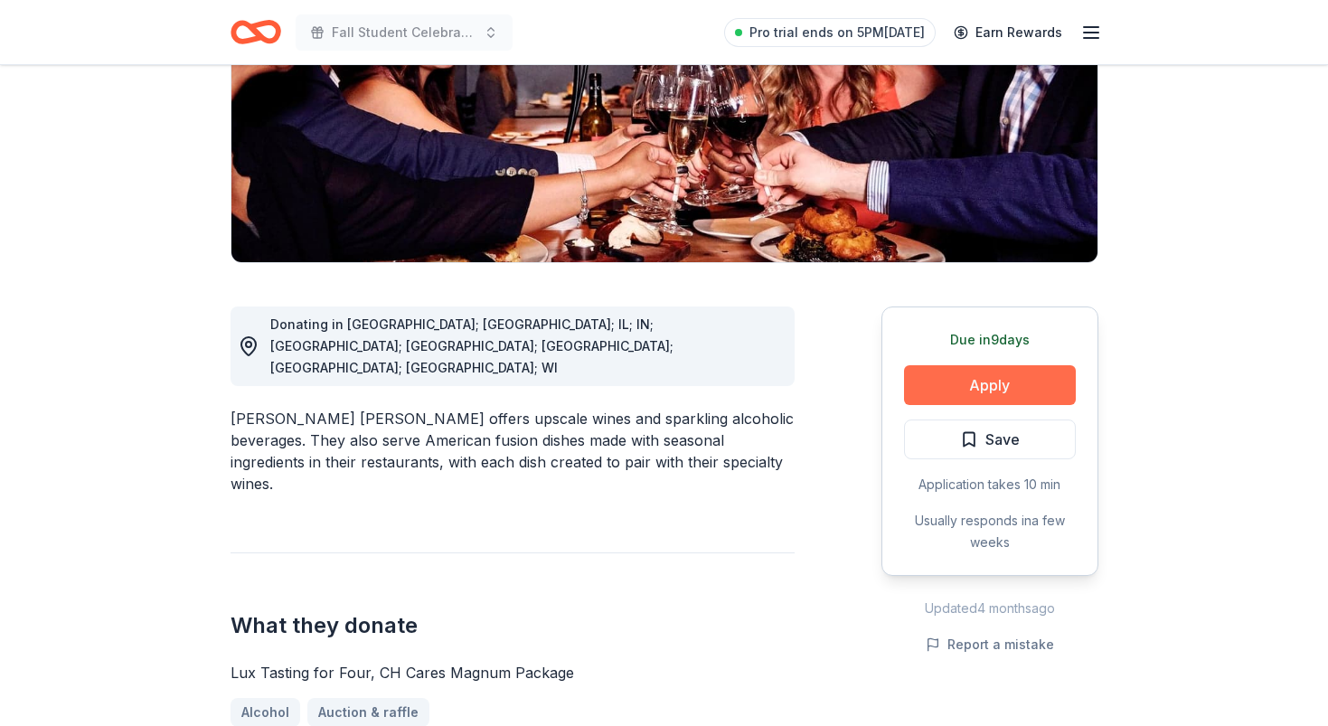
click at [945, 365] on button "Apply" at bounding box center [990, 385] width 172 height 40
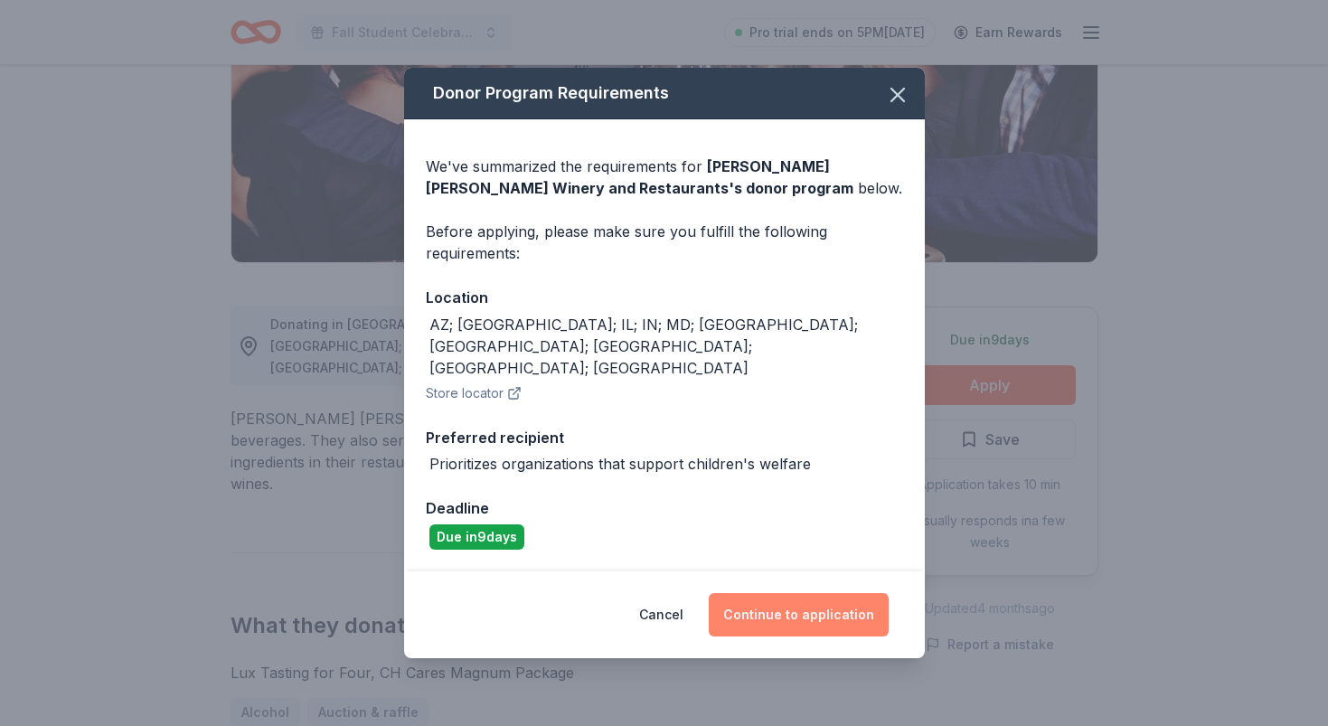
click at [796, 593] on button "Continue to application" at bounding box center [799, 614] width 180 height 43
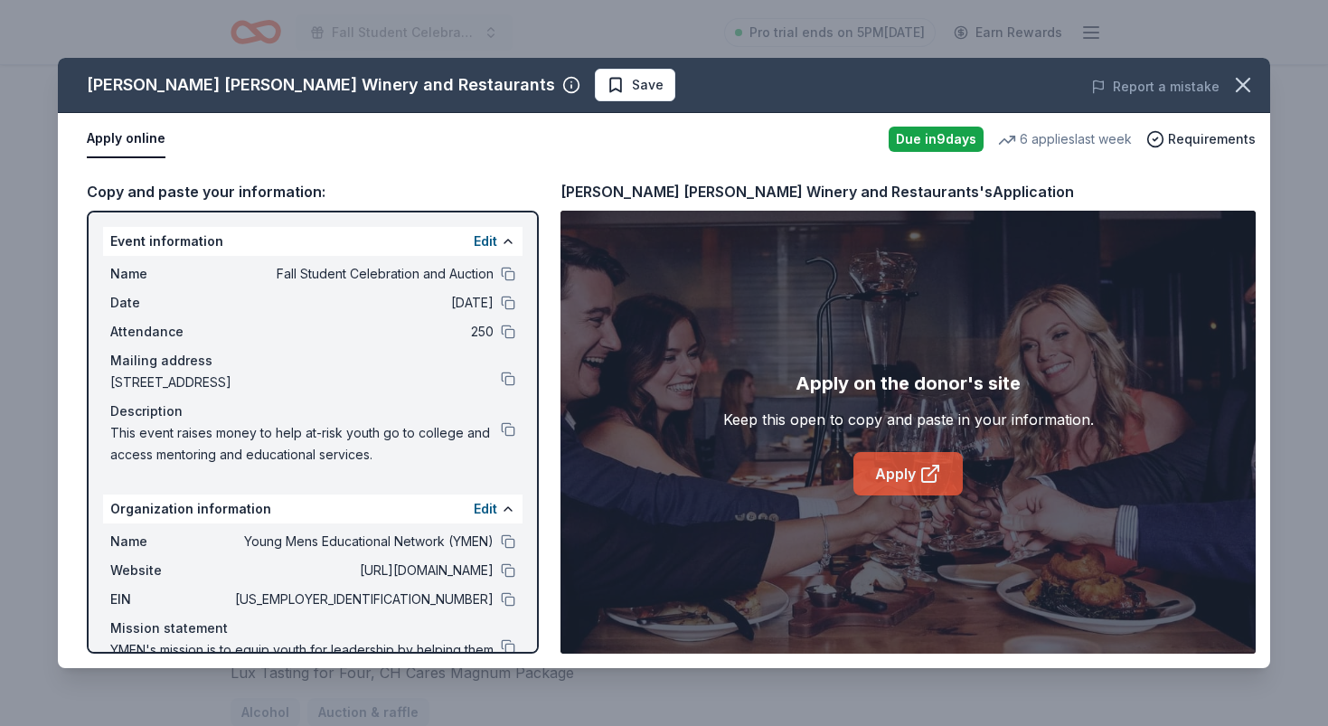
click at [890, 474] on link "Apply" at bounding box center [907, 473] width 109 height 43
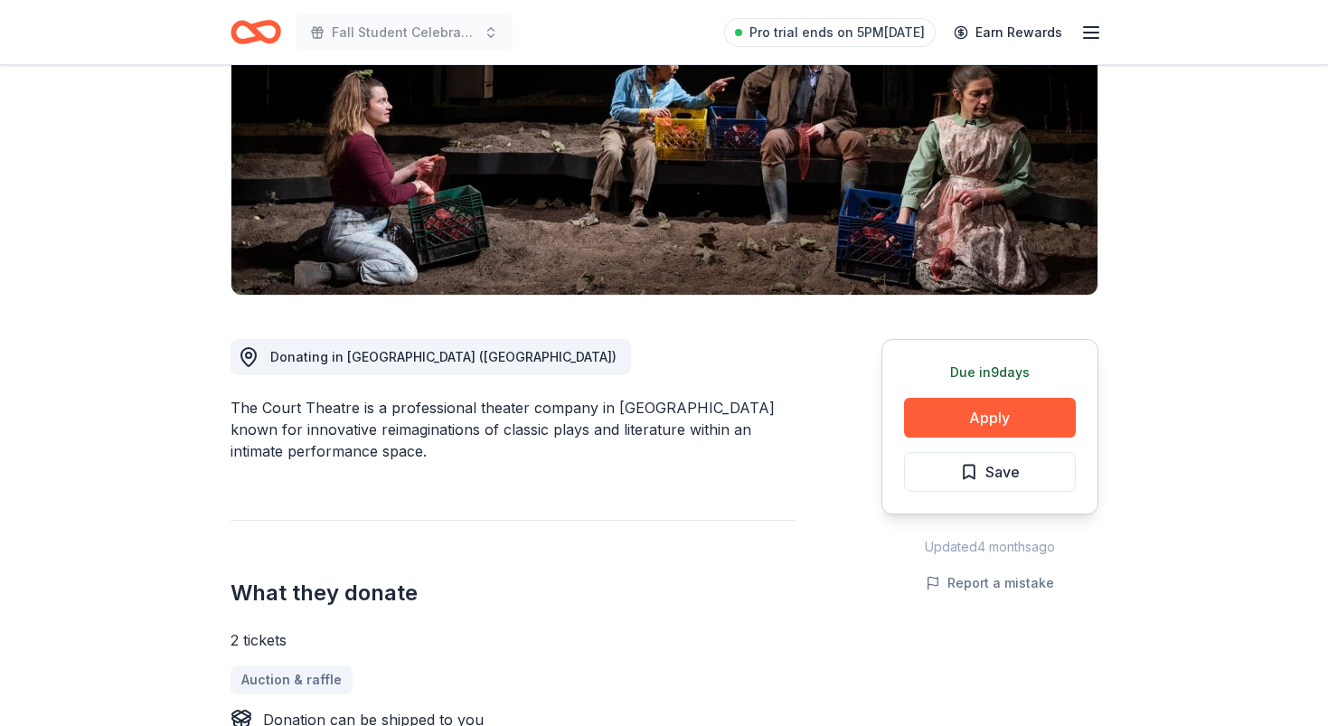
scroll to position [289, 0]
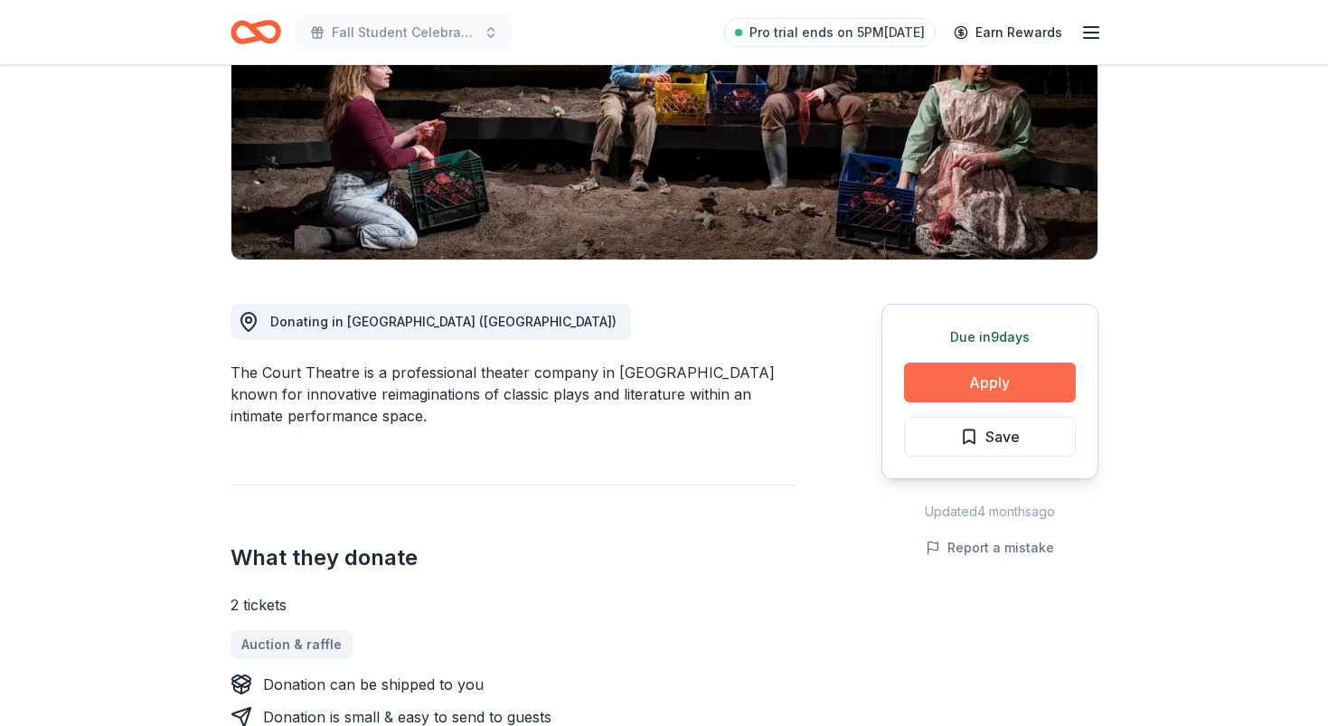
click at [961, 382] on button "Apply" at bounding box center [990, 383] width 172 height 40
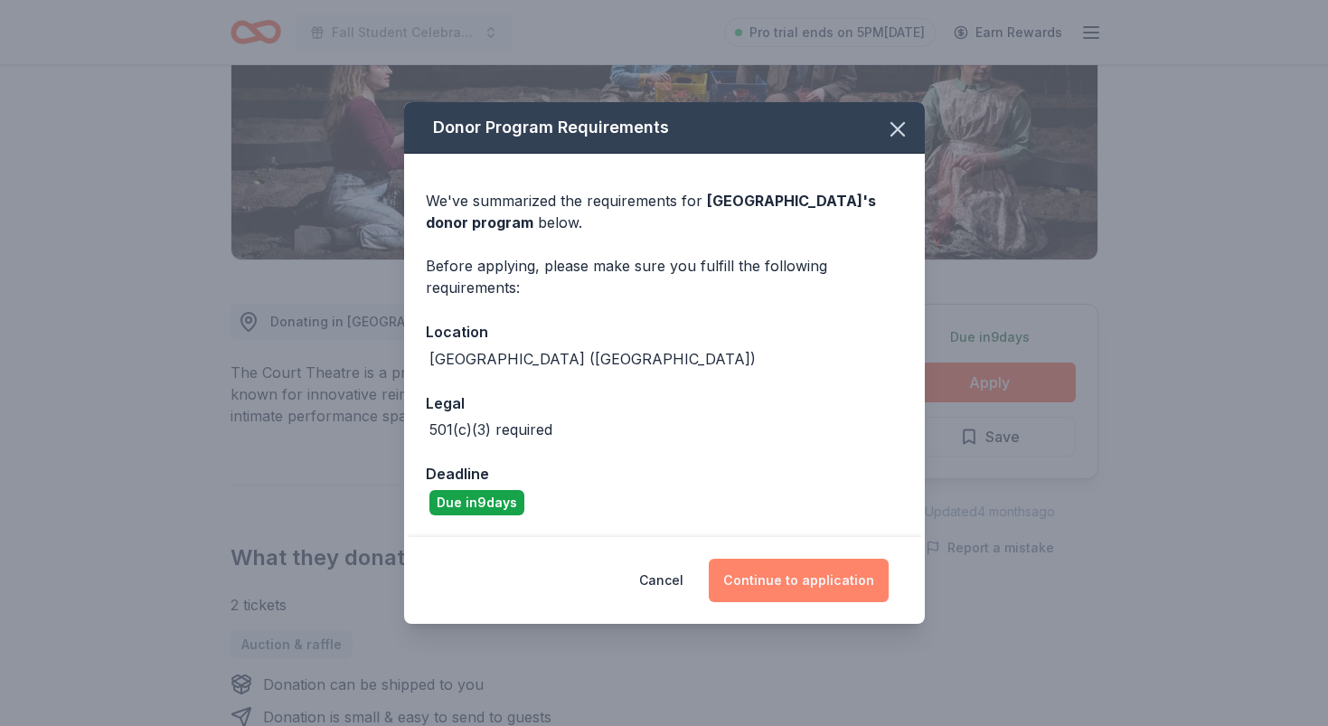
click at [806, 582] on button "Continue to application" at bounding box center [799, 580] width 180 height 43
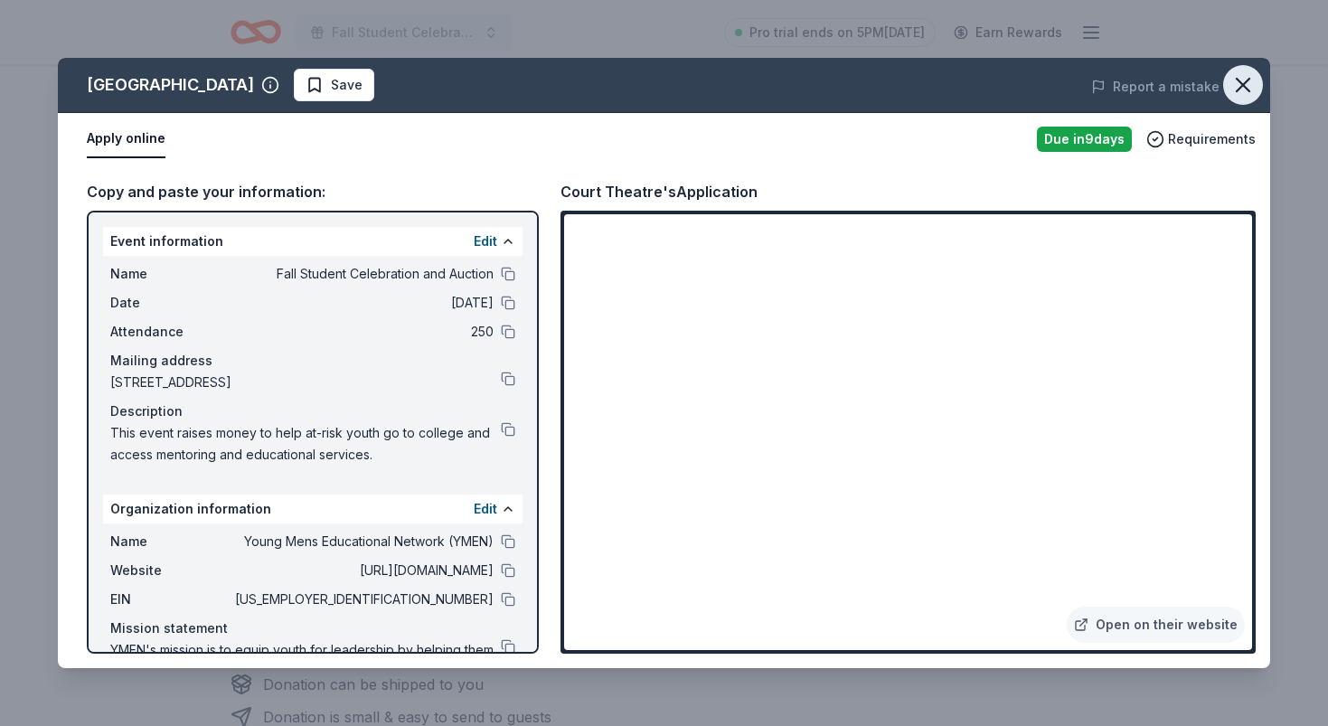
click at [1248, 80] on icon "button" at bounding box center [1243, 85] width 13 height 13
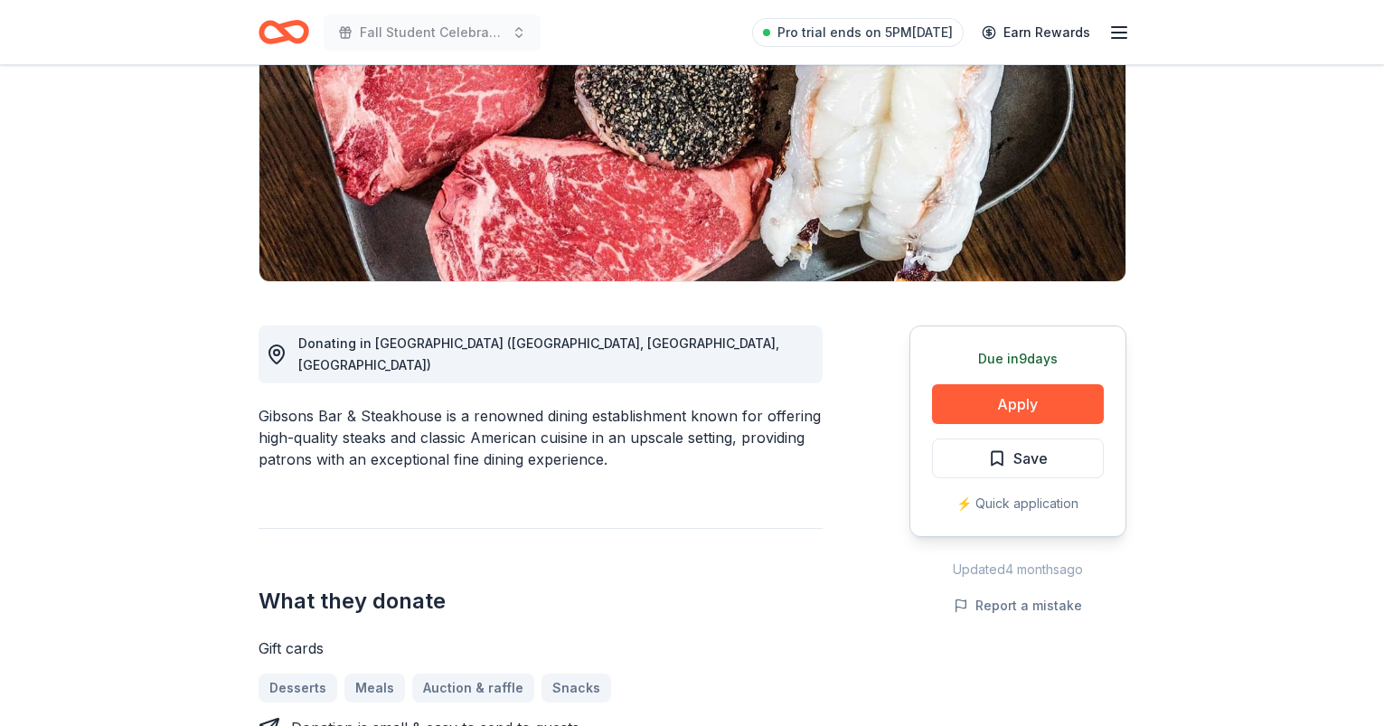
scroll to position [268, 0]
click at [1060, 404] on button "Apply" at bounding box center [1018, 404] width 172 height 40
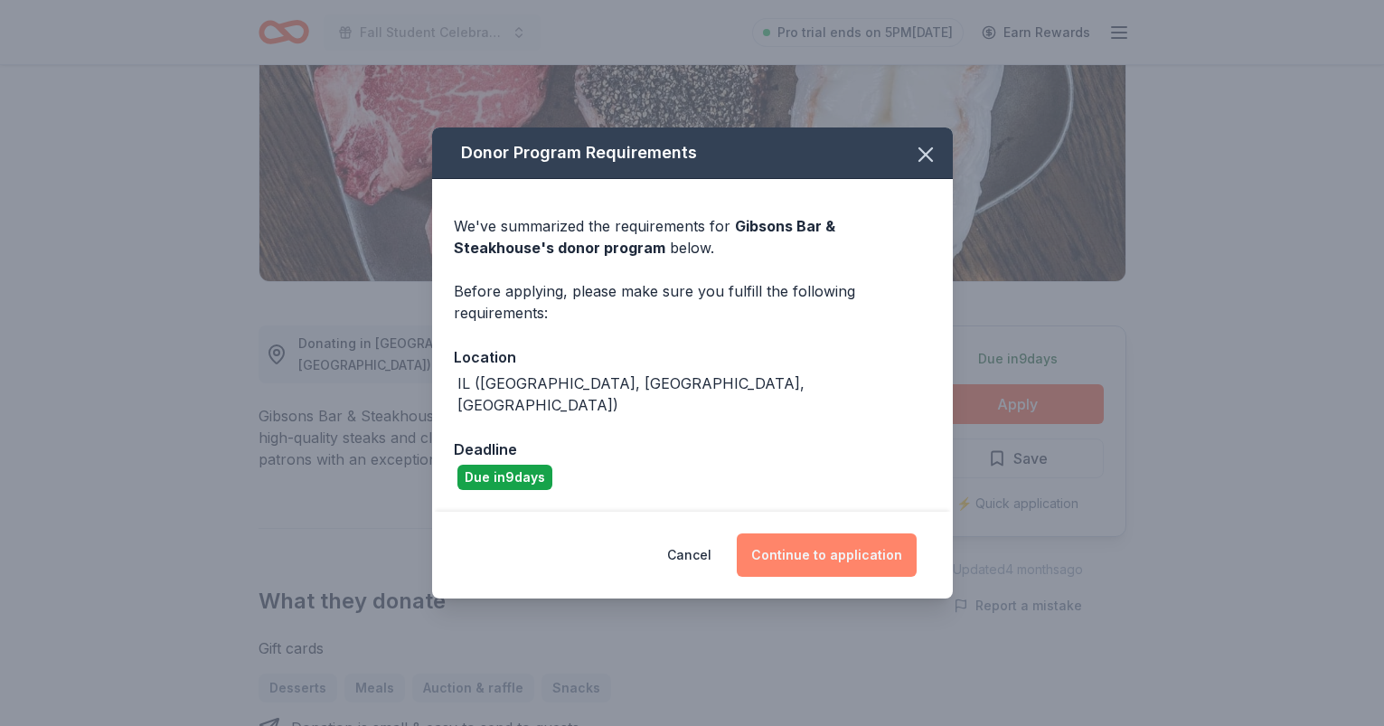
click at [868, 551] on button "Continue to application" at bounding box center [827, 554] width 180 height 43
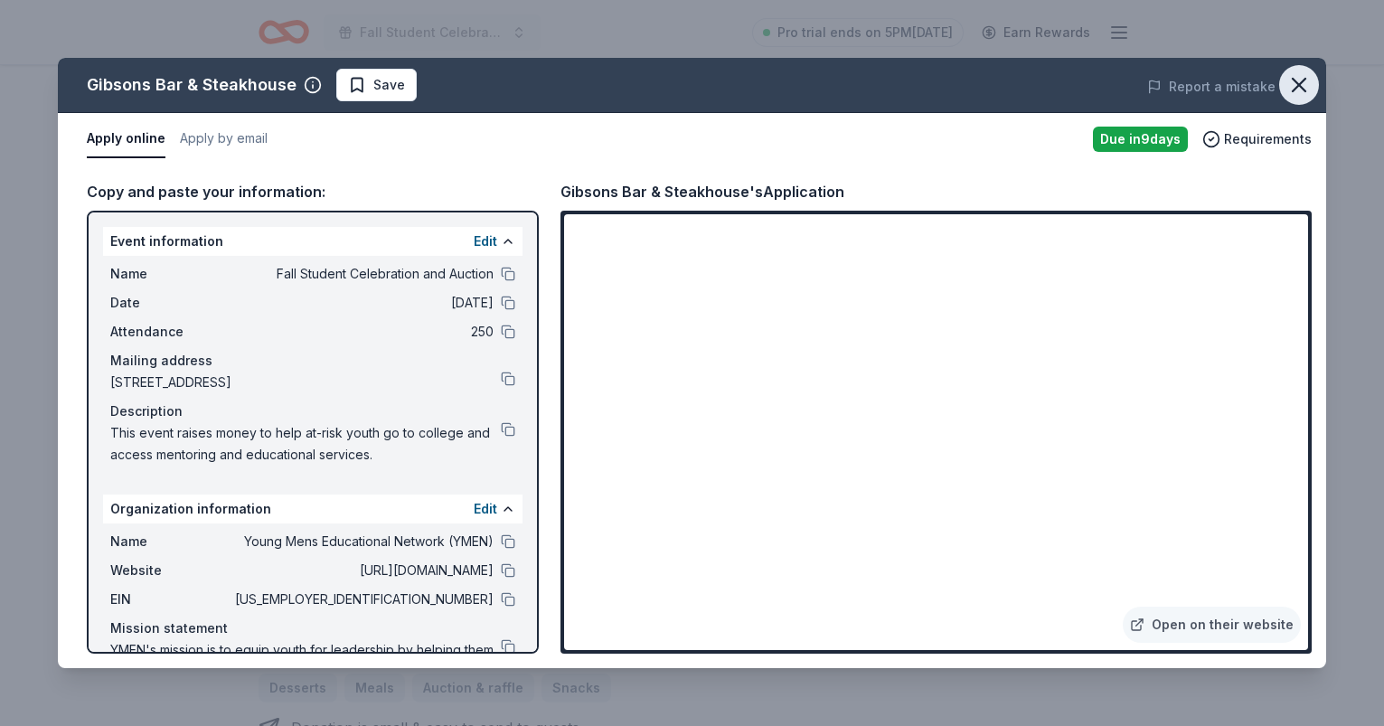
click at [1302, 80] on icon "button" at bounding box center [1298, 84] width 25 height 25
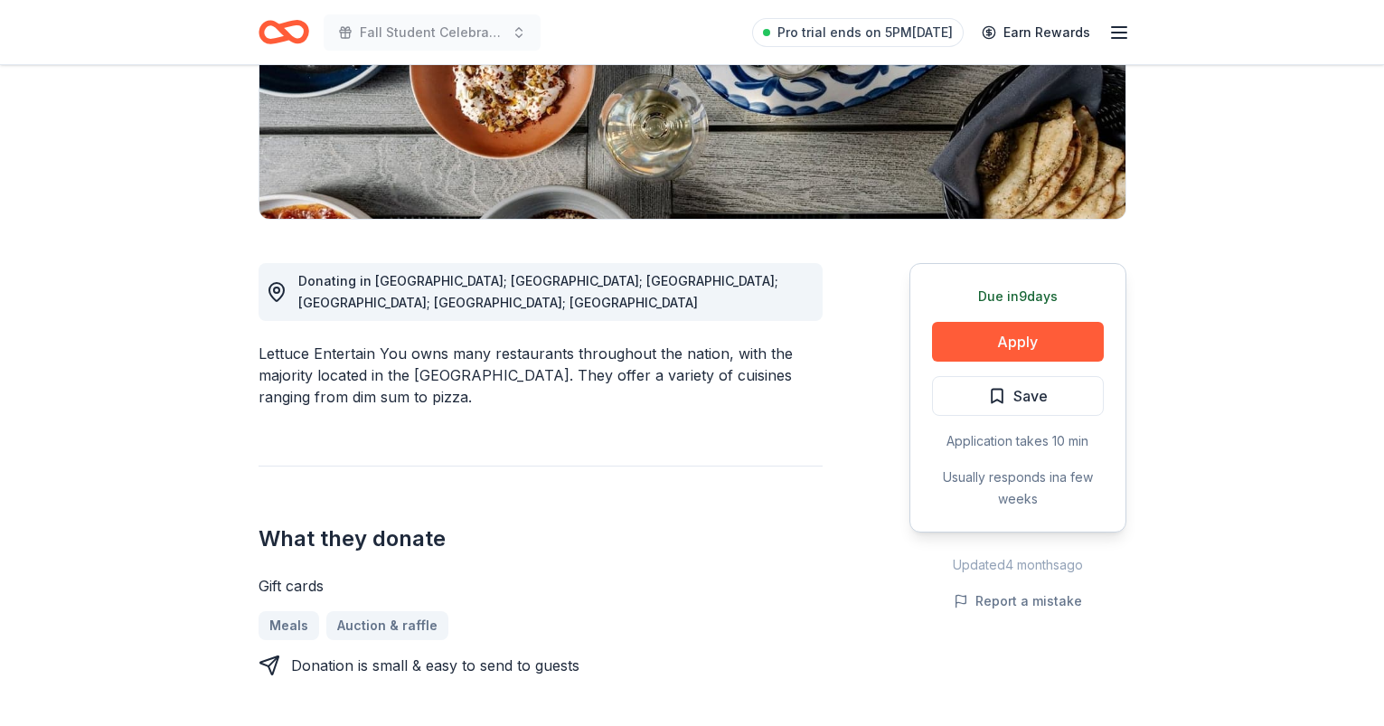
scroll to position [331, 0]
click at [1020, 332] on button "Apply" at bounding box center [1018, 341] width 172 height 40
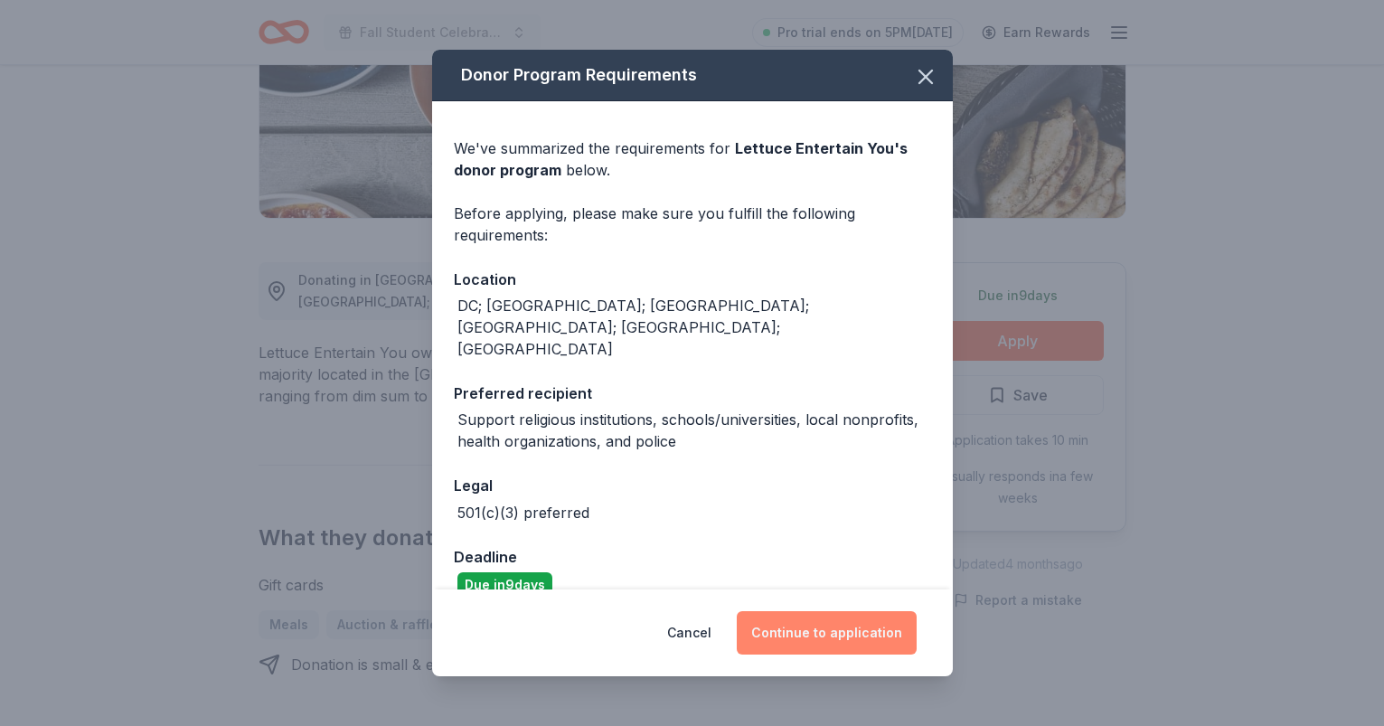
click at [808, 623] on button "Continue to application" at bounding box center [827, 632] width 180 height 43
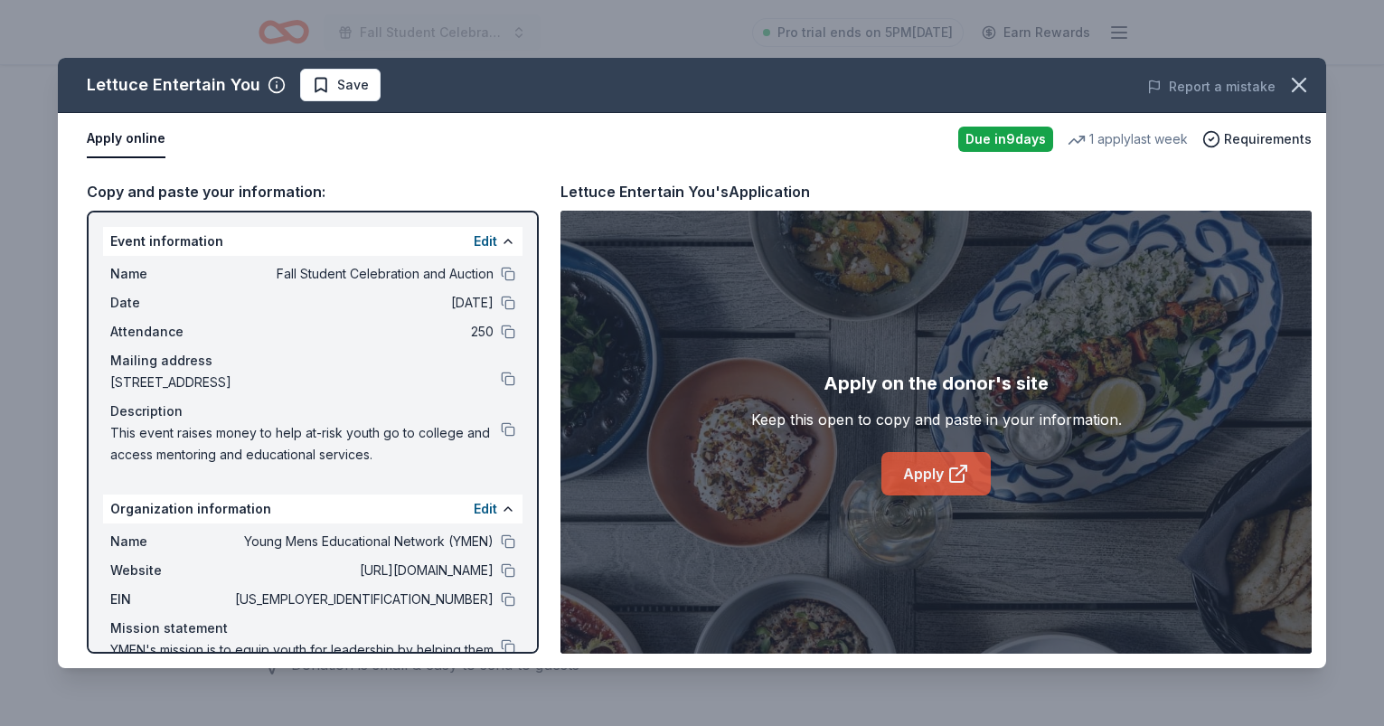
click at [934, 473] on link "Apply" at bounding box center [935, 473] width 109 height 43
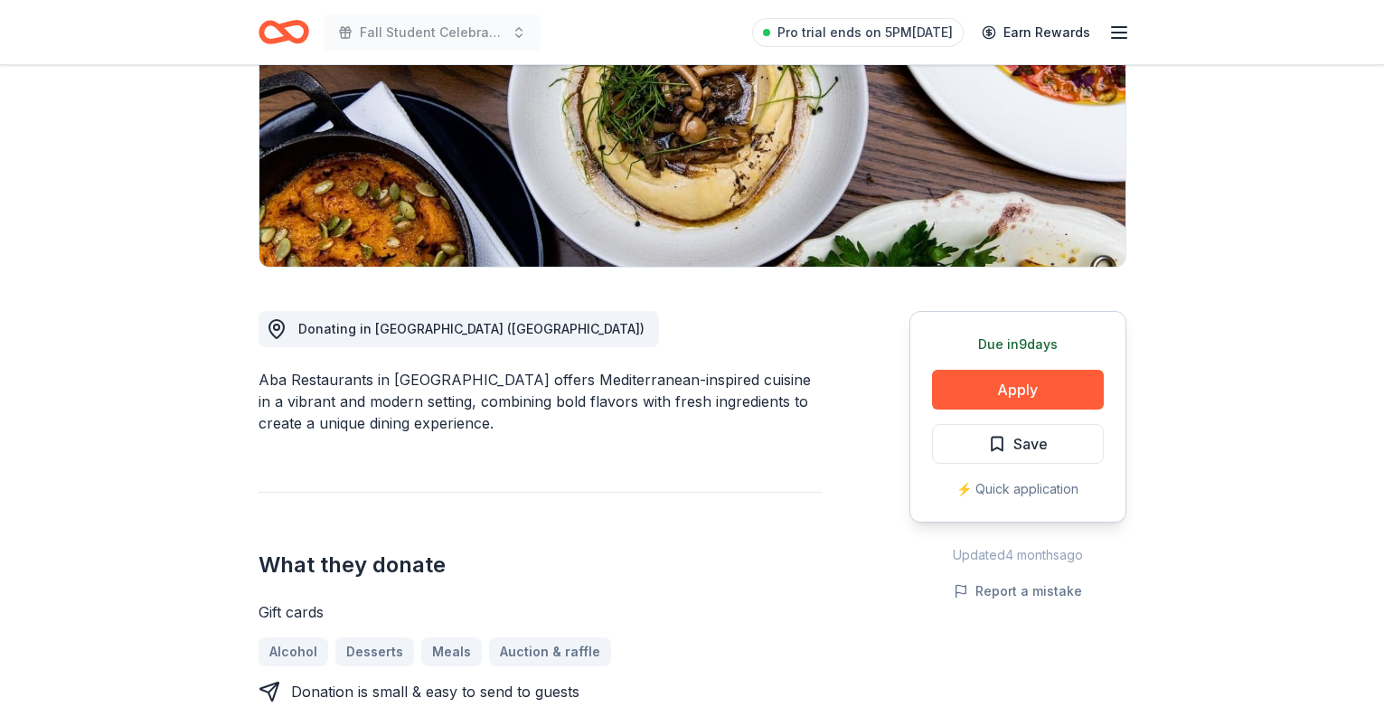
scroll to position [279, 0]
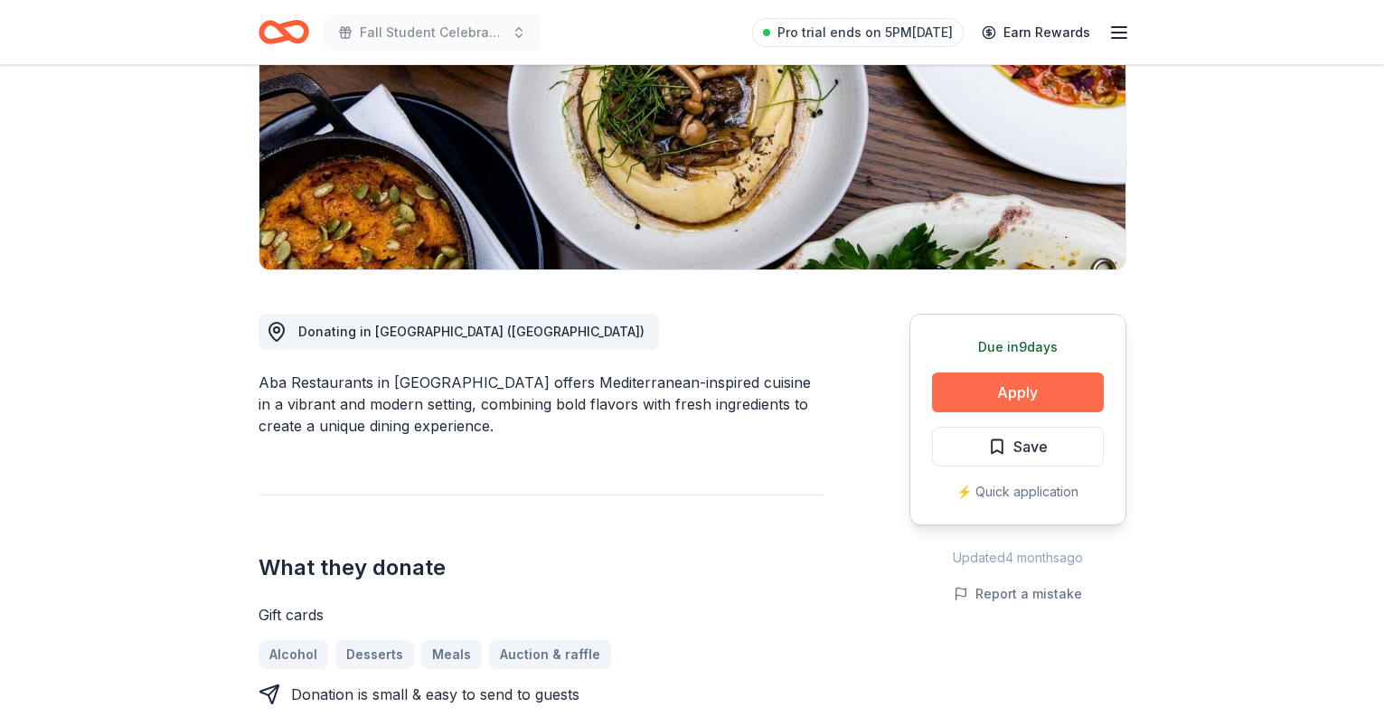
click at [994, 395] on button "Apply" at bounding box center [1018, 392] width 172 height 40
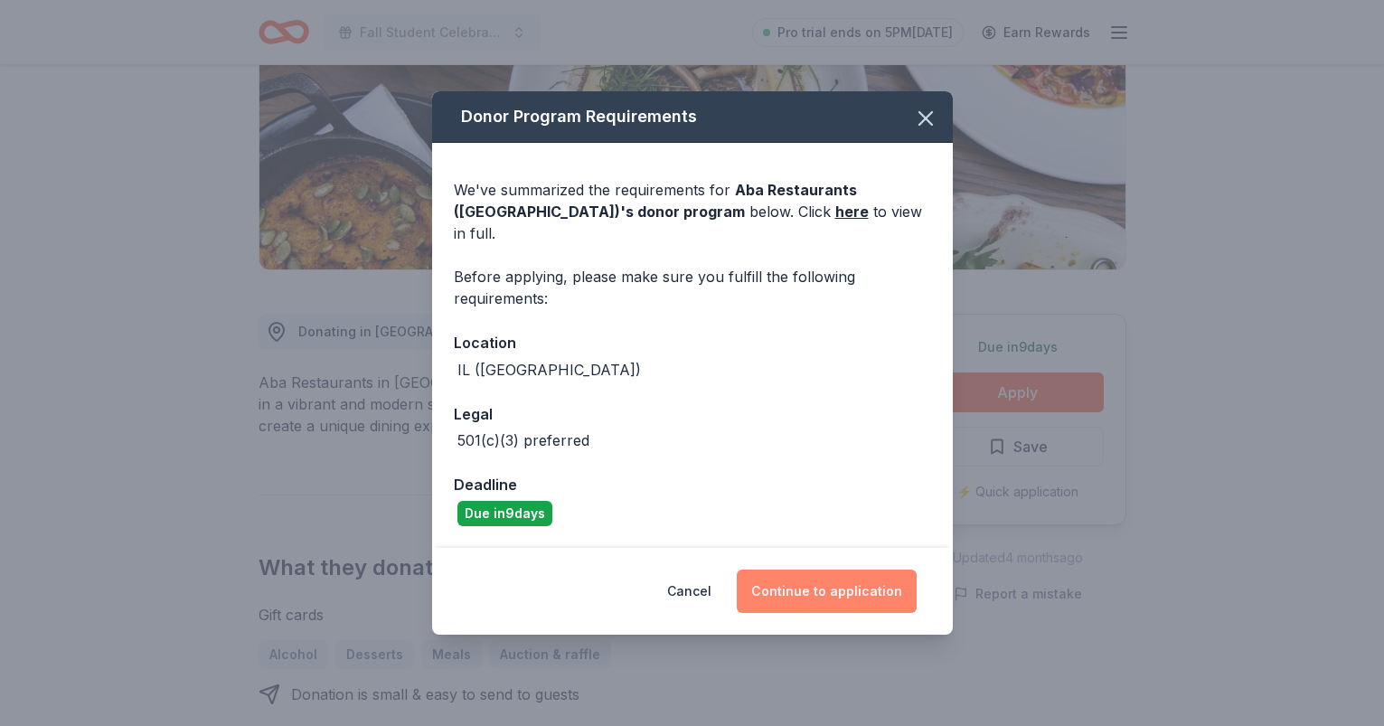
click at [832, 580] on button "Continue to application" at bounding box center [827, 591] width 180 height 43
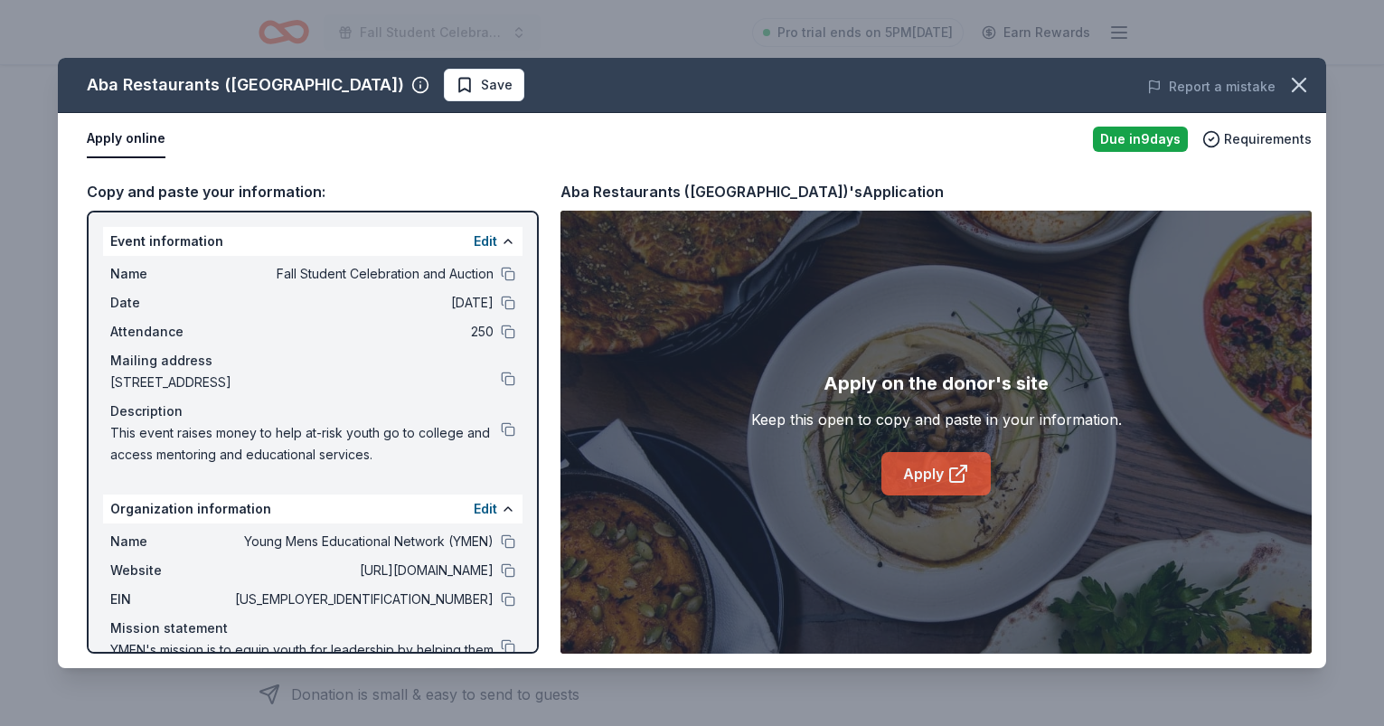
click at [929, 469] on link "Apply" at bounding box center [935, 473] width 109 height 43
click at [942, 467] on link "Apply" at bounding box center [935, 473] width 109 height 43
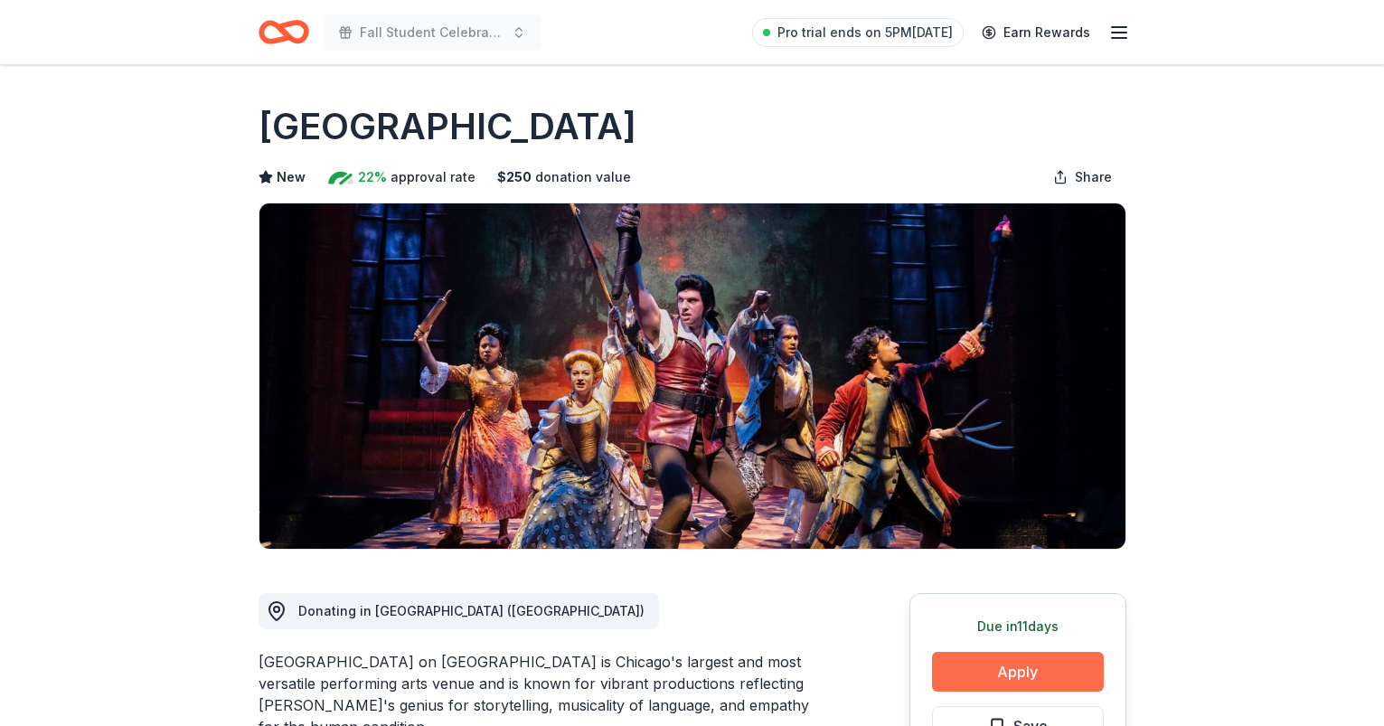
click at [1002, 664] on button "Apply" at bounding box center [1018, 672] width 172 height 40
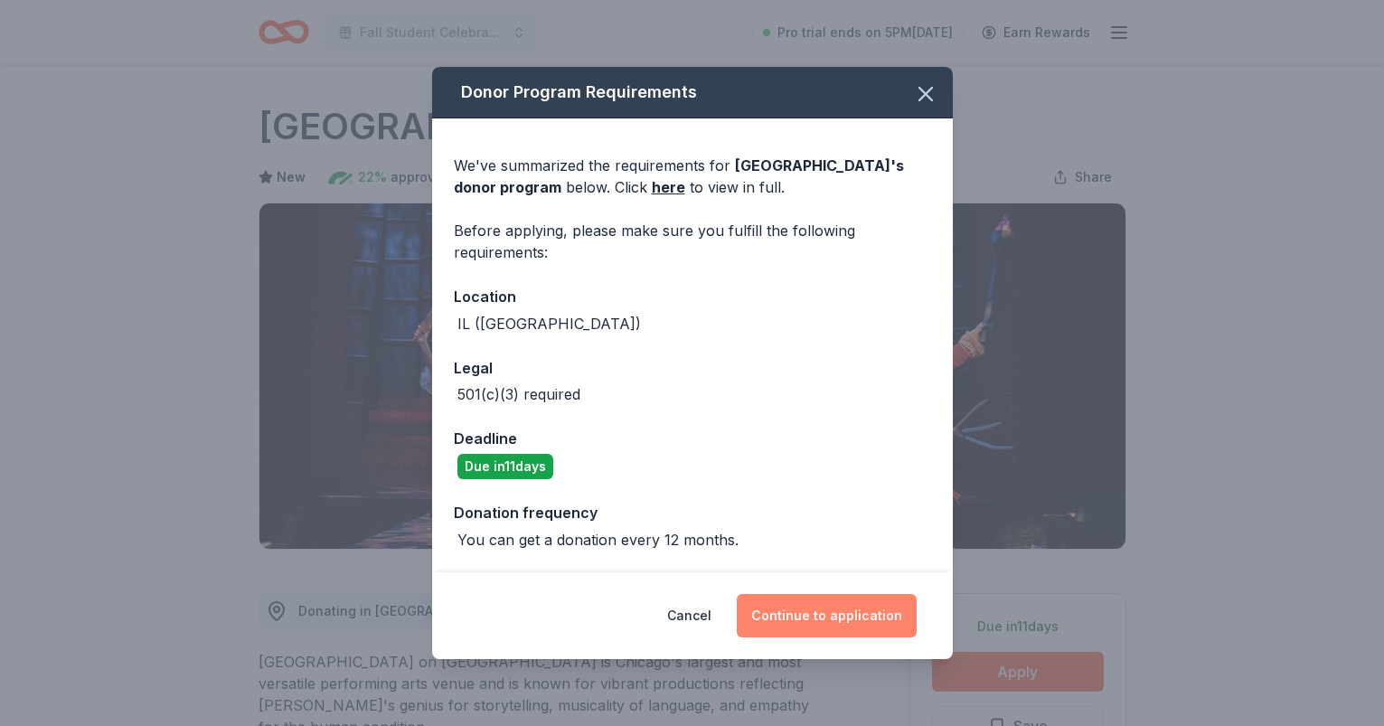
click at [843, 615] on button "Continue to application" at bounding box center [827, 615] width 180 height 43
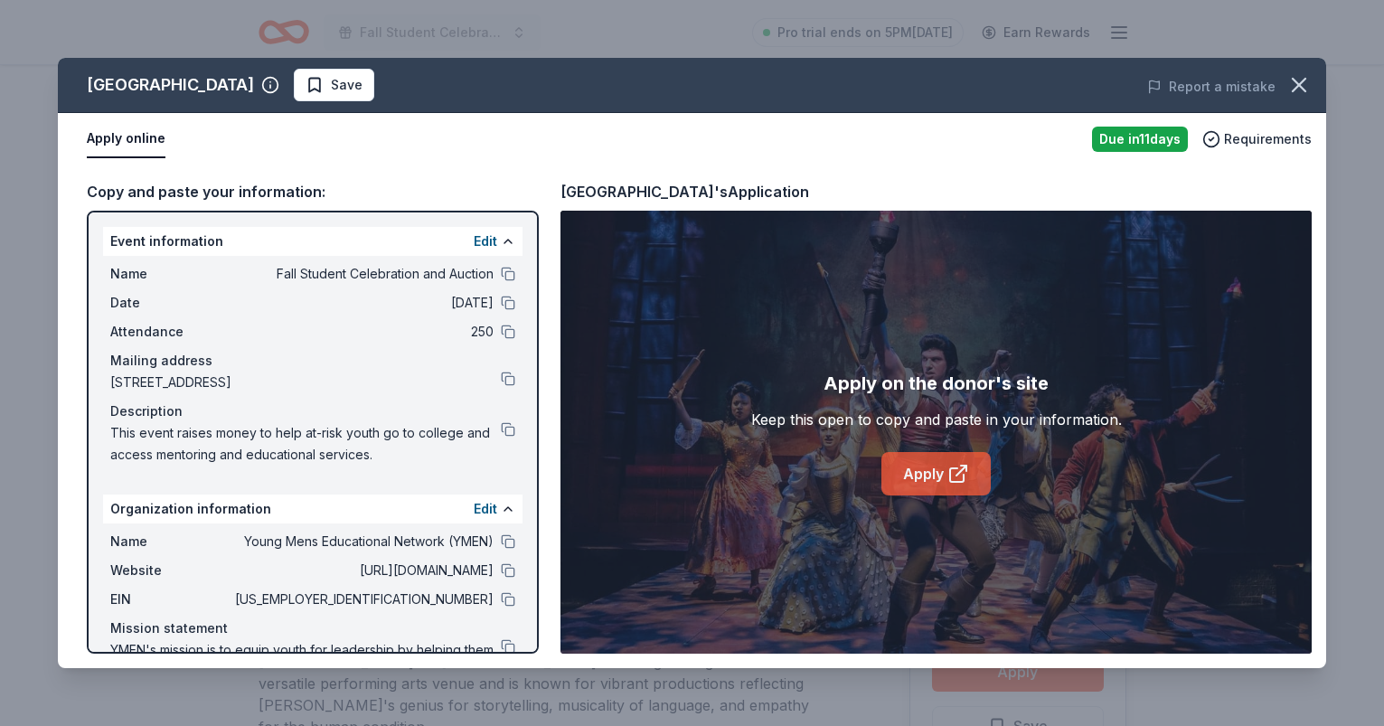
click at [933, 472] on link "Apply" at bounding box center [935, 473] width 109 height 43
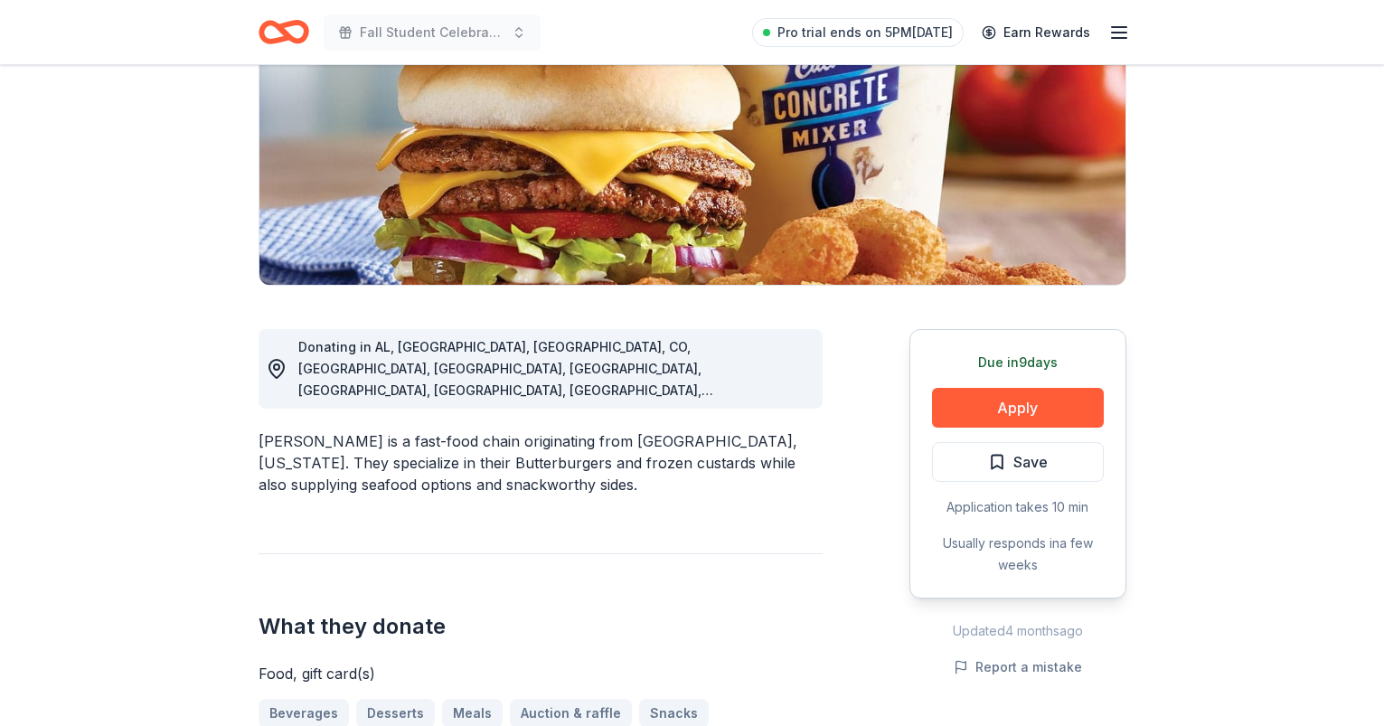
scroll to position [264, 0]
click at [1020, 403] on button "Apply" at bounding box center [1018, 408] width 172 height 40
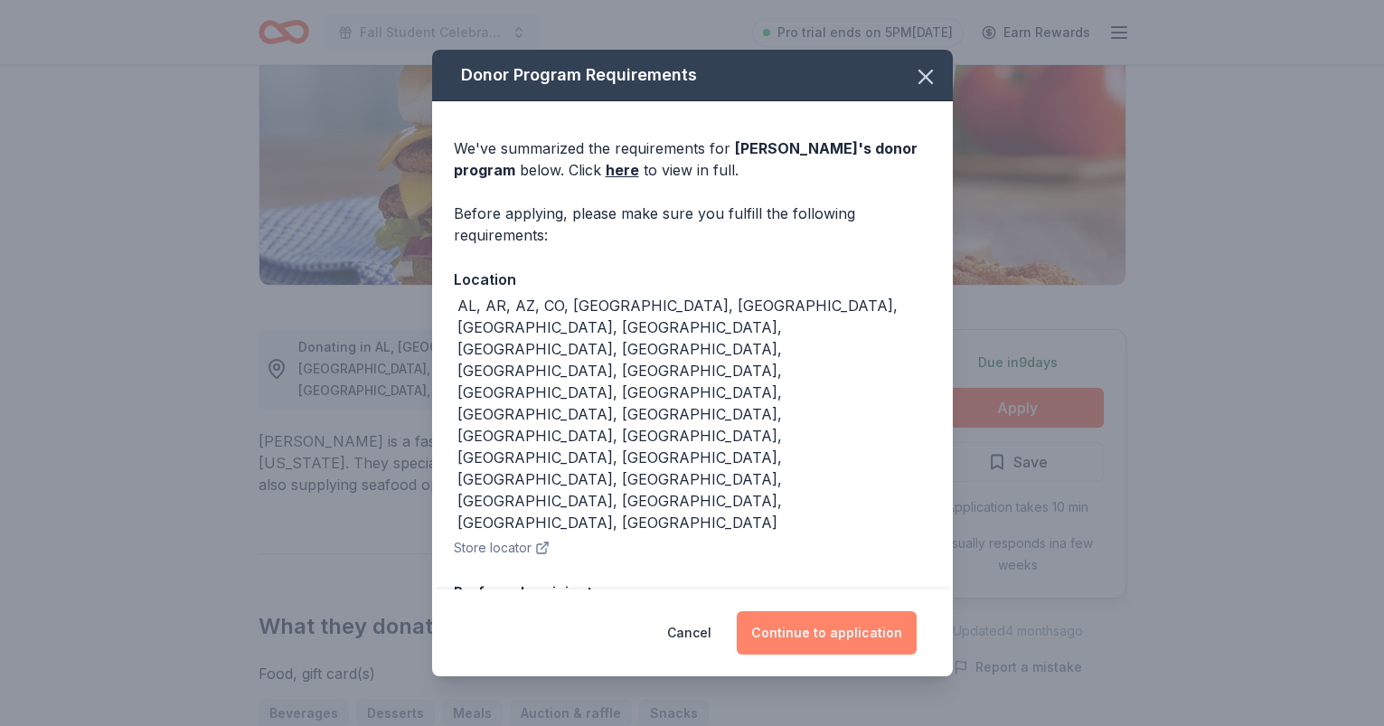
click at [871, 613] on button "Continue to application" at bounding box center [827, 632] width 180 height 43
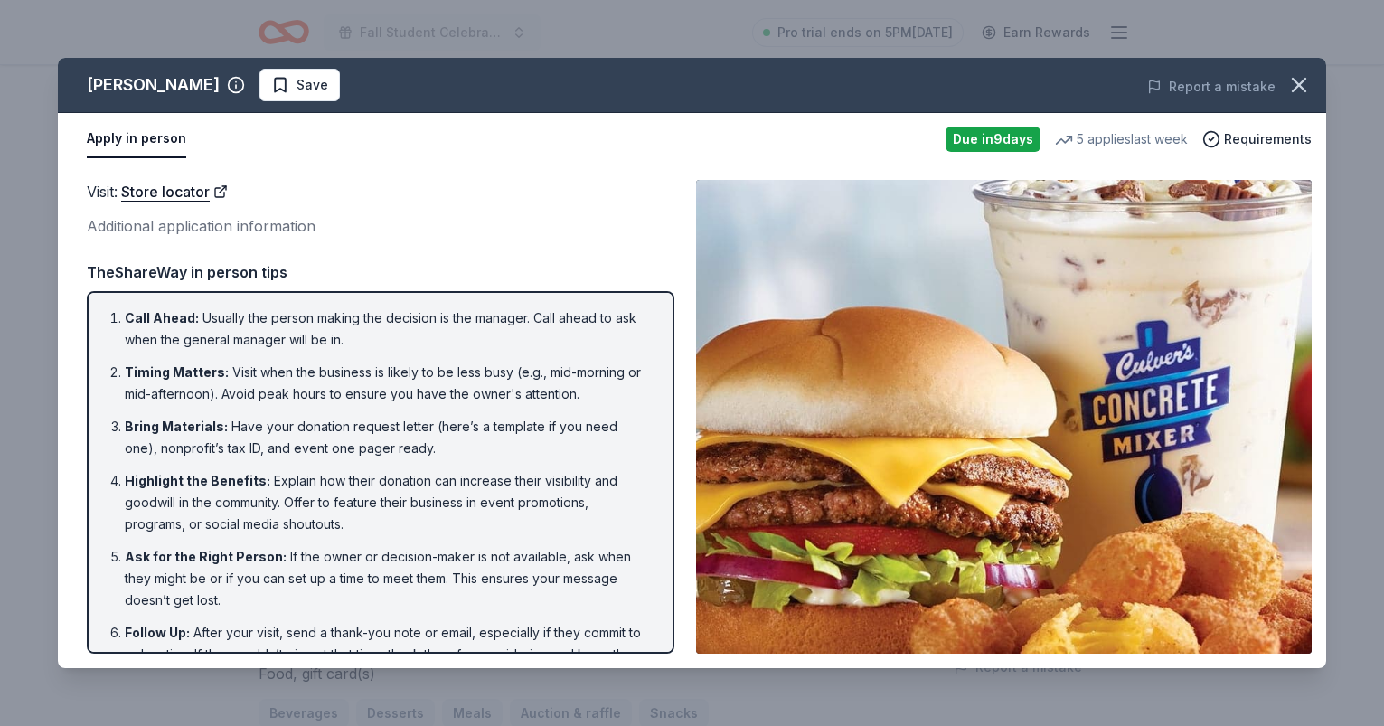
scroll to position [0, 0]
drag, startPoint x: 573, startPoint y: 74, endPoint x: 462, endPoint y: 65, distance: 111.6
click at [462, 65] on div "[PERSON_NAME] Save Report a mistake" at bounding box center [692, 85] width 1268 height 55
click at [1295, 87] on icon "button" at bounding box center [1298, 84] width 25 height 25
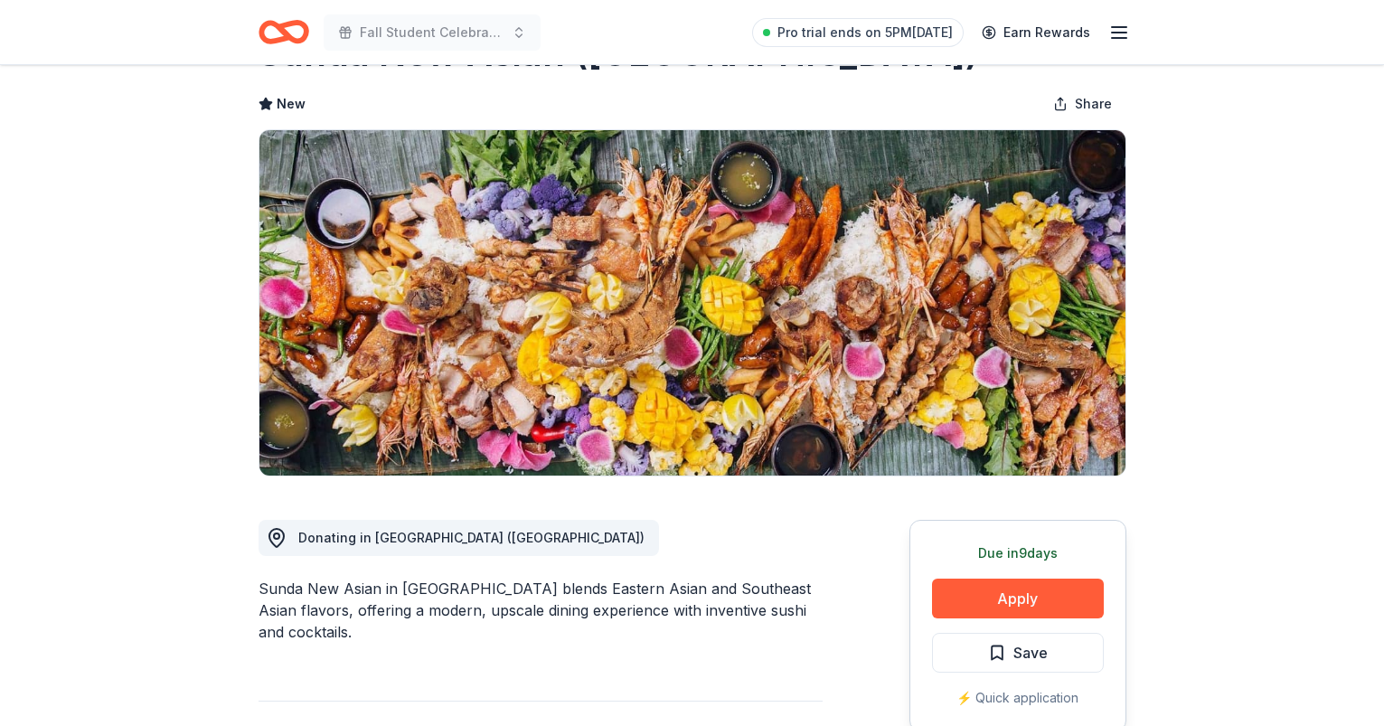
scroll to position [76, 0]
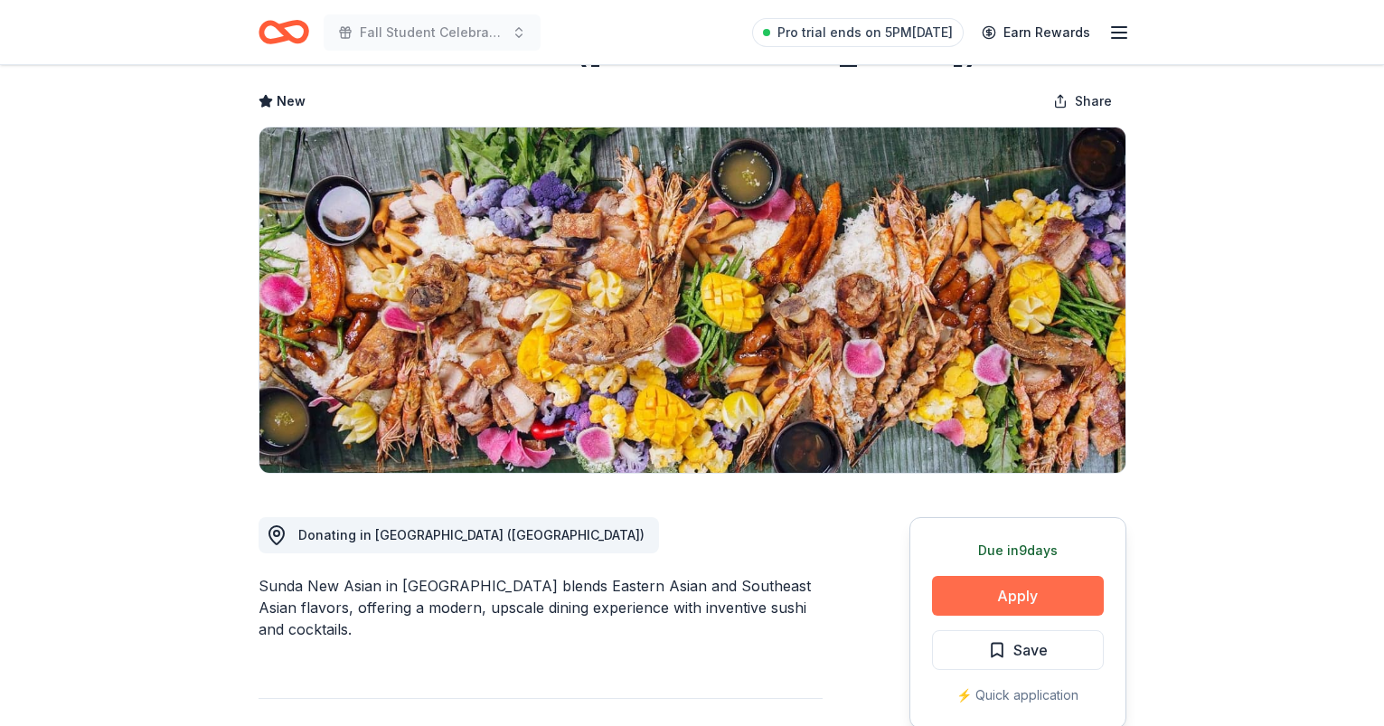
click at [1042, 595] on button "Apply" at bounding box center [1018, 596] width 172 height 40
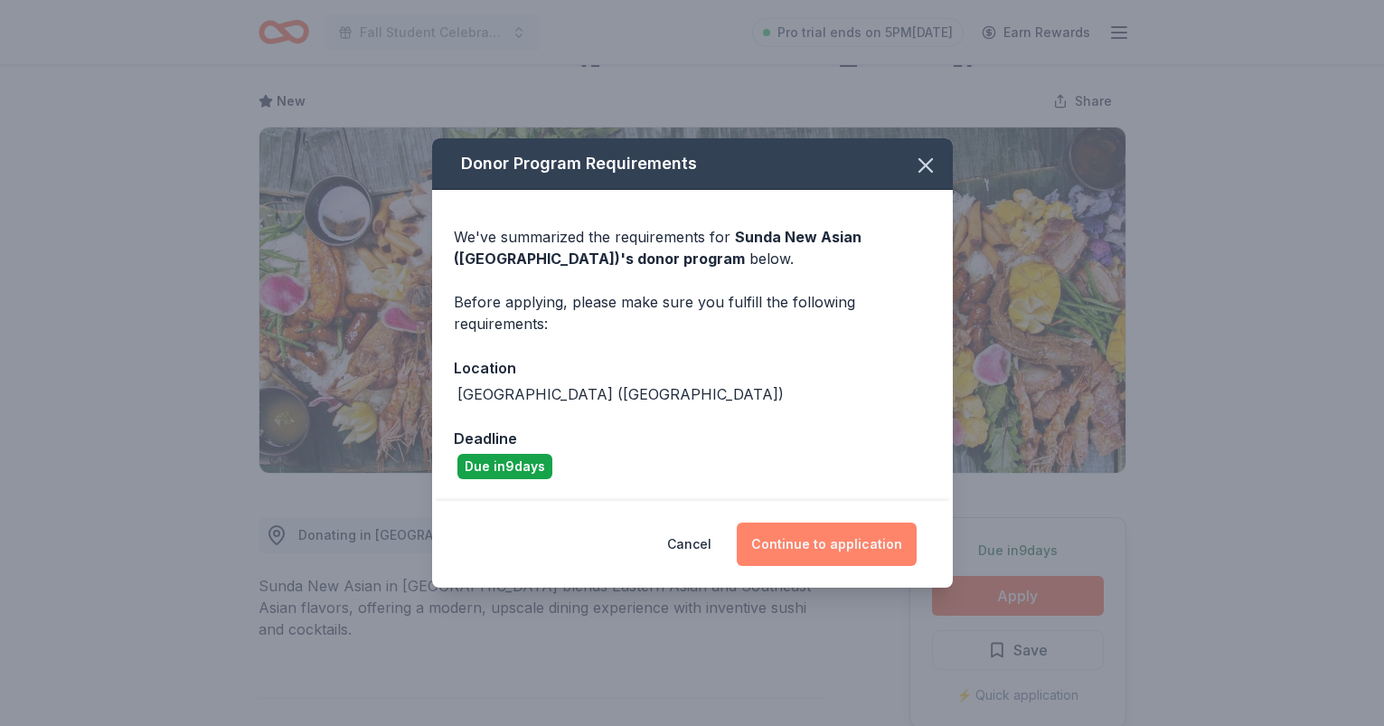
click at [877, 541] on button "Continue to application" at bounding box center [827, 544] width 180 height 43
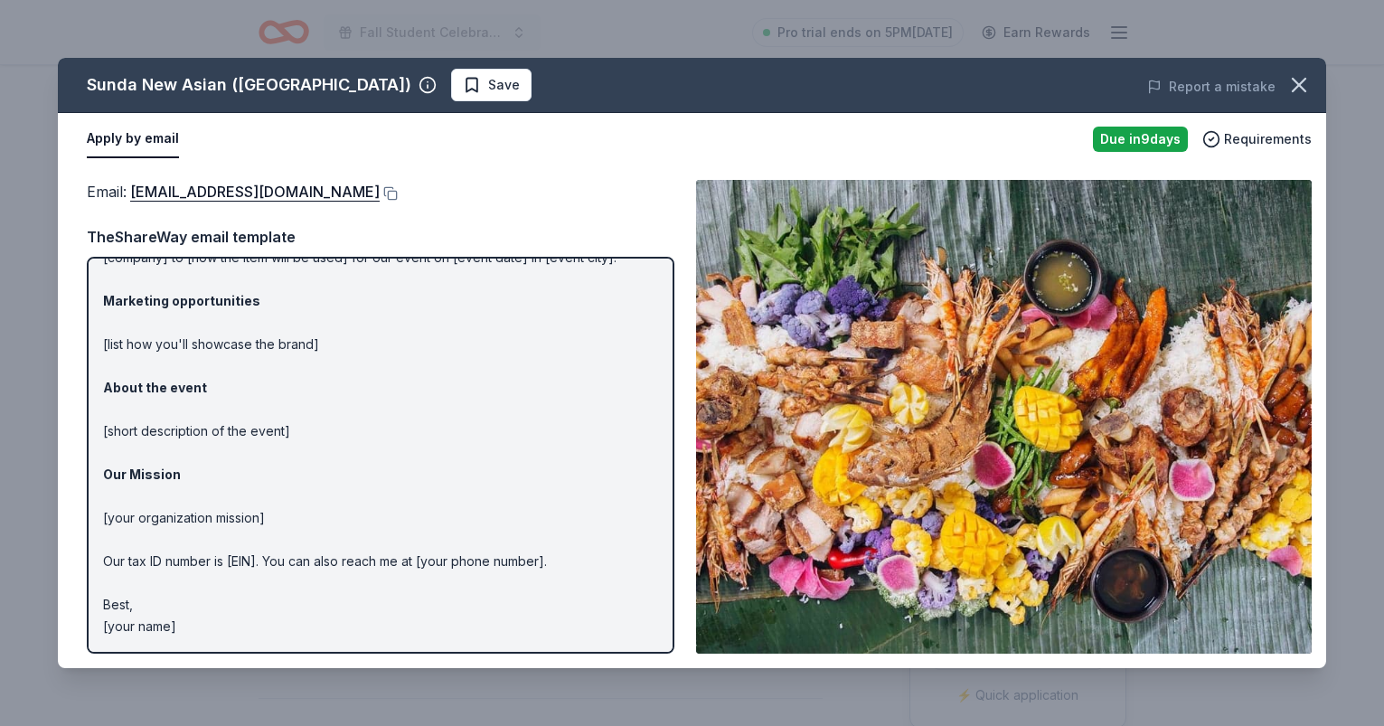
scroll to position [90, 0]
drag, startPoint x: 347, startPoint y: 634, endPoint x: 134, endPoint y: 329, distance: 371.9
click at [134, 329] on p "Hi [name/there], I am [your name] from [your org]. We are seeking [requested it…" at bounding box center [380, 411] width 555 height 456
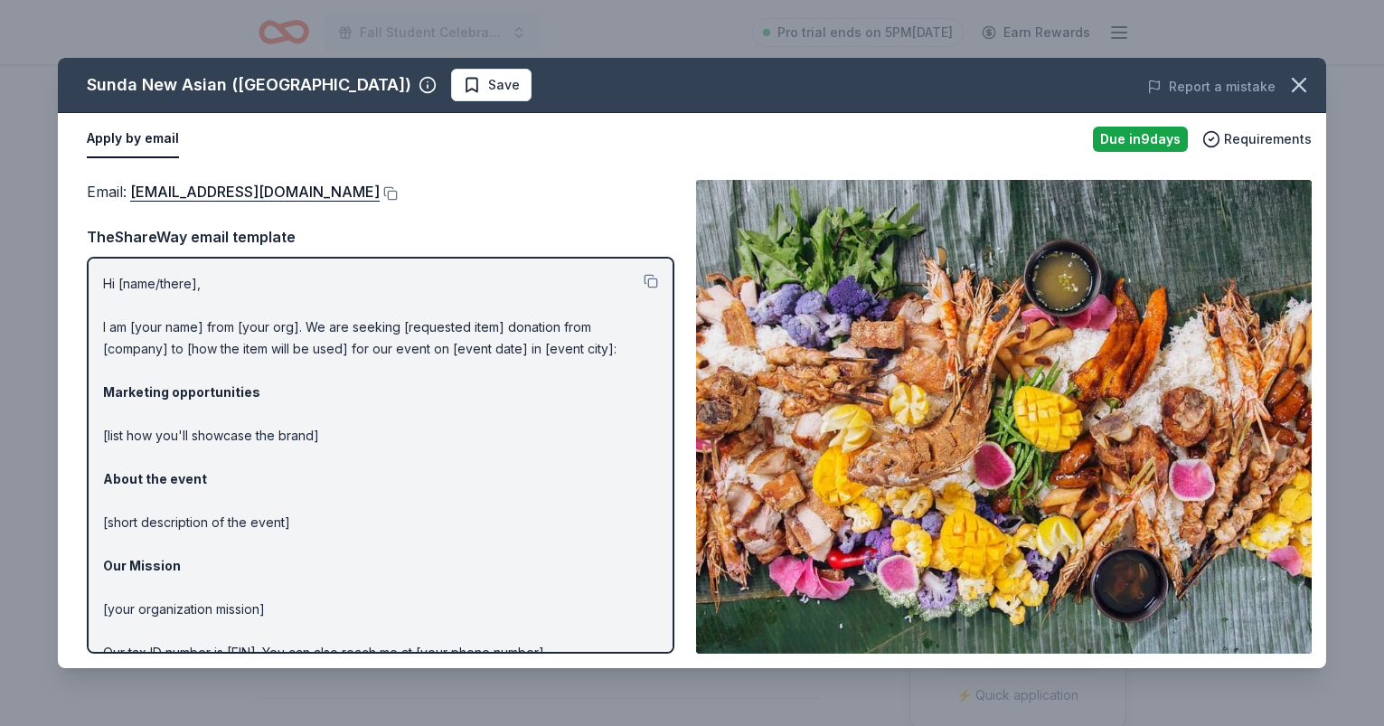
scroll to position [0, 0]
drag, startPoint x: 103, startPoint y: 281, endPoint x: 253, endPoint y: 578, distance: 332.3
click at [253, 578] on p "Hi [name/there], I am [your name] from [your org]. We are seeking [requested it…" at bounding box center [380, 501] width 555 height 456
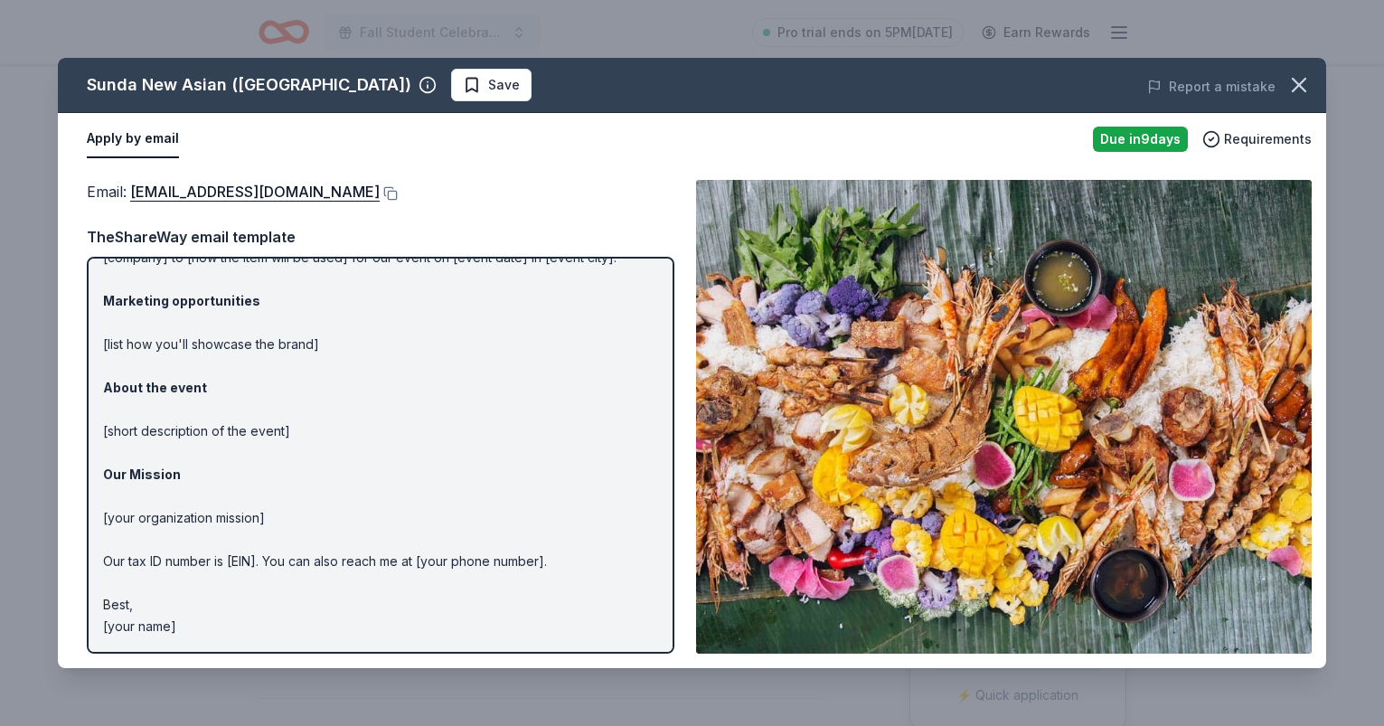
scroll to position [90, 0]
click at [1299, 83] on icon "button" at bounding box center [1298, 84] width 25 height 25
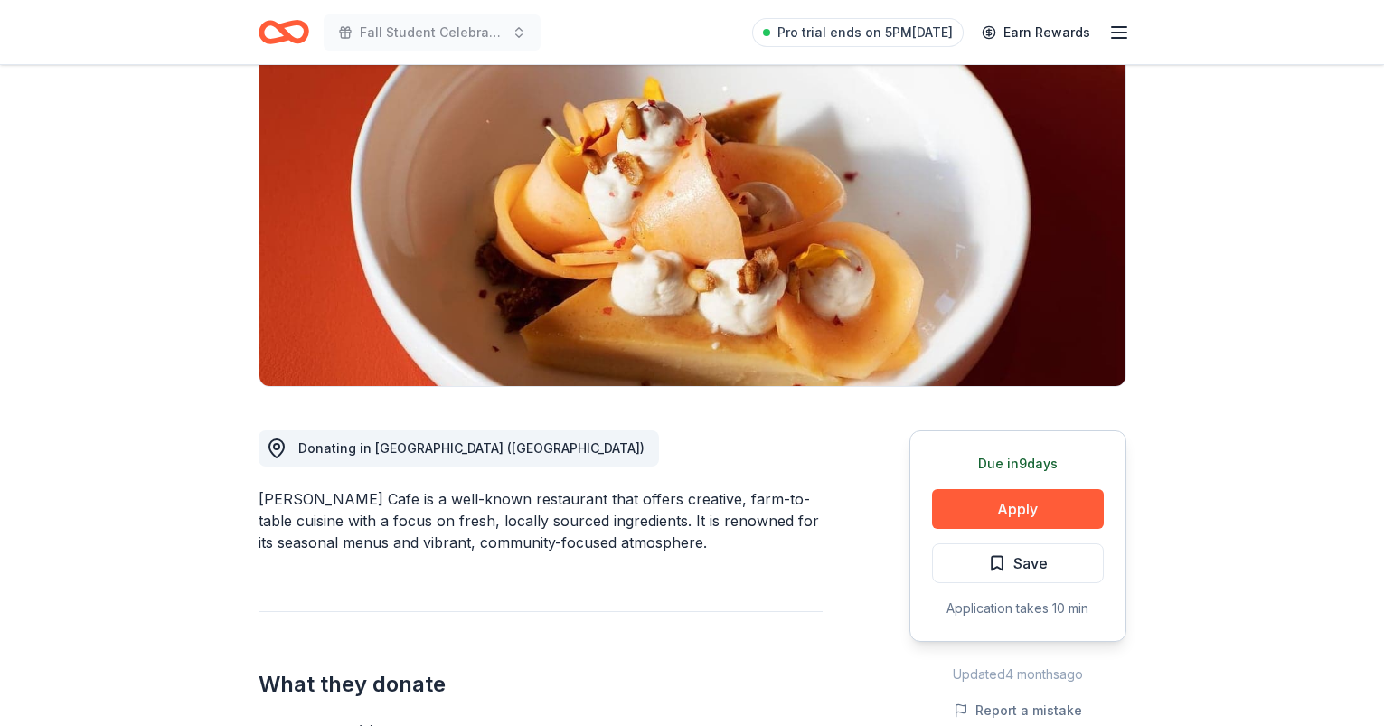
scroll to position [184, 0]
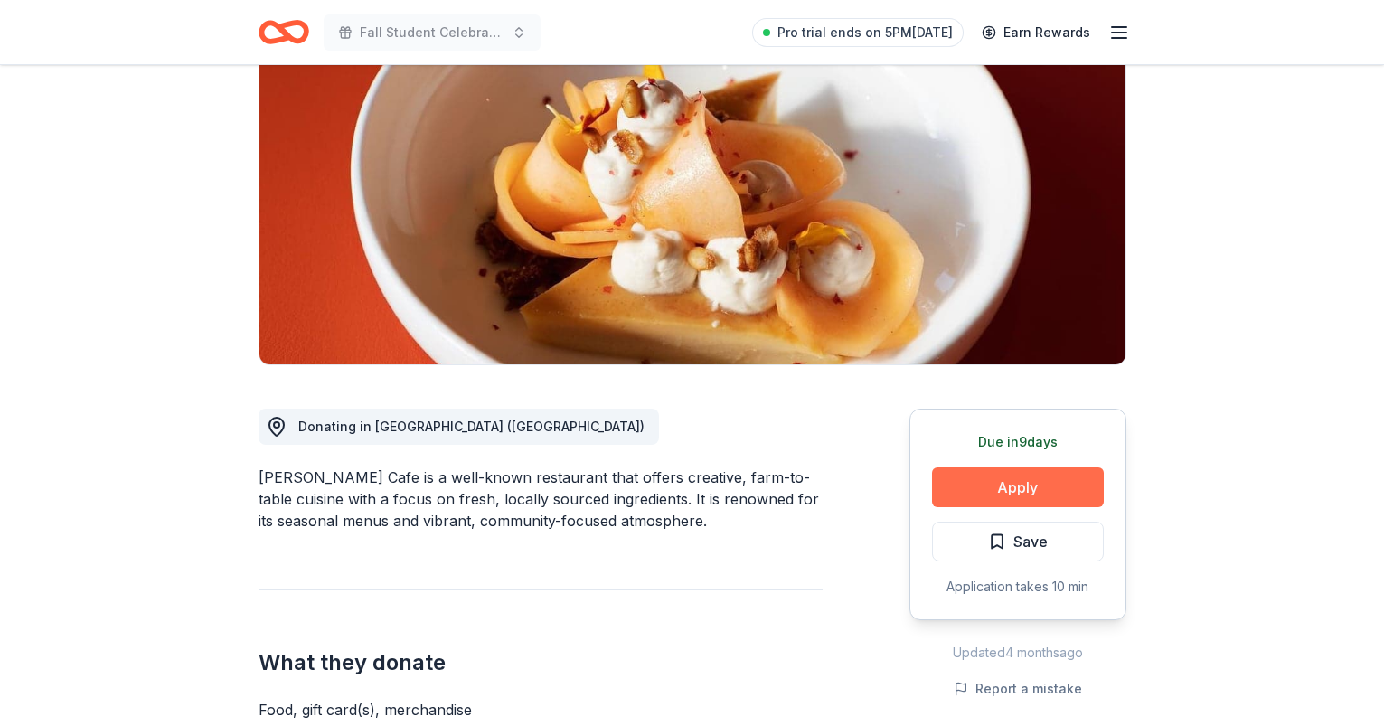
click at [1019, 485] on button "Apply" at bounding box center [1018, 487] width 172 height 40
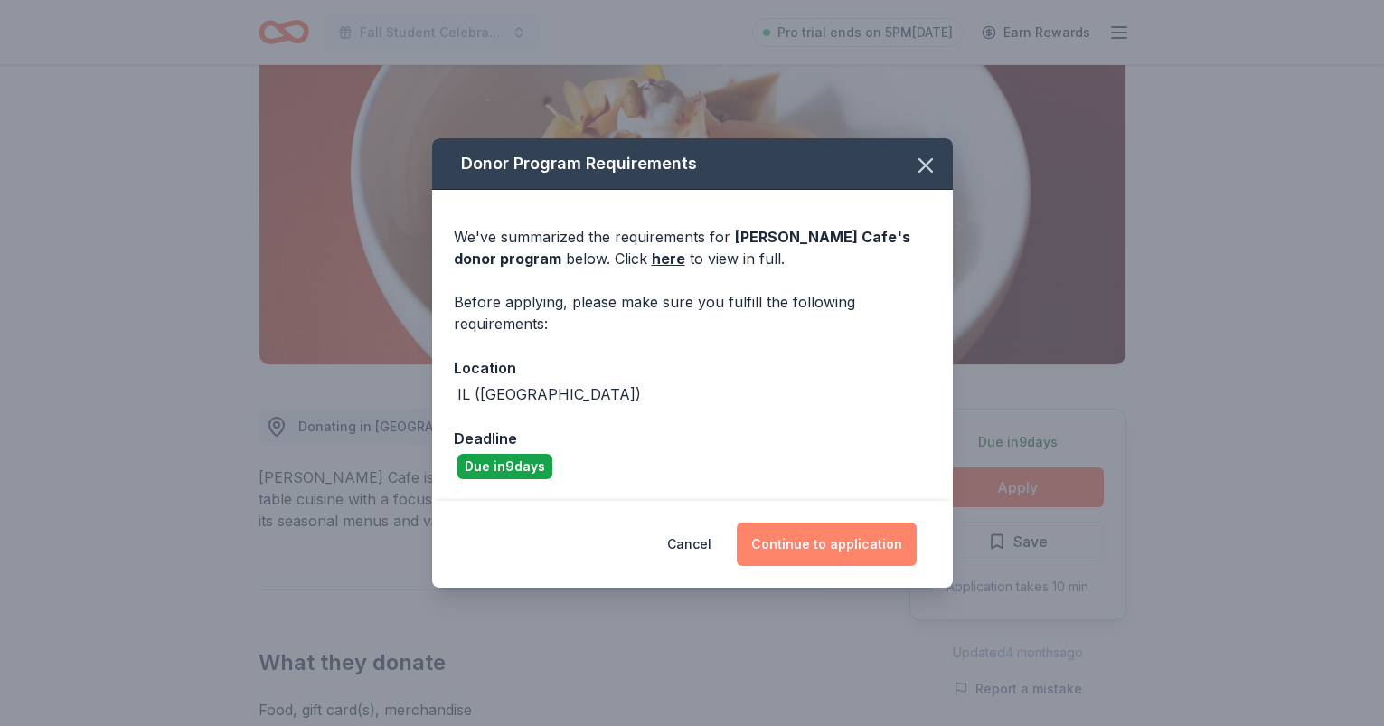
click at [868, 543] on button "Continue to application" at bounding box center [827, 544] width 180 height 43
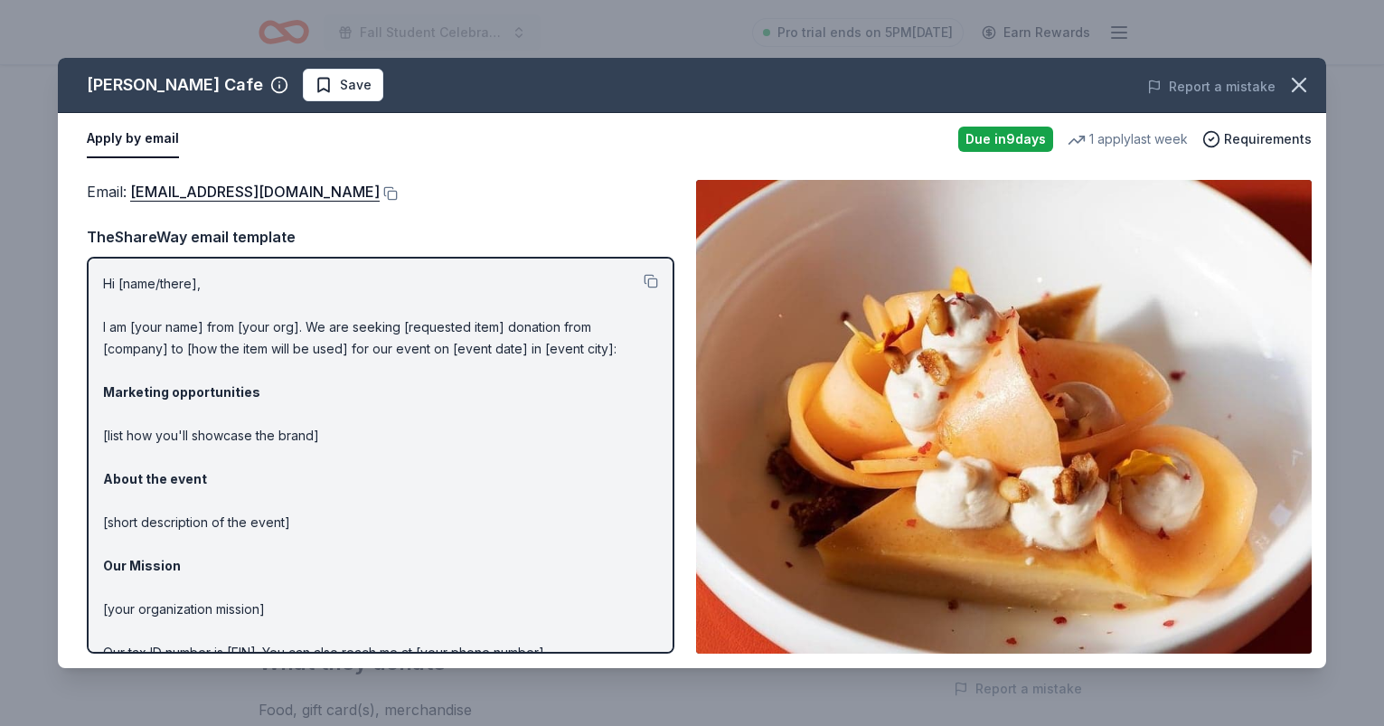
scroll to position [0, 0]
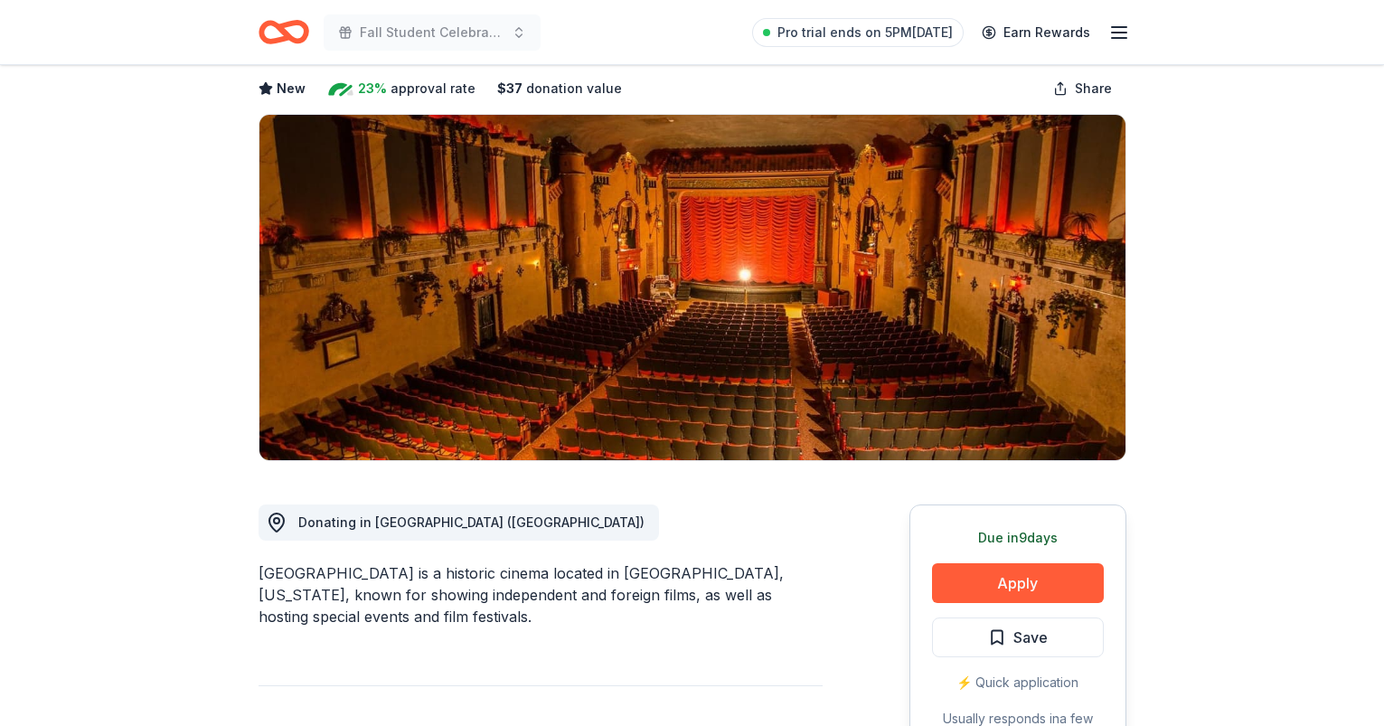
scroll to position [144, 0]
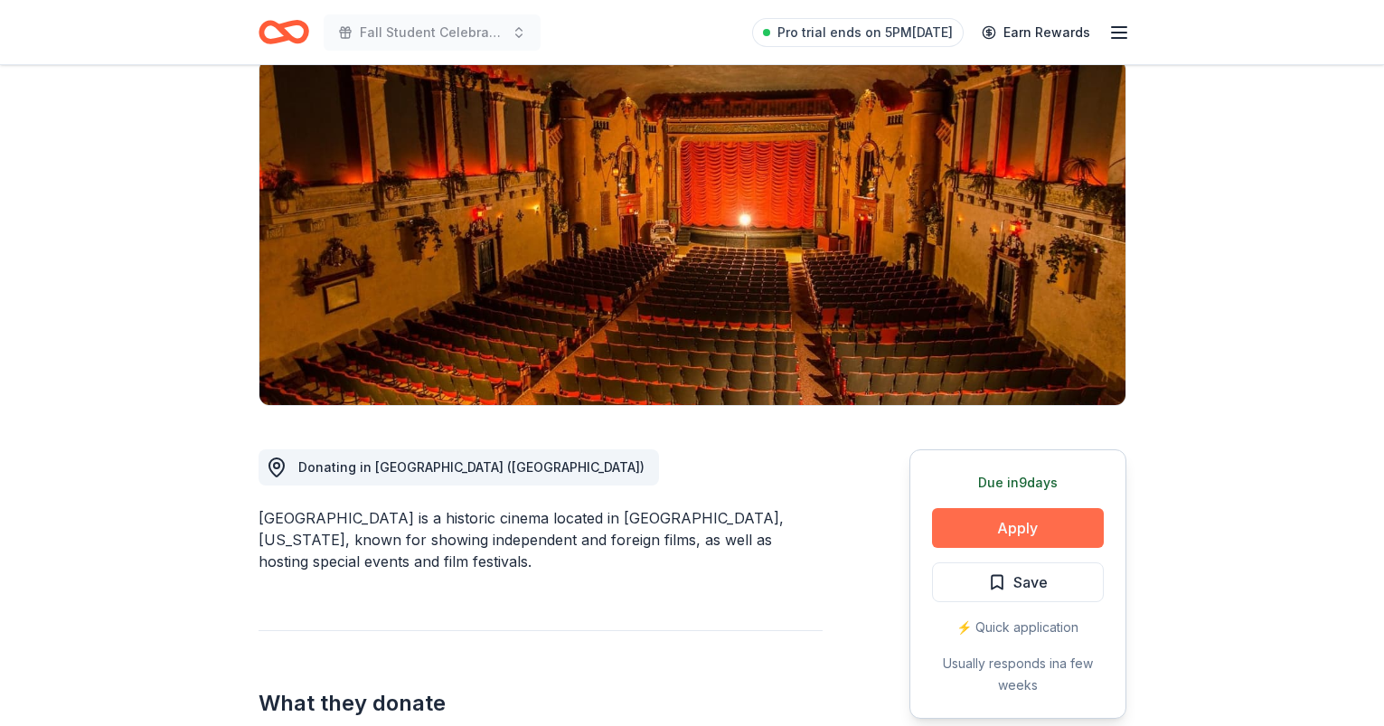
click at [984, 522] on button "Apply" at bounding box center [1018, 528] width 172 height 40
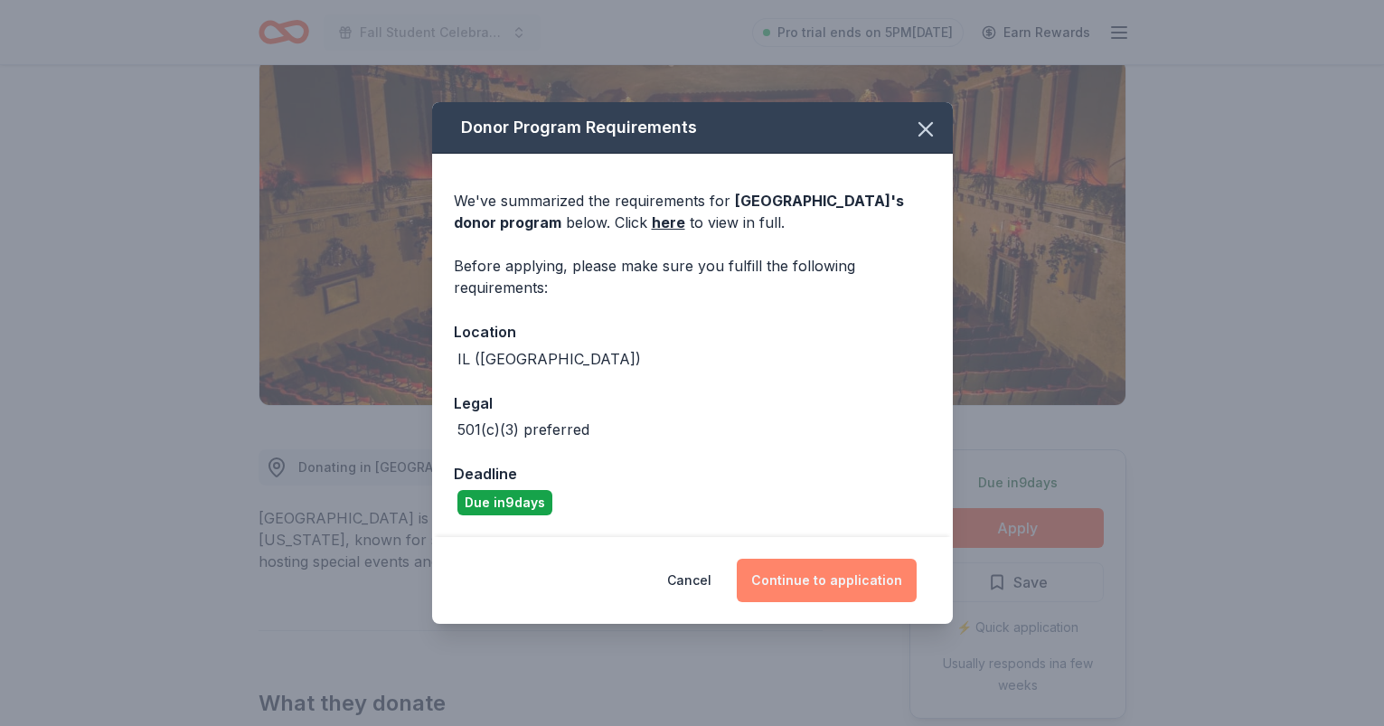
click at [814, 577] on button "Continue to application" at bounding box center [827, 580] width 180 height 43
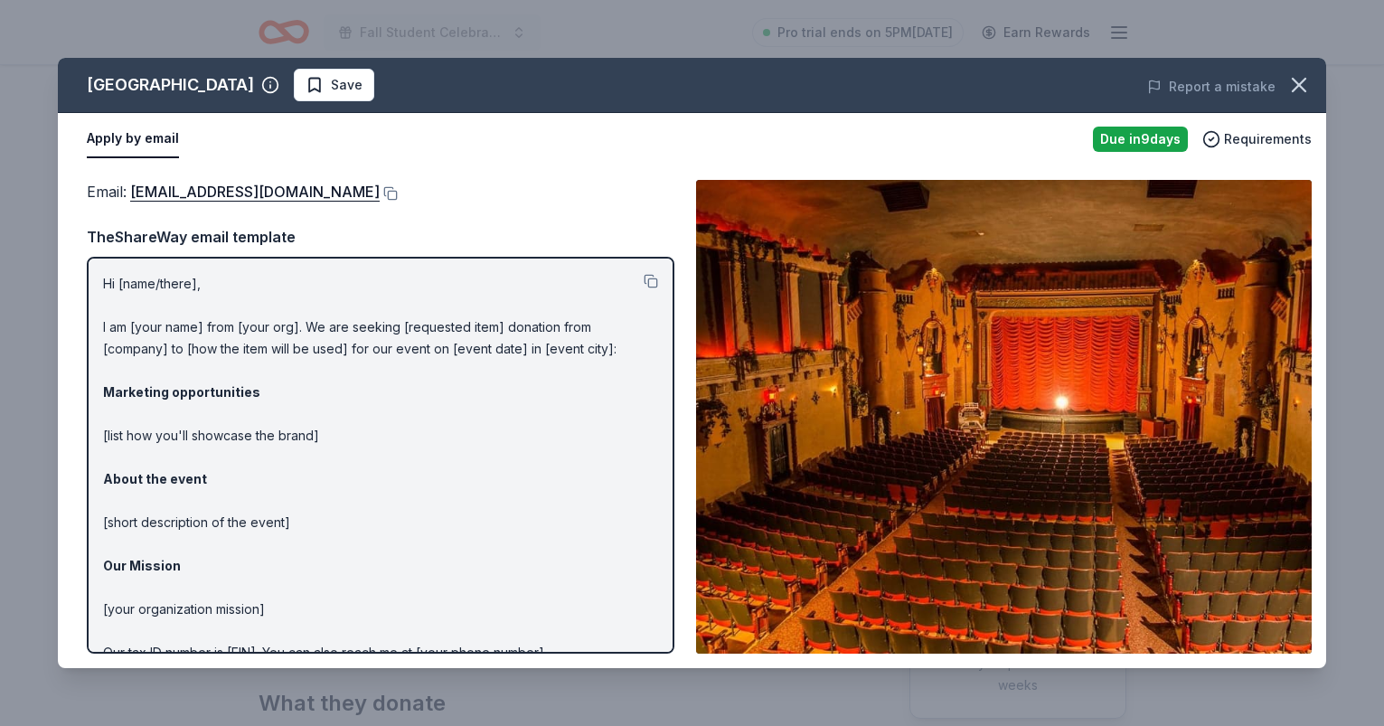
scroll to position [0, 0]
click at [1297, 82] on icon "button" at bounding box center [1299, 85] width 13 height 13
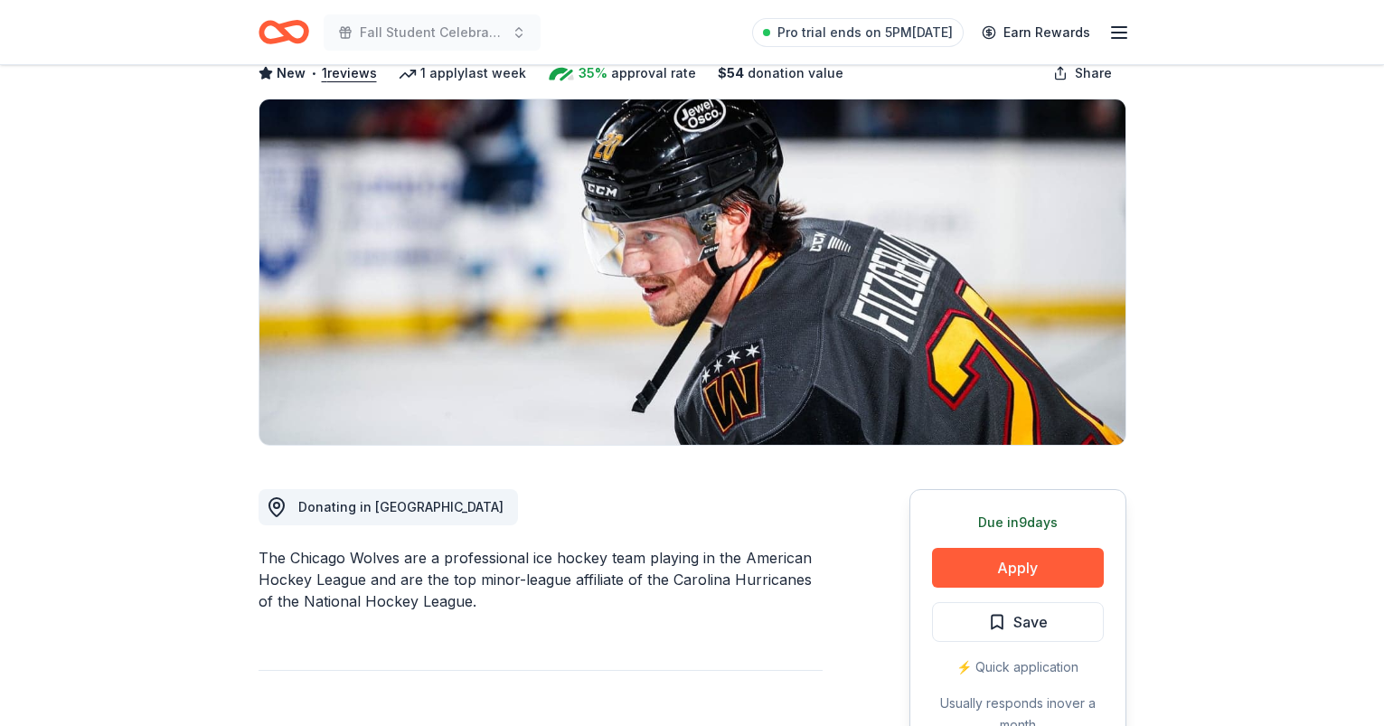
scroll to position [108, 0]
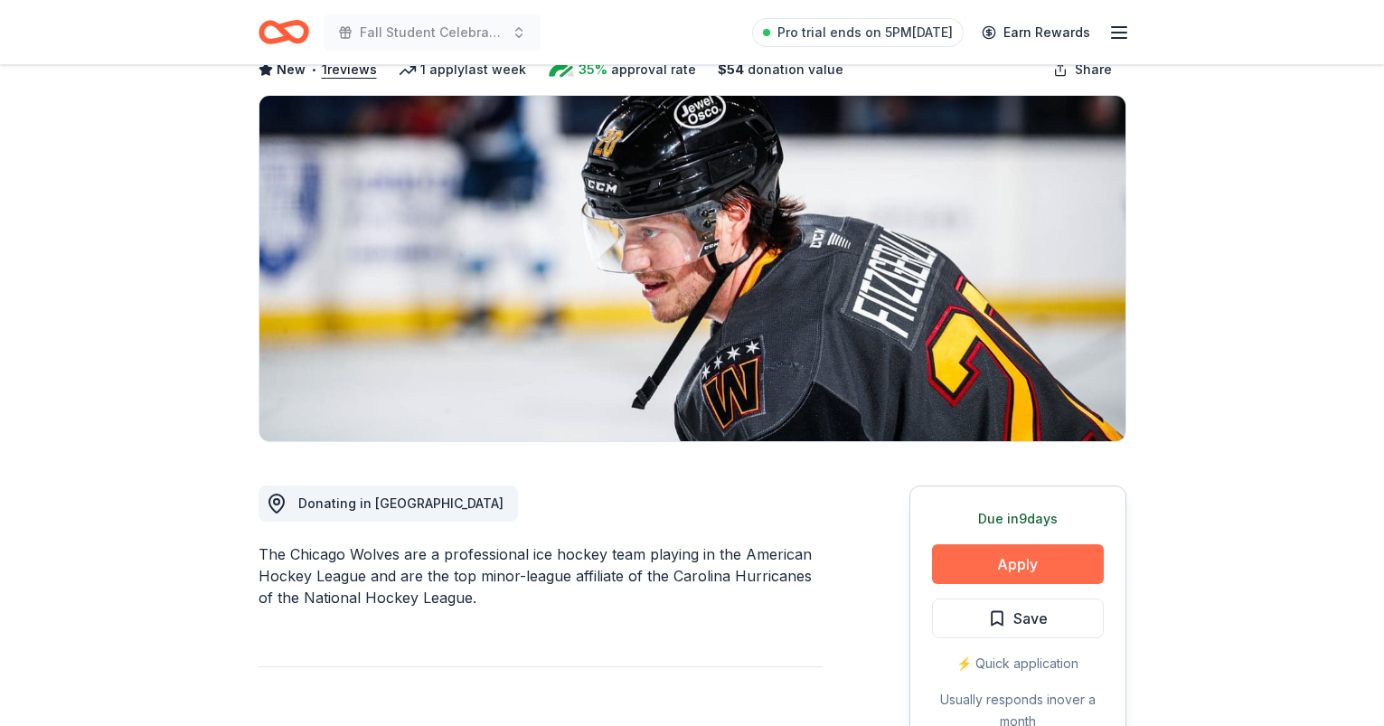
click at [1018, 560] on button "Apply" at bounding box center [1018, 564] width 172 height 40
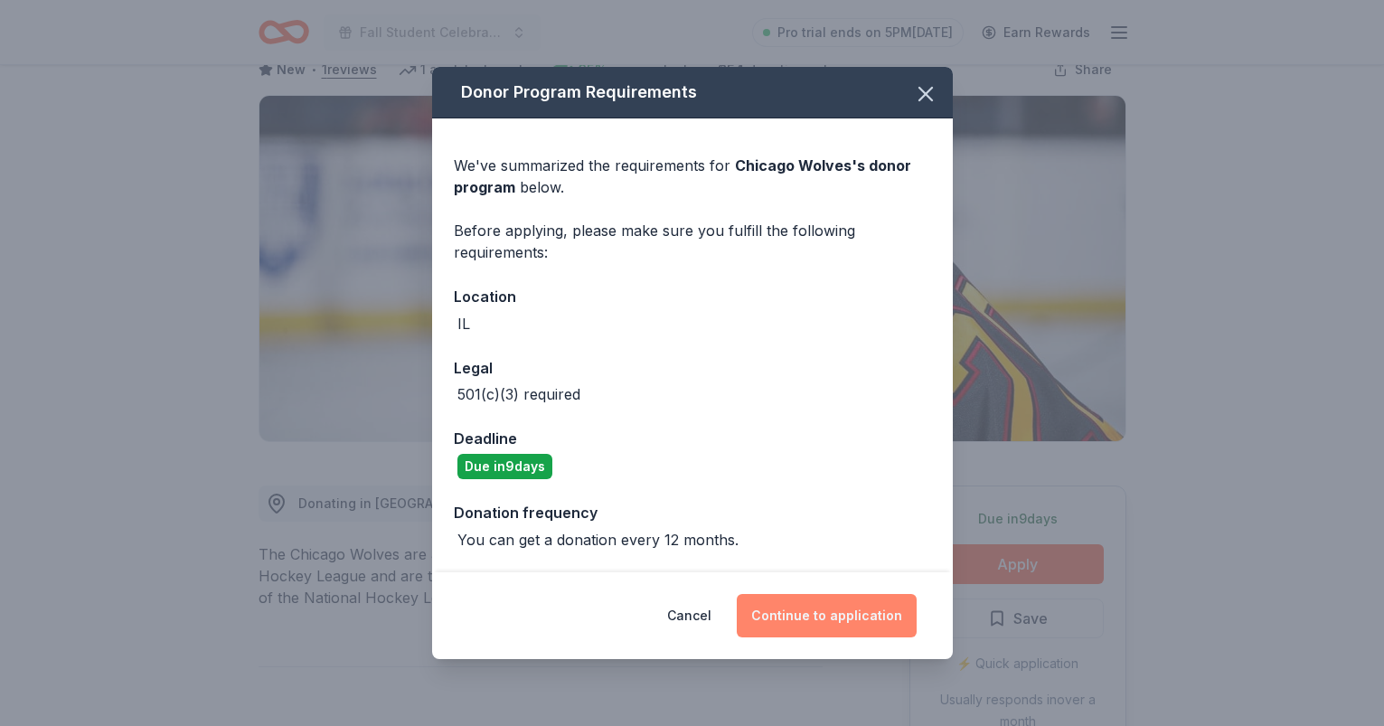
click at [857, 606] on button "Continue to application" at bounding box center [827, 615] width 180 height 43
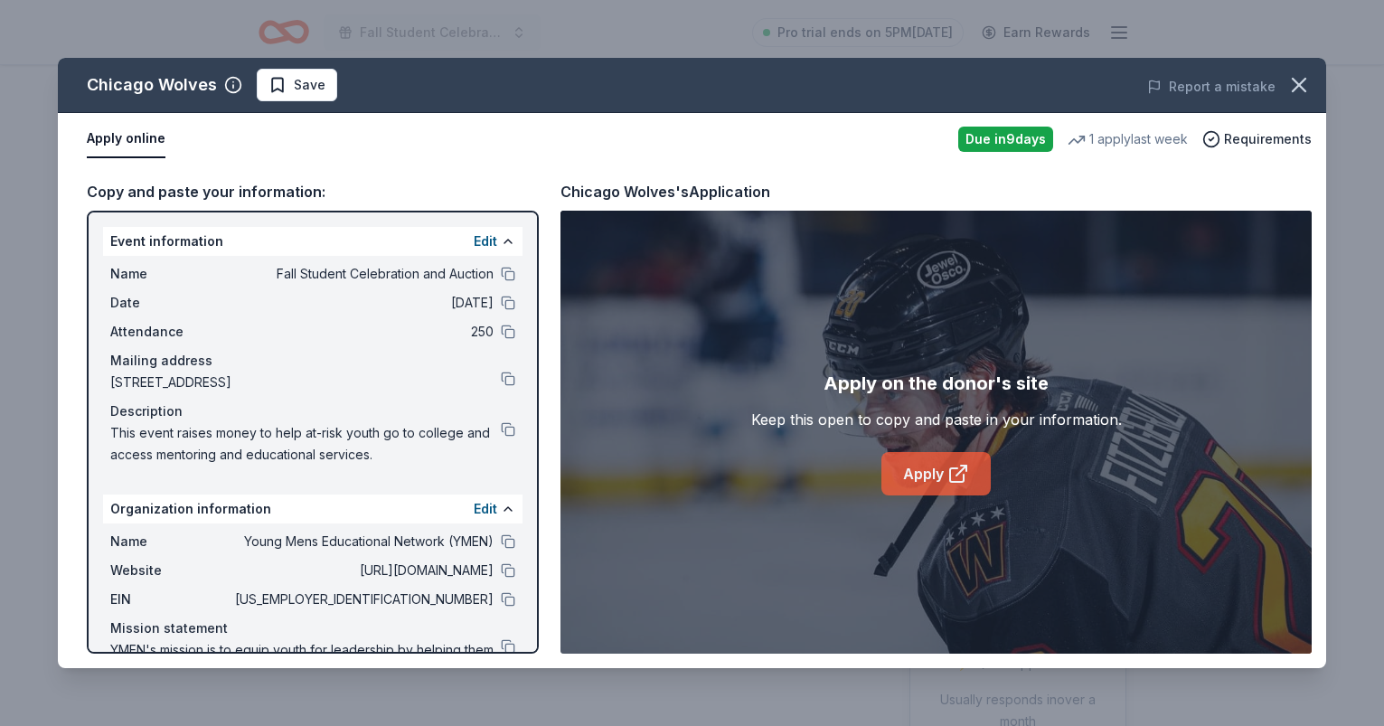
click at [938, 476] on link "Apply" at bounding box center [935, 473] width 109 height 43
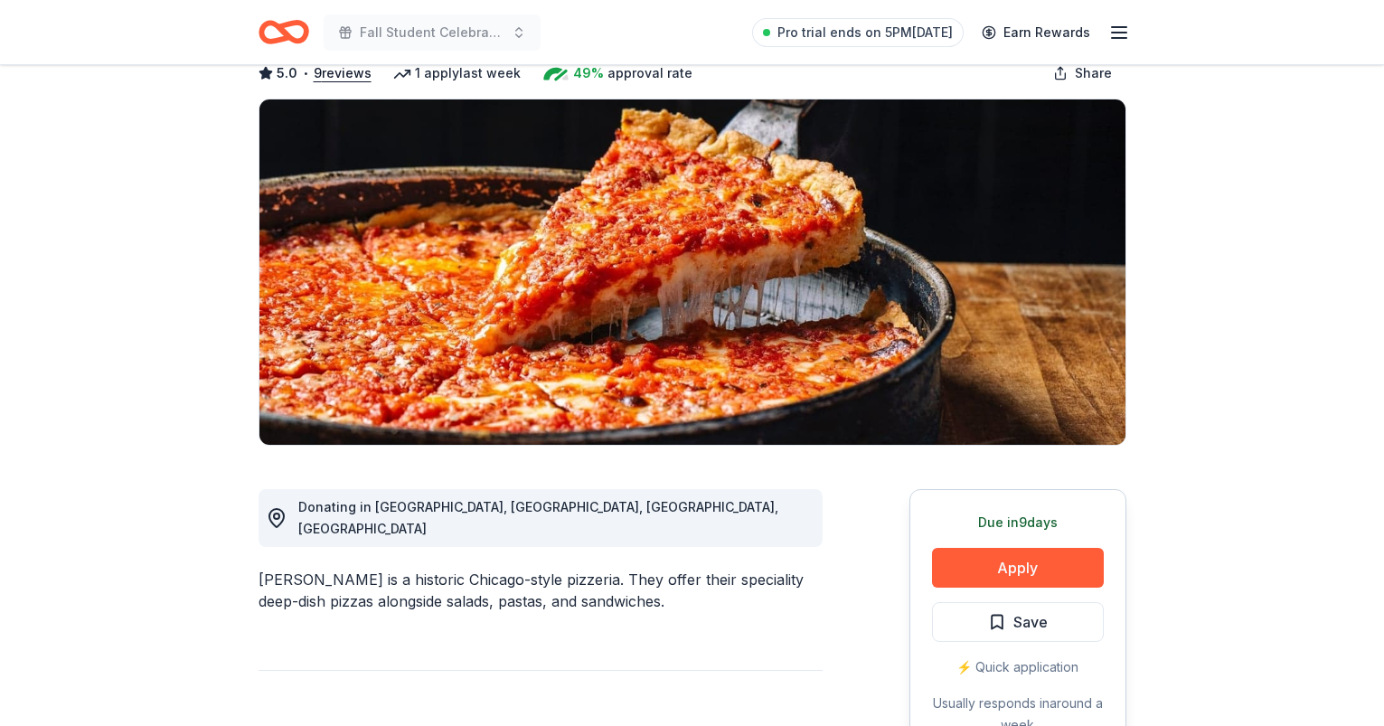
scroll to position [135, 0]
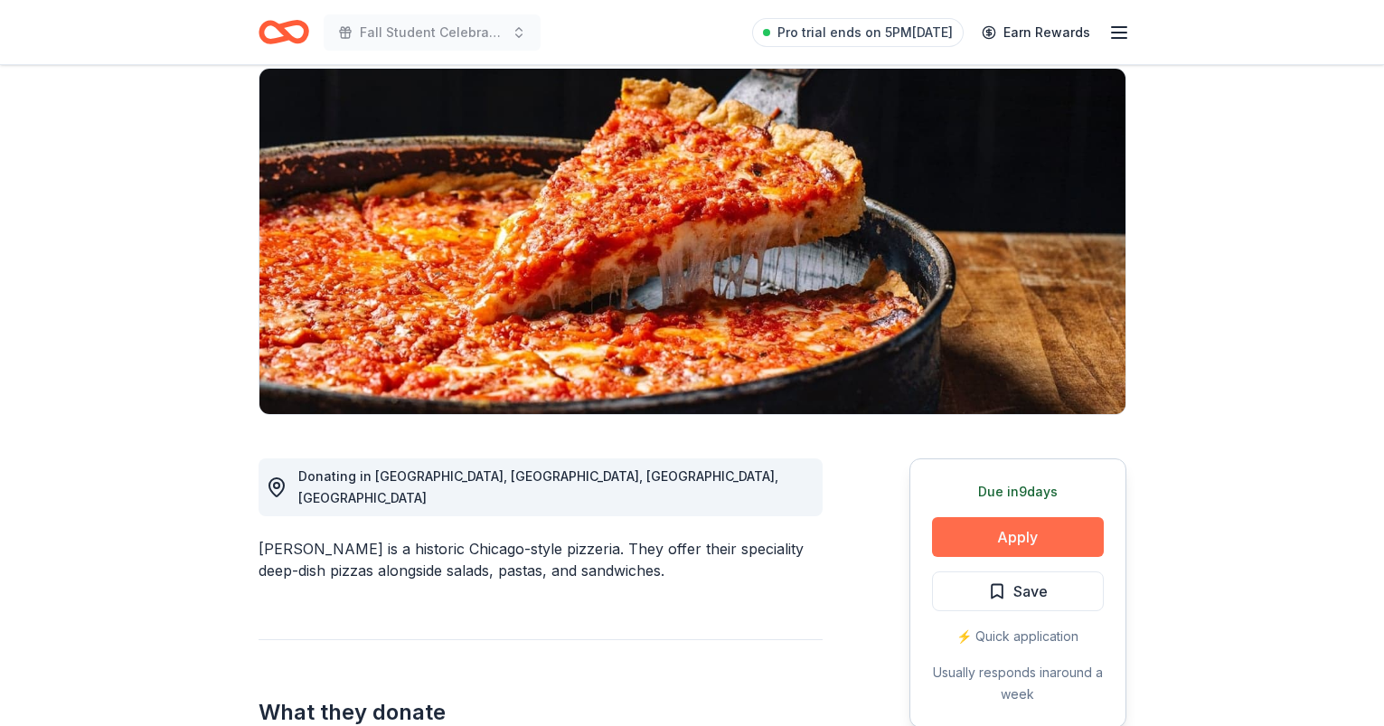
click at [983, 534] on button "Apply" at bounding box center [1018, 537] width 172 height 40
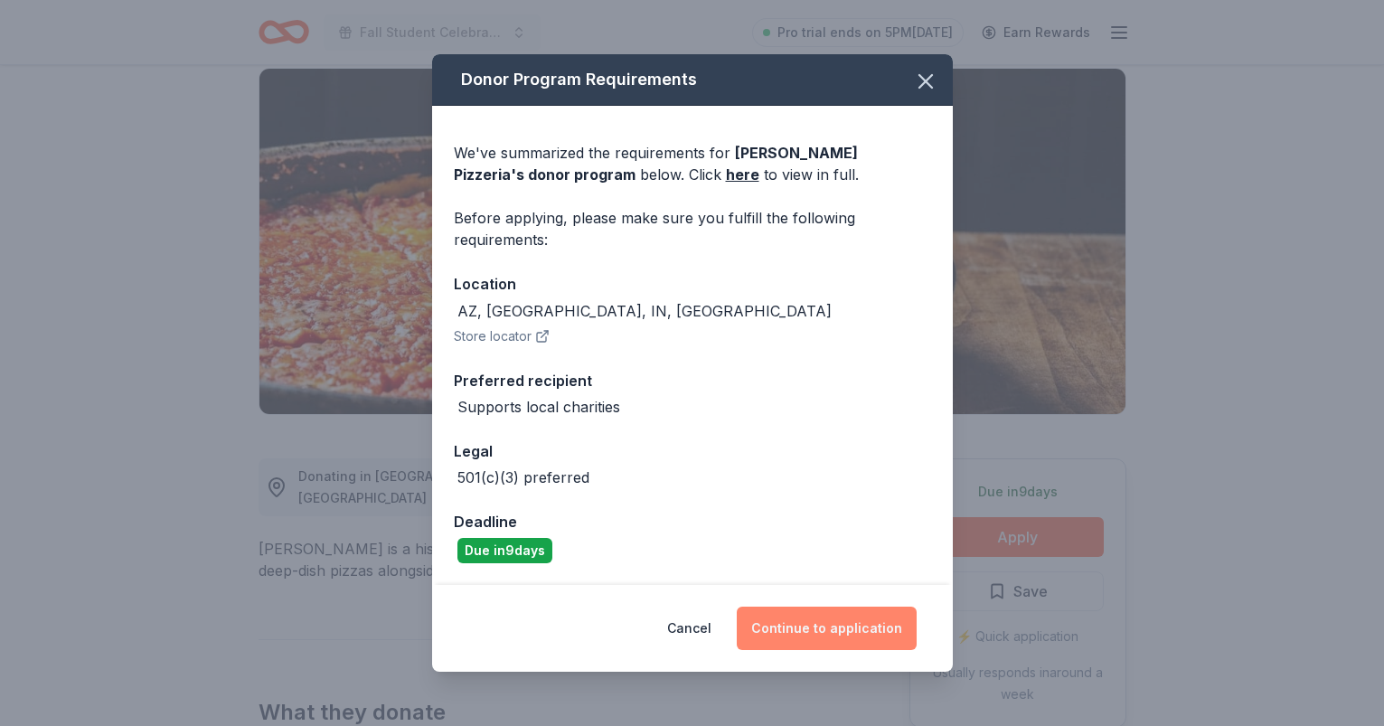
click at [846, 630] on button "Continue to application" at bounding box center [827, 628] width 180 height 43
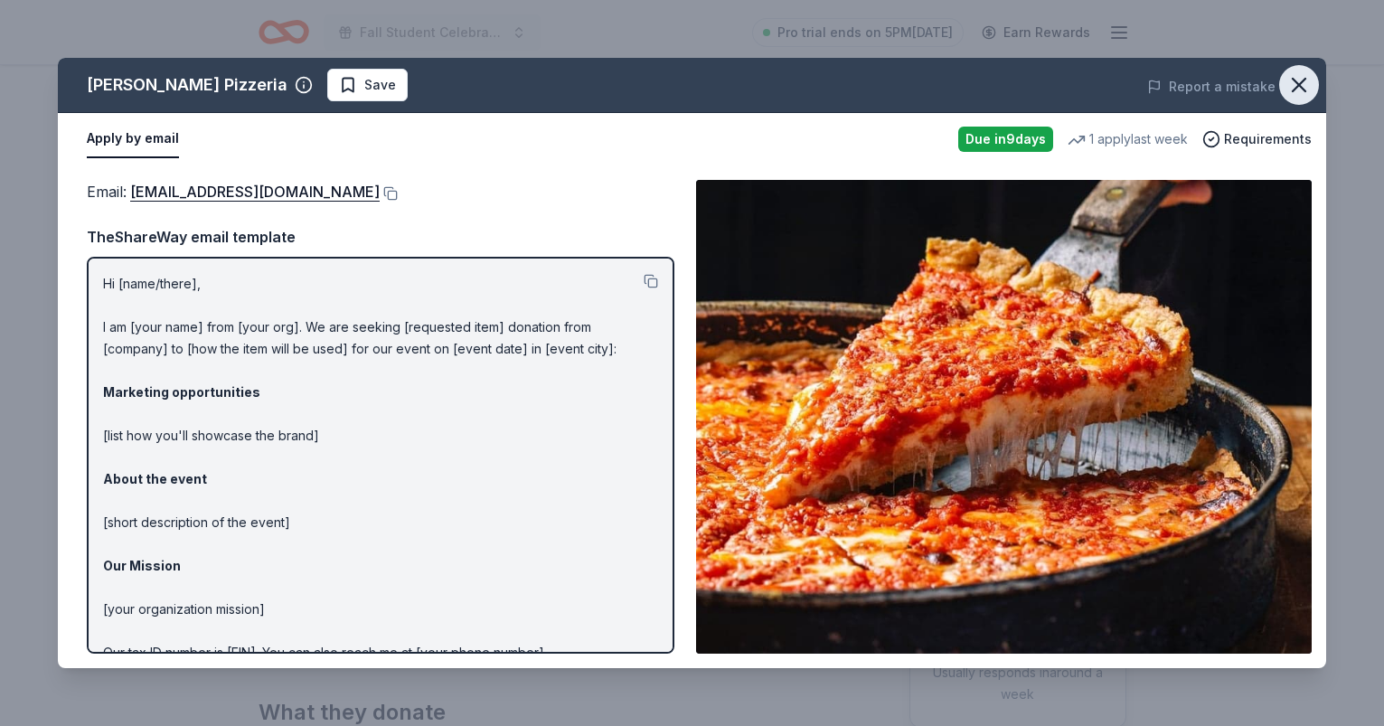
click at [1306, 75] on icon "button" at bounding box center [1298, 84] width 25 height 25
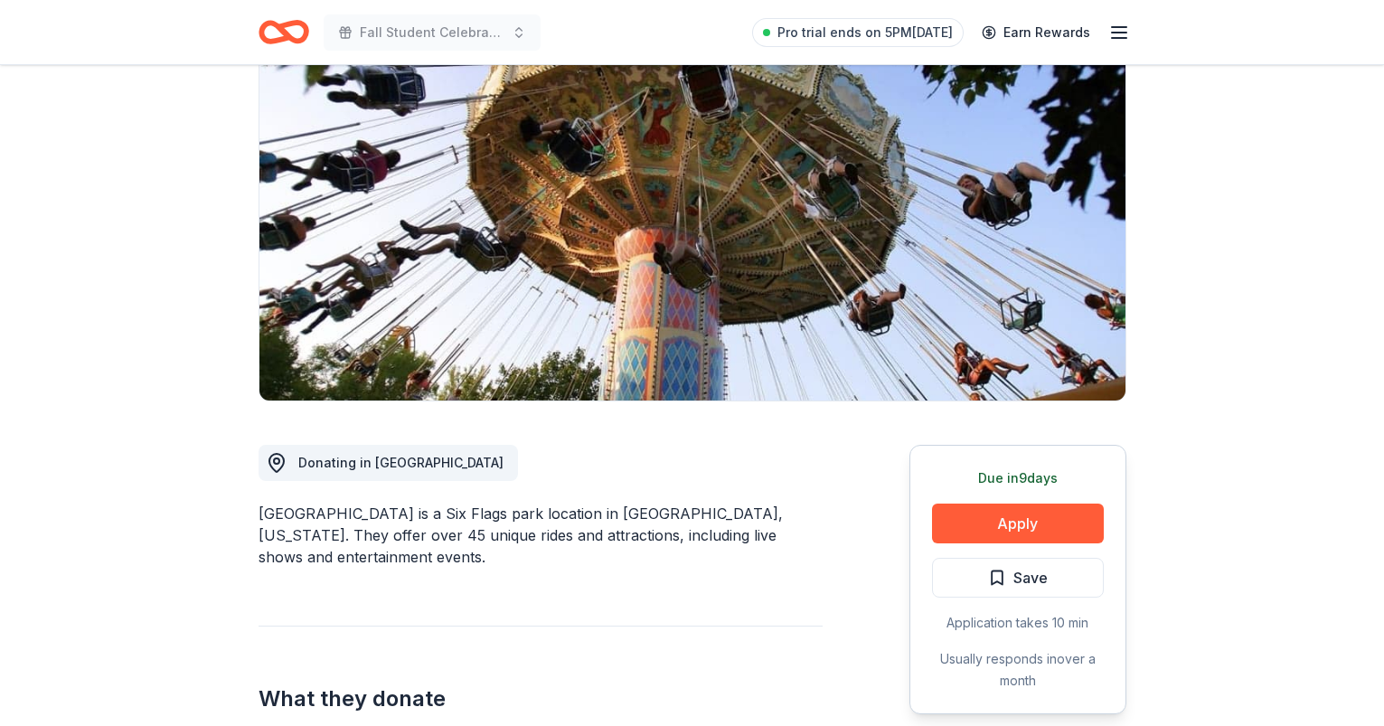
scroll to position [209, 0]
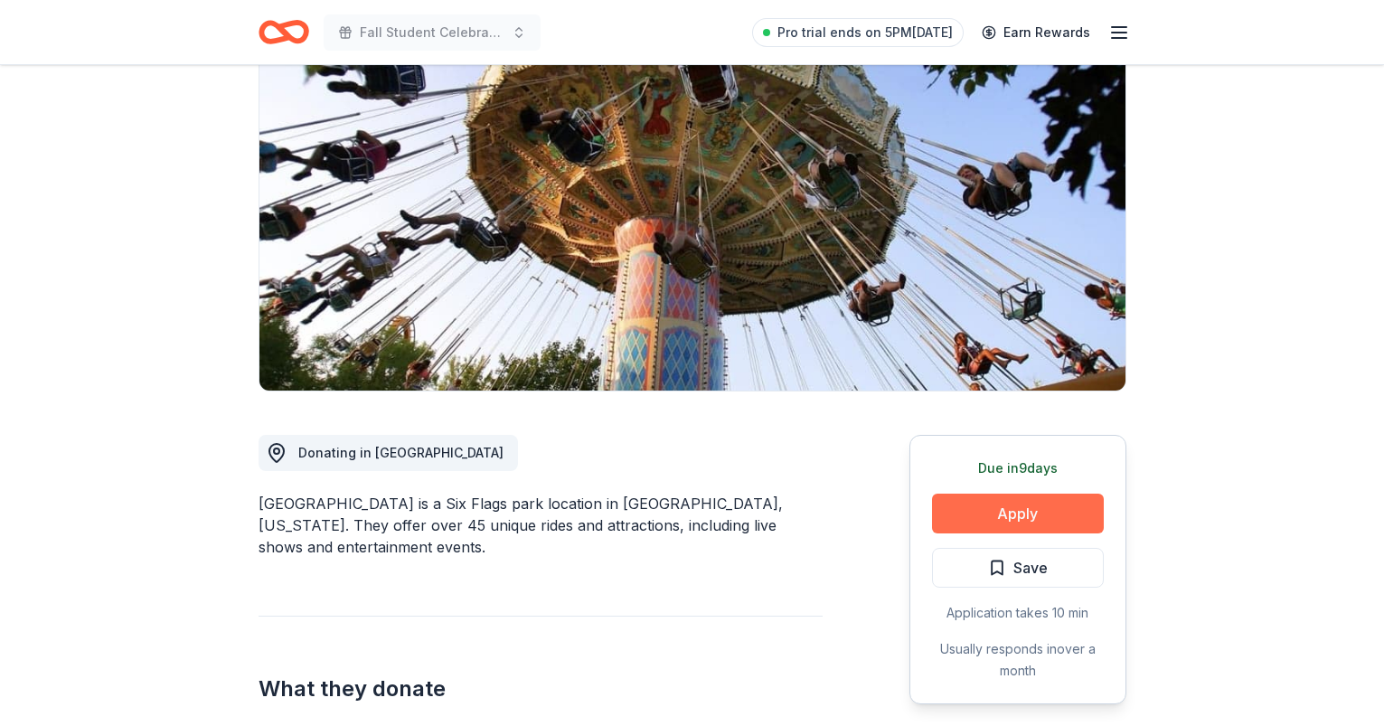
click at [1006, 494] on button "Apply" at bounding box center [1018, 514] width 172 height 40
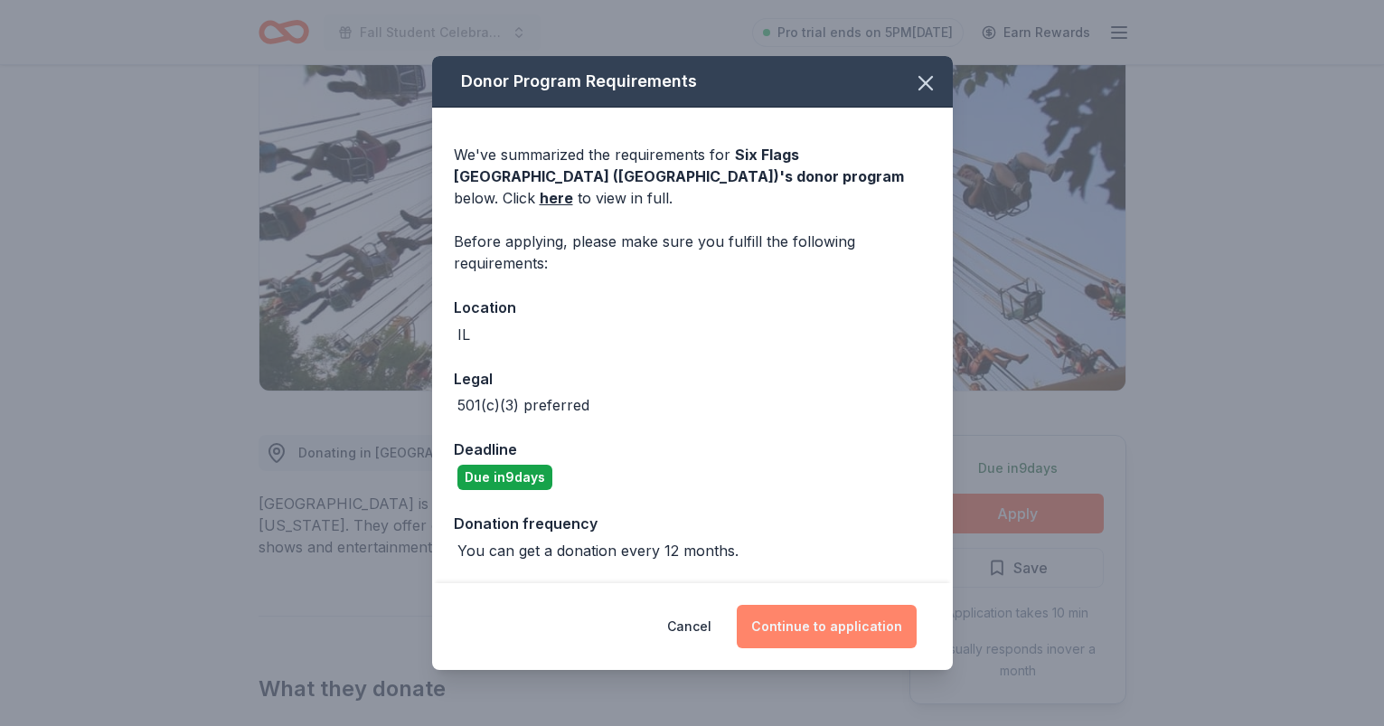
click at [874, 606] on button "Continue to application" at bounding box center [827, 626] width 180 height 43
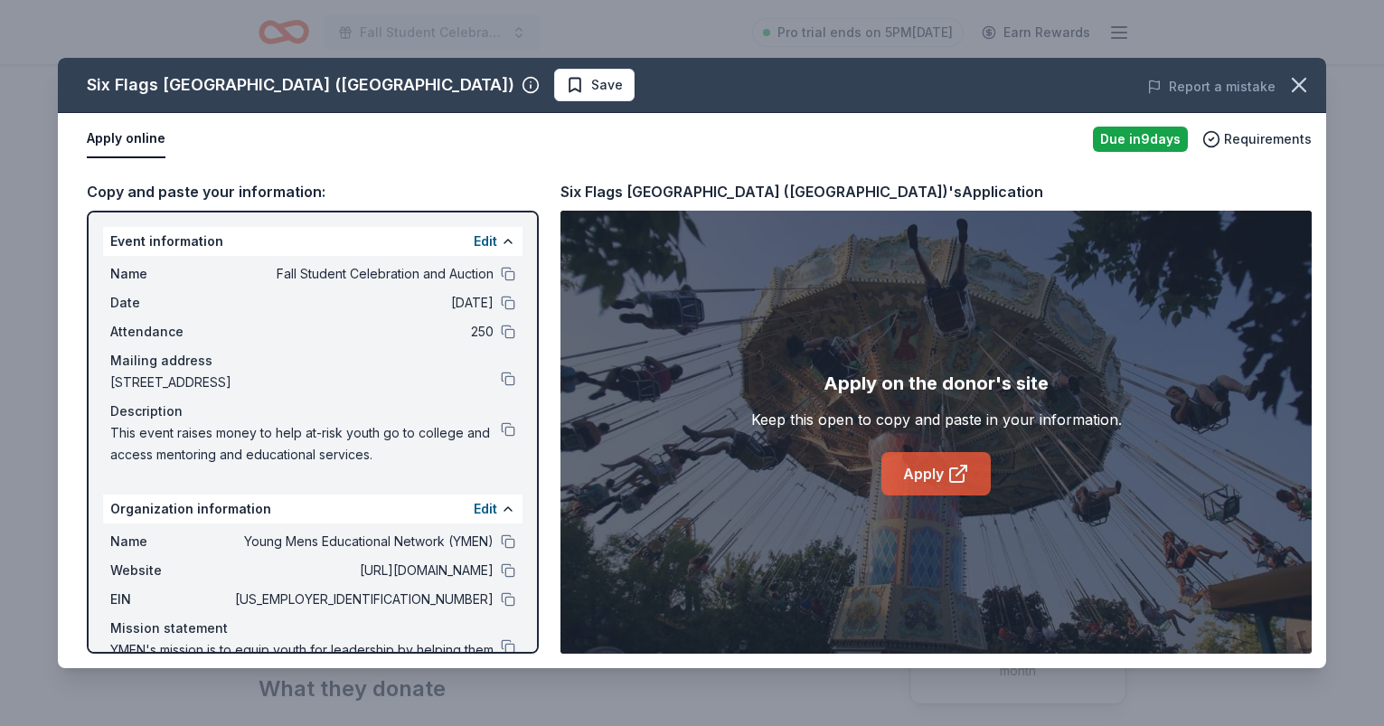
click at [928, 472] on link "Apply" at bounding box center [935, 473] width 109 height 43
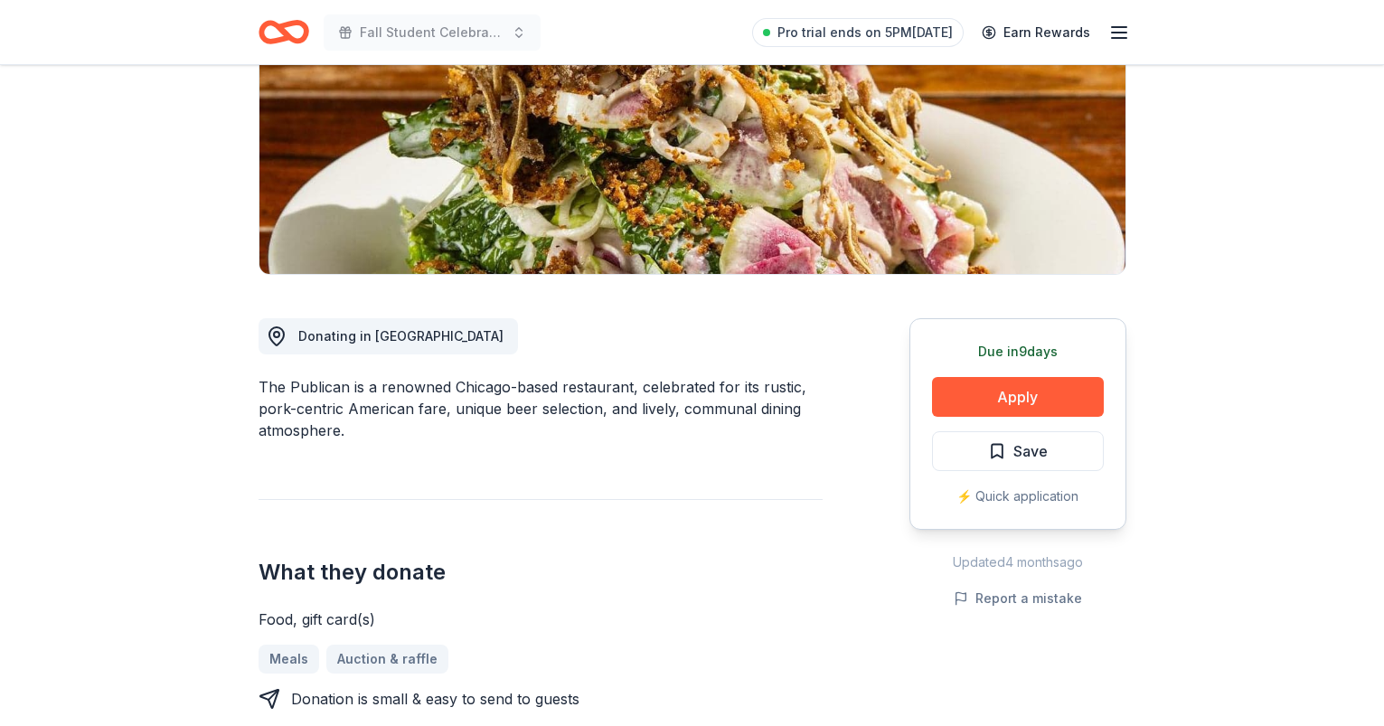
scroll to position [280, 0]
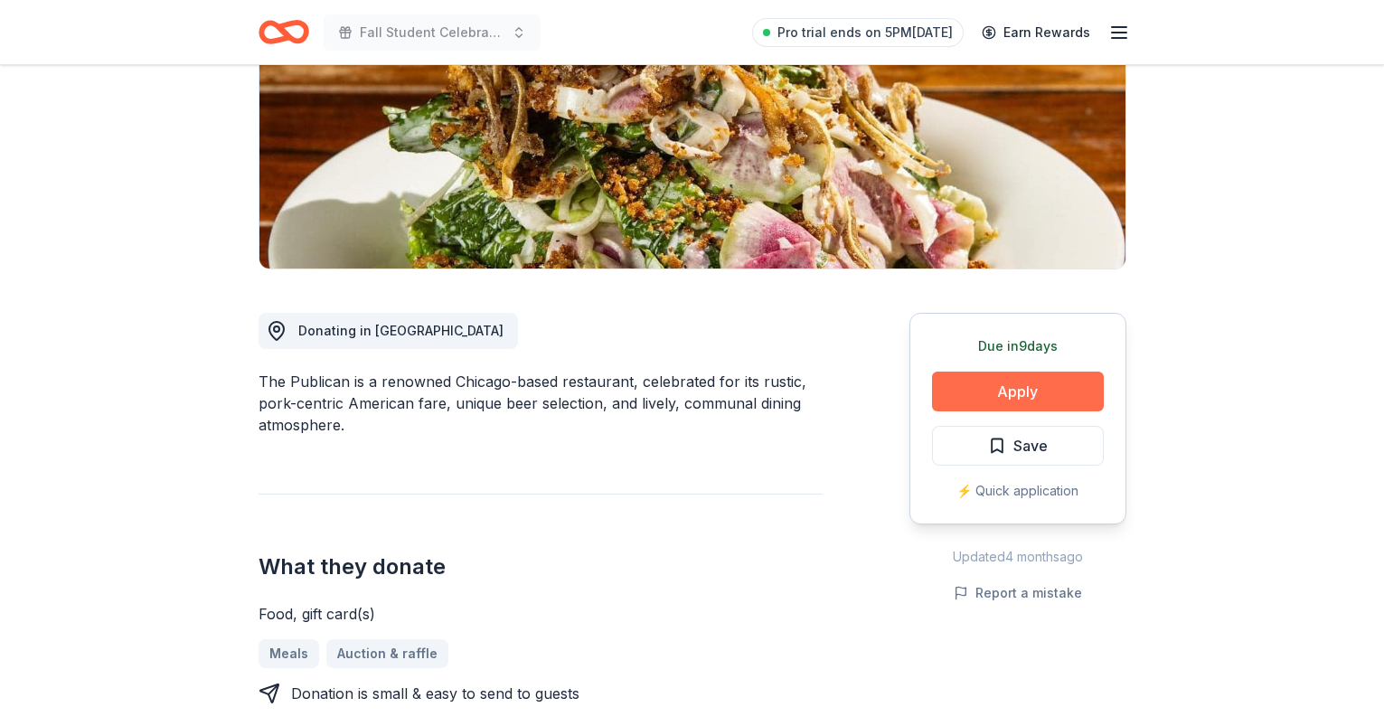
click at [1063, 390] on button "Apply" at bounding box center [1018, 392] width 172 height 40
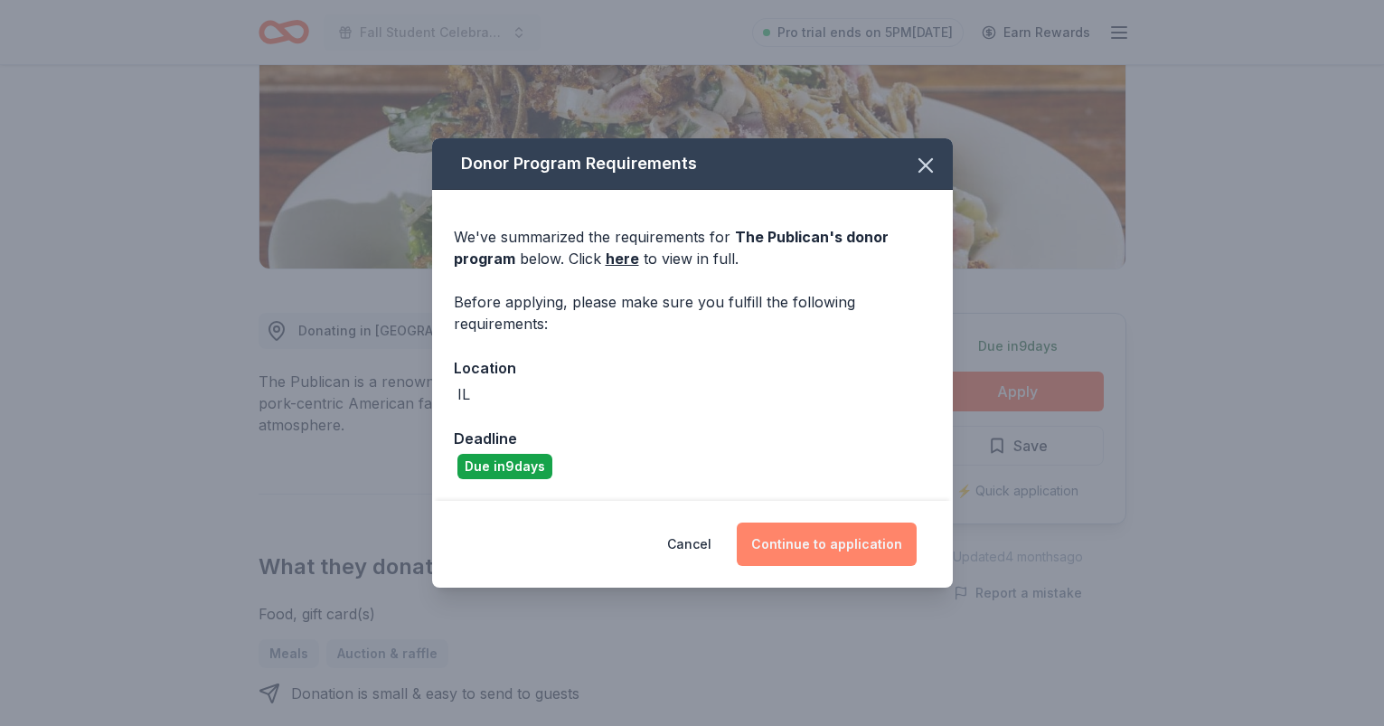
click at [881, 546] on button "Continue to application" at bounding box center [827, 544] width 180 height 43
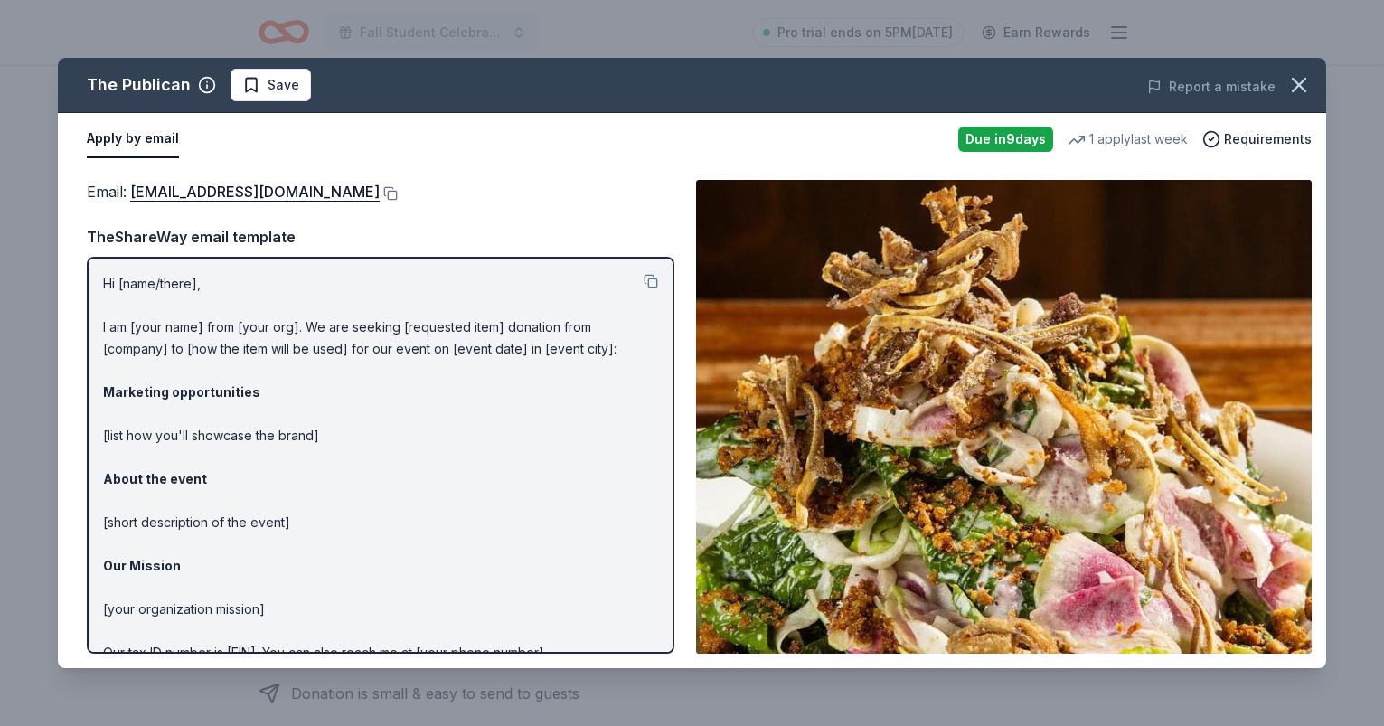
scroll to position [0, 0]
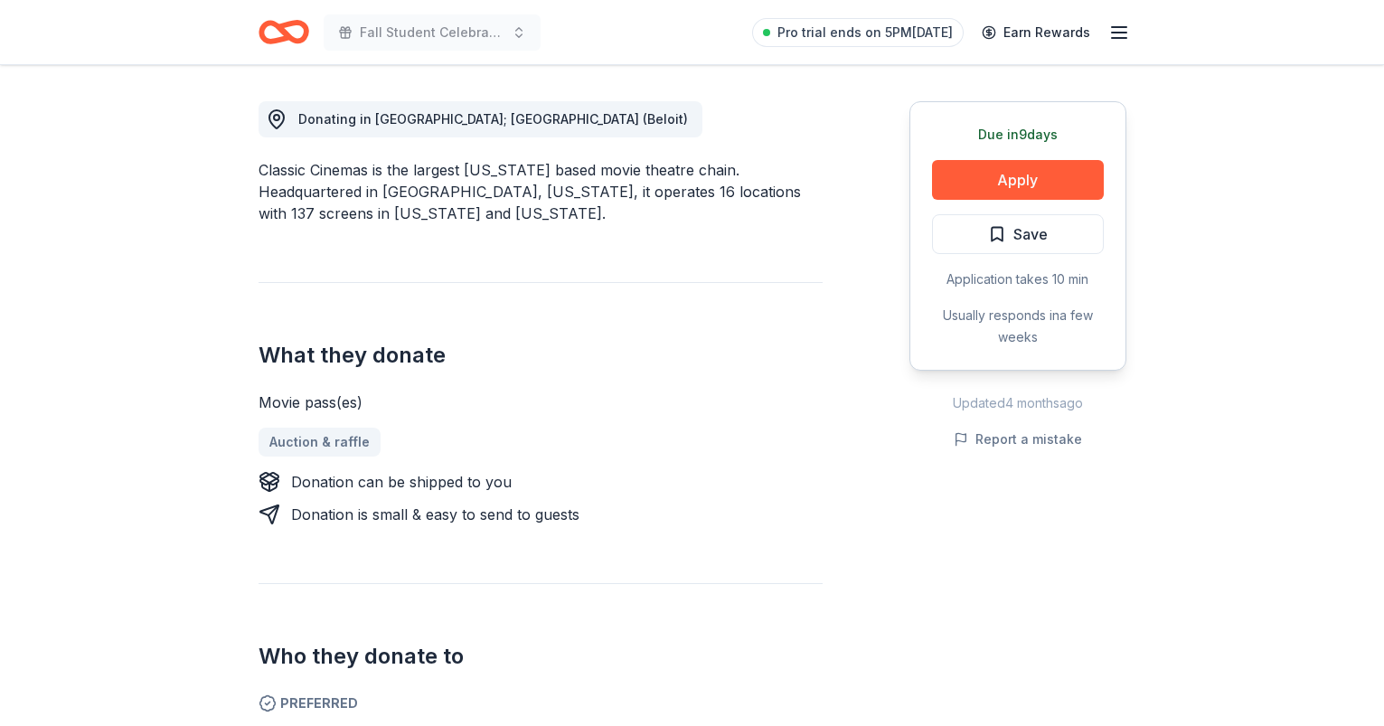
scroll to position [492, 0]
click at [1007, 174] on button "Apply" at bounding box center [1018, 180] width 172 height 40
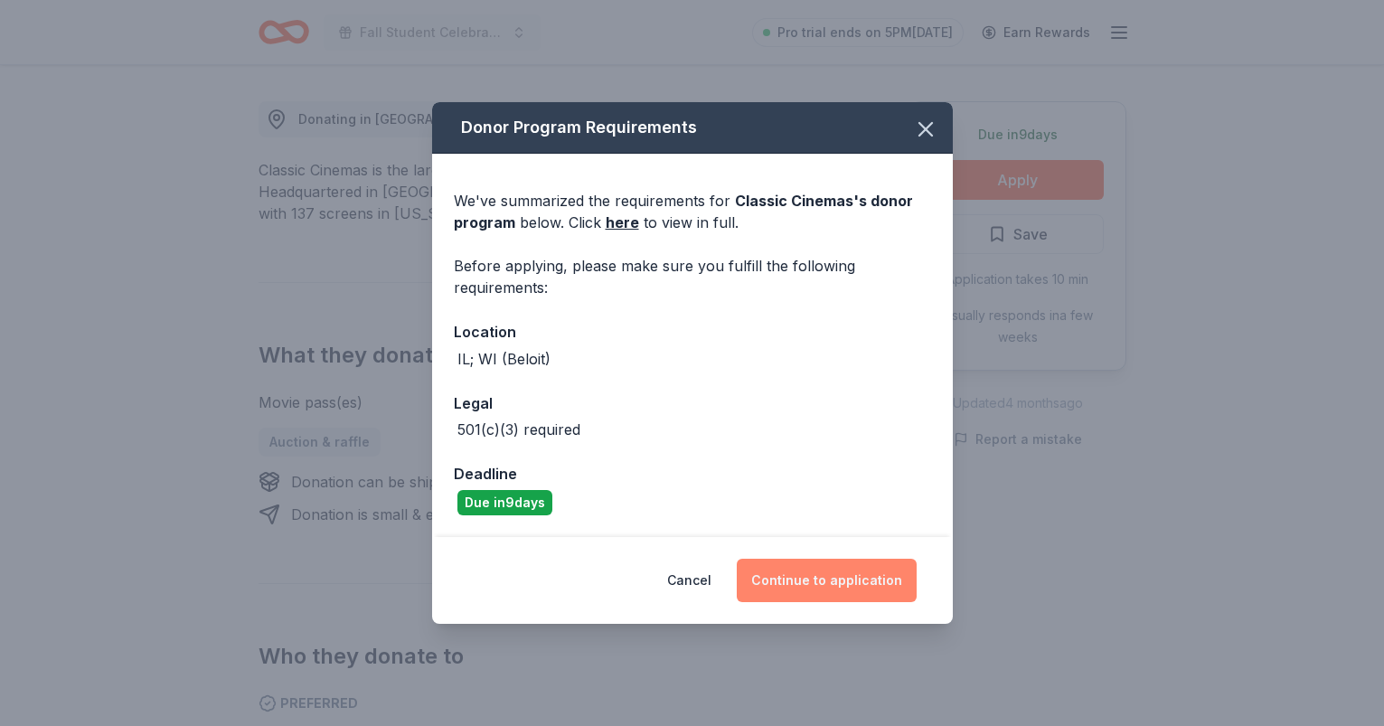
click at [850, 578] on button "Continue to application" at bounding box center [827, 580] width 180 height 43
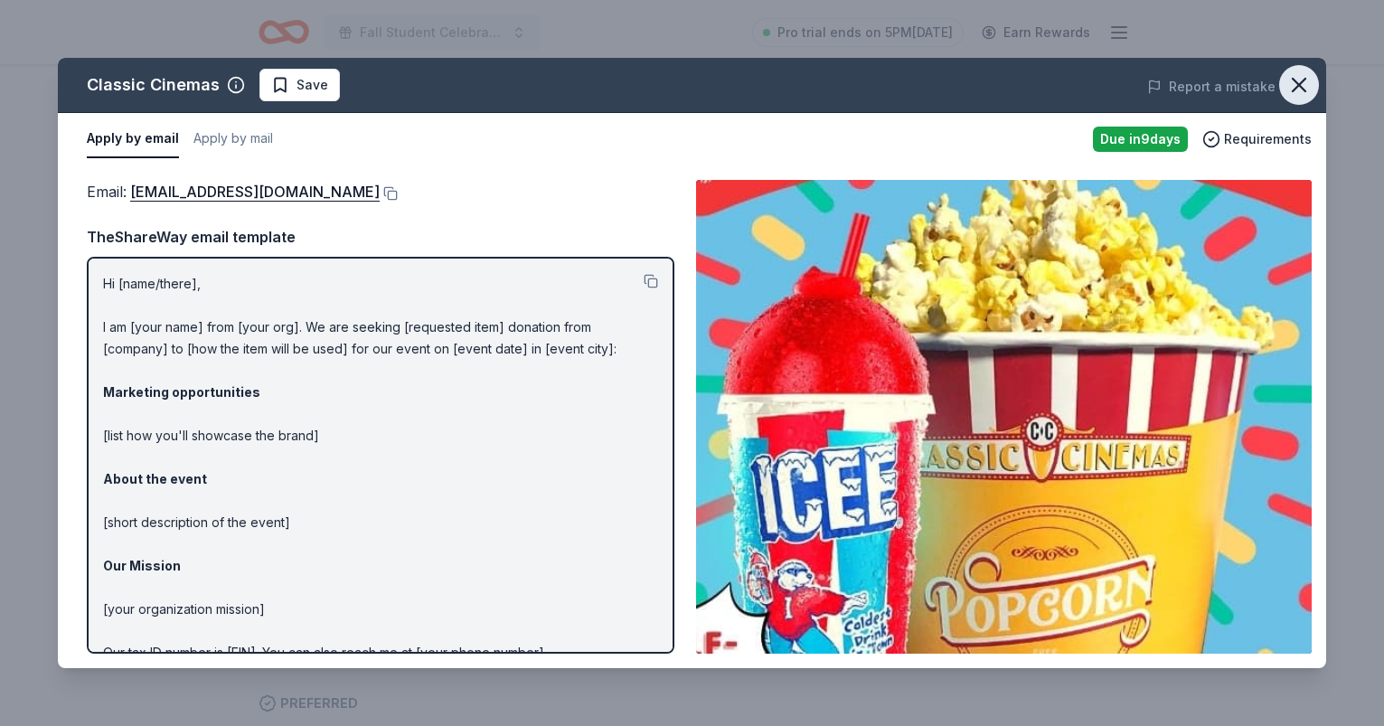
click at [1299, 81] on icon "button" at bounding box center [1298, 84] width 25 height 25
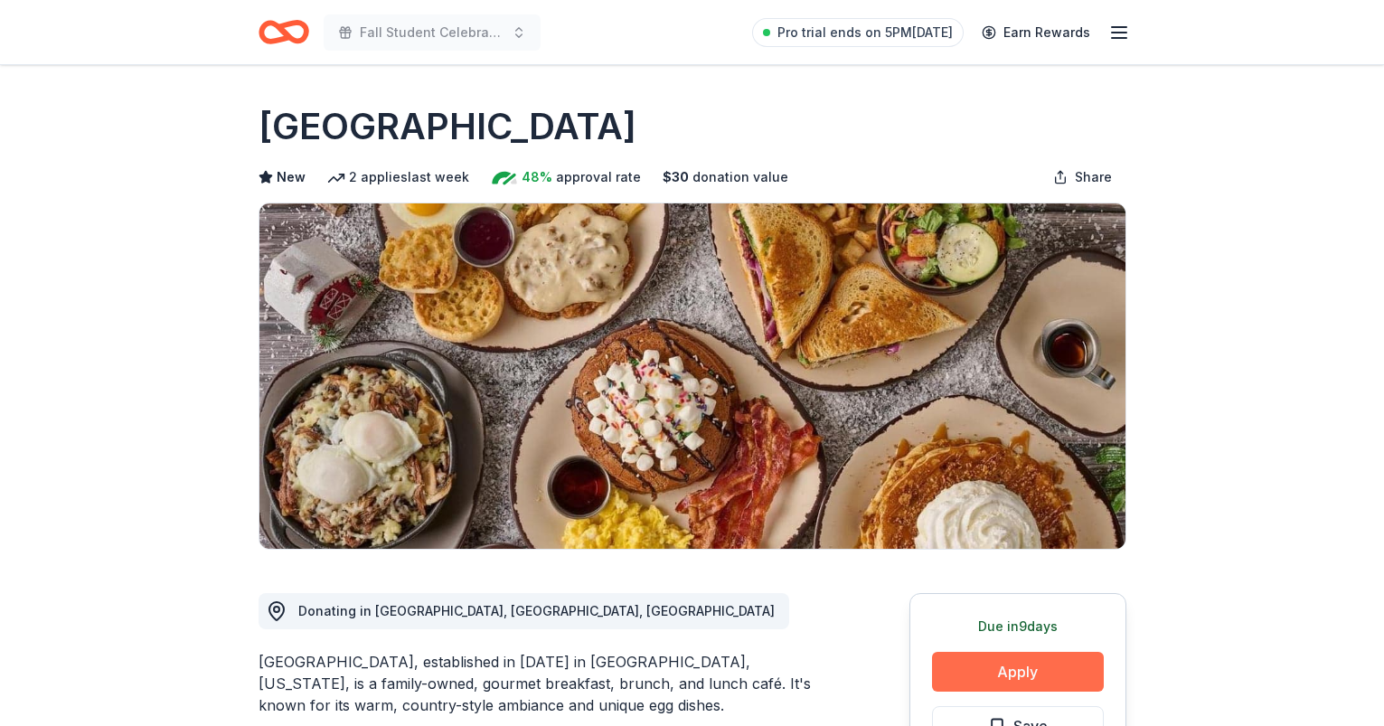
click at [967, 666] on button "Apply" at bounding box center [1018, 672] width 172 height 40
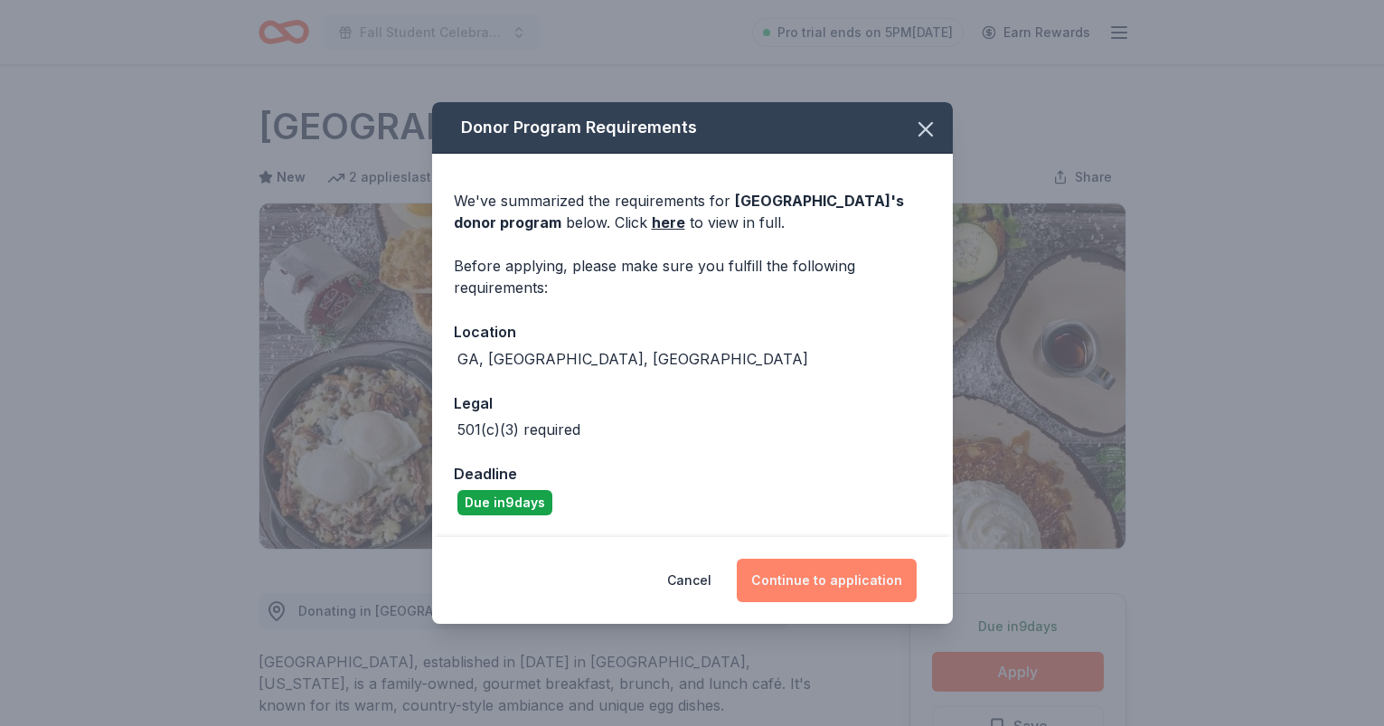
click at [880, 579] on button "Continue to application" at bounding box center [827, 580] width 180 height 43
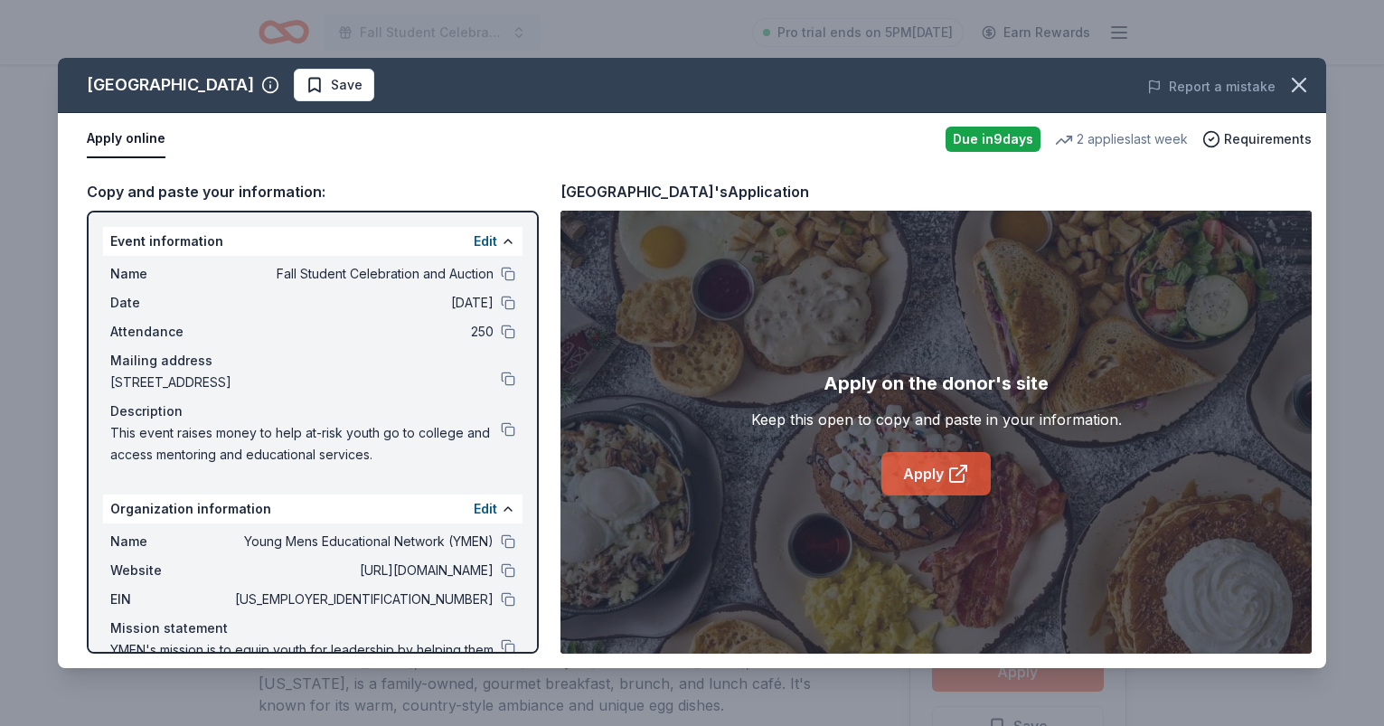
click at [960, 474] on icon at bounding box center [958, 474] width 22 height 22
click at [1311, 83] on icon "button" at bounding box center [1298, 84] width 25 height 25
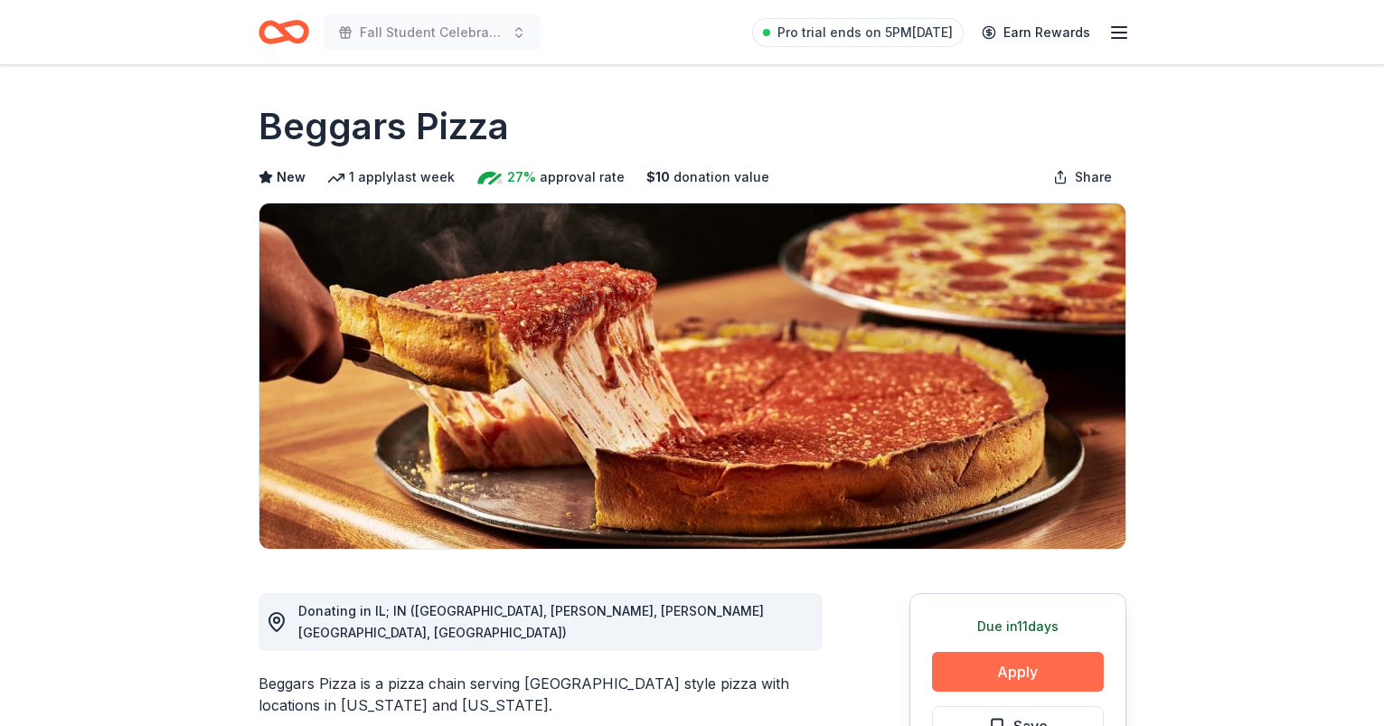
click at [1048, 666] on button "Apply" at bounding box center [1018, 672] width 172 height 40
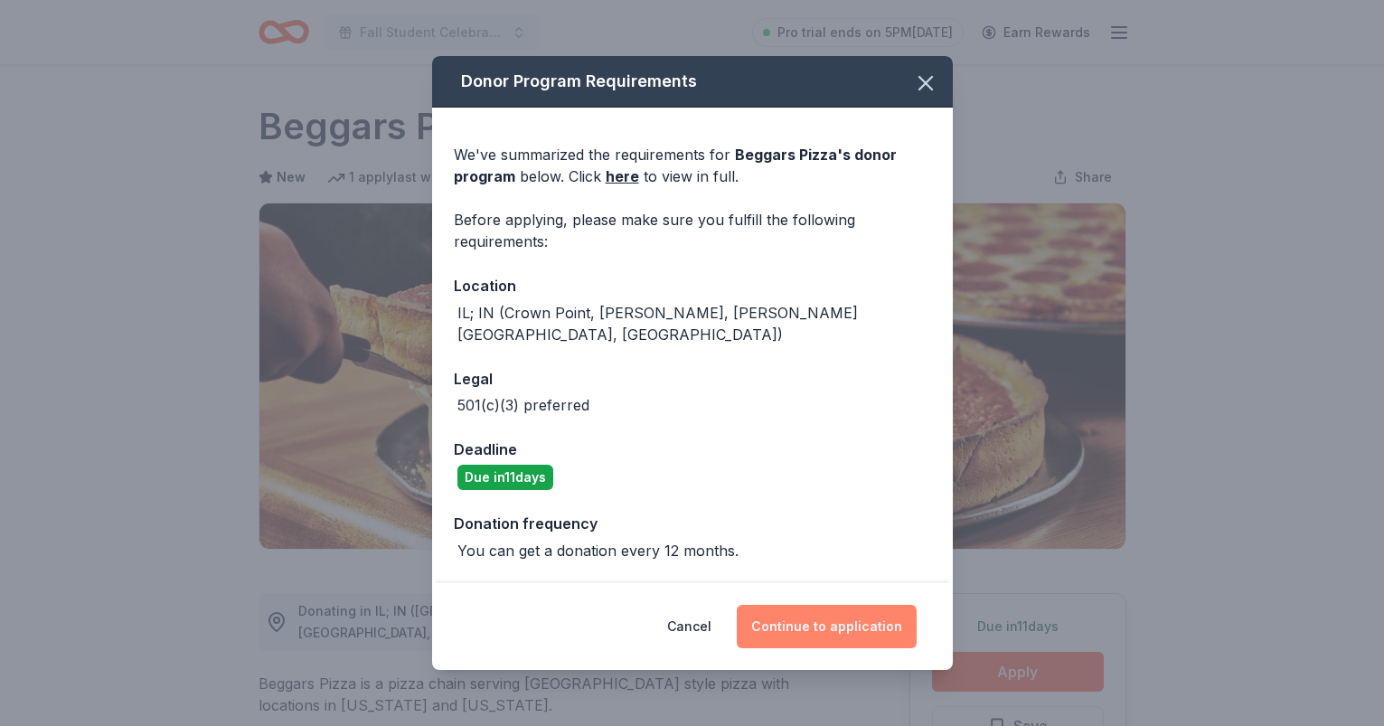
click at [863, 614] on button "Continue to application" at bounding box center [827, 626] width 180 height 43
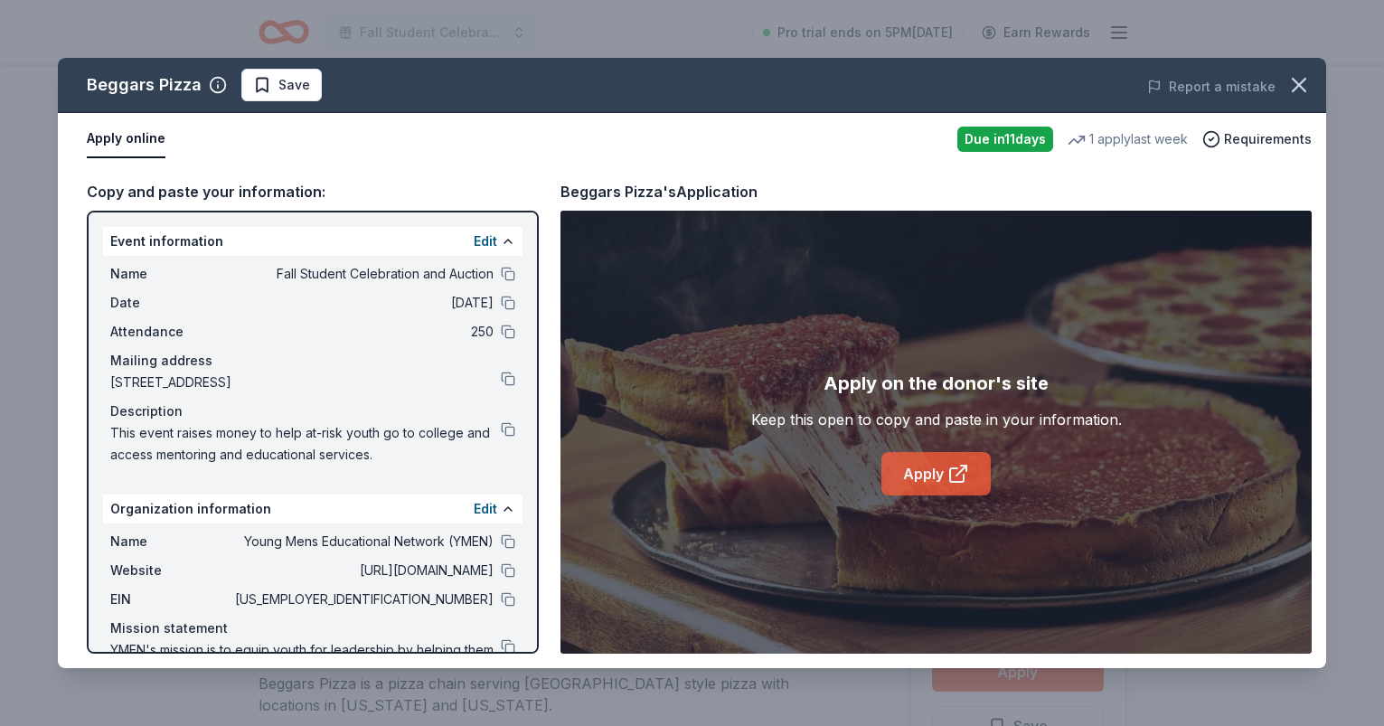
click at [927, 475] on link "Apply" at bounding box center [935, 473] width 109 height 43
